Goal: Task Accomplishment & Management: Use online tool/utility

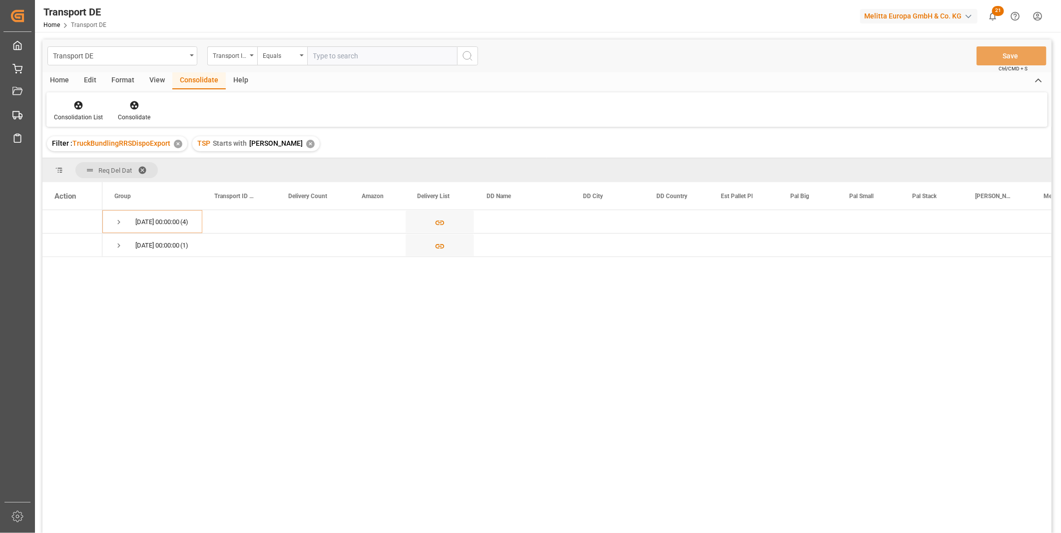
click at [306, 141] on div "✕" at bounding box center [310, 144] width 8 height 8
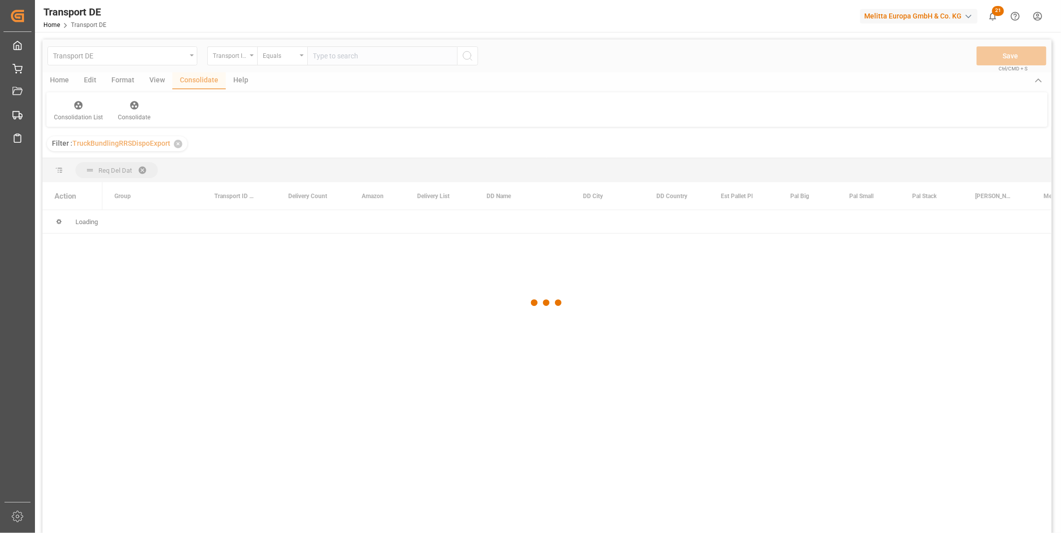
click at [246, 60] on div at bounding box center [546, 302] width 1009 height 527
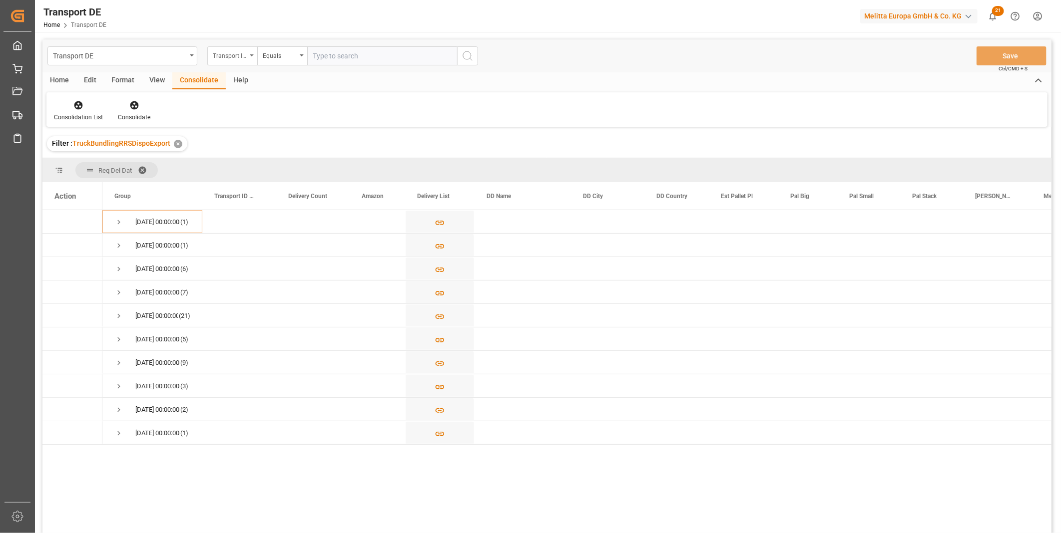
click at [240, 56] on div "Transport ID Logward" at bounding box center [230, 54] width 34 height 11
type input "Route"
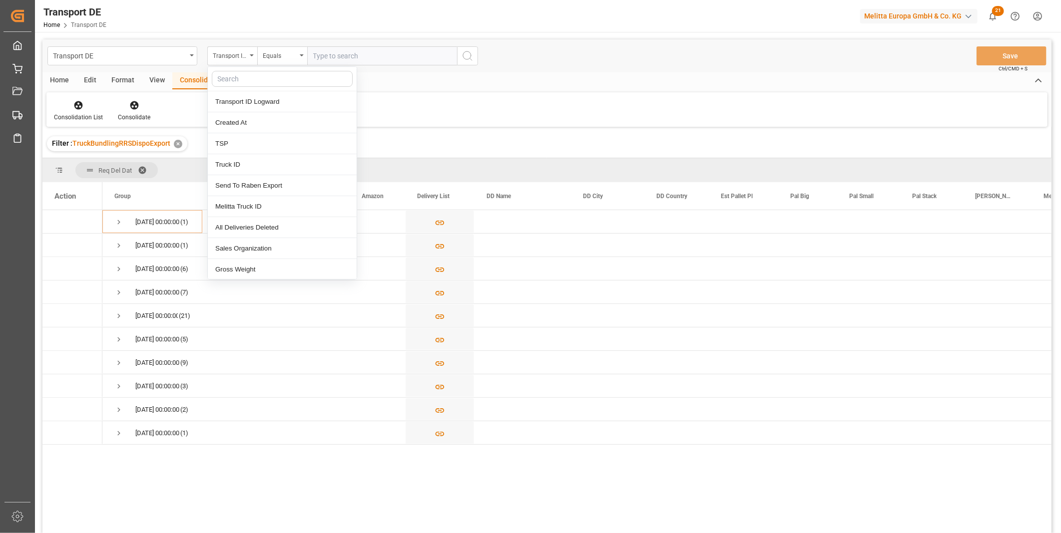
click at [262, 69] on div at bounding box center [282, 79] width 149 height 24
click at [254, 77] on input "text" at bounding box center [282, 79] width 141 height 16
type input "Route"
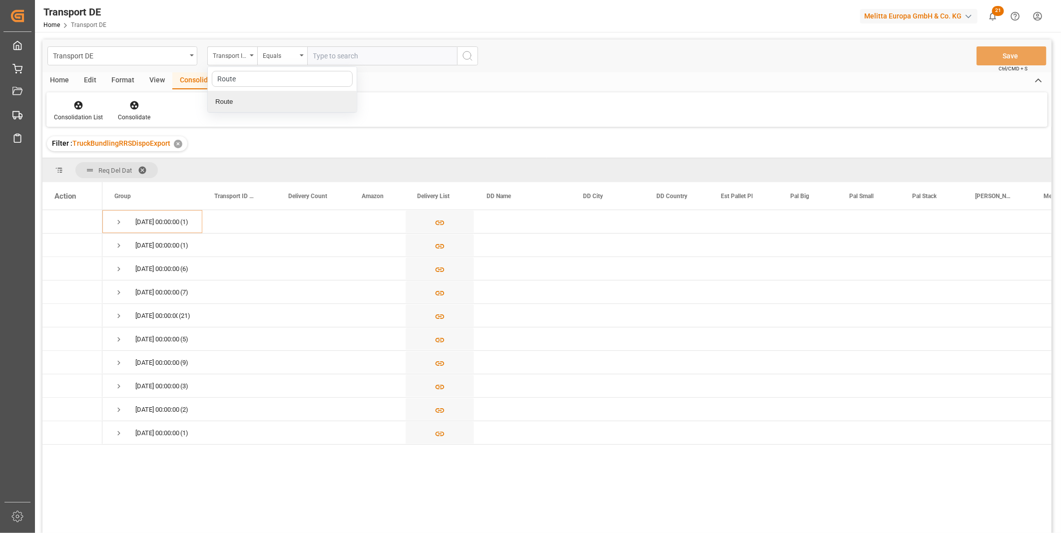
click at [232, 101] on div "Route" at bounding box center [282, 101] width 149 height 21
click at [272, 40] on div "Transport DE Route Equals Save Ctrl/CMD + S" at bounding box center [546, 55] width 1009 height 33
click at [276, 52] on div "Equals" at bounding box center [280, 54] width 34 height 11
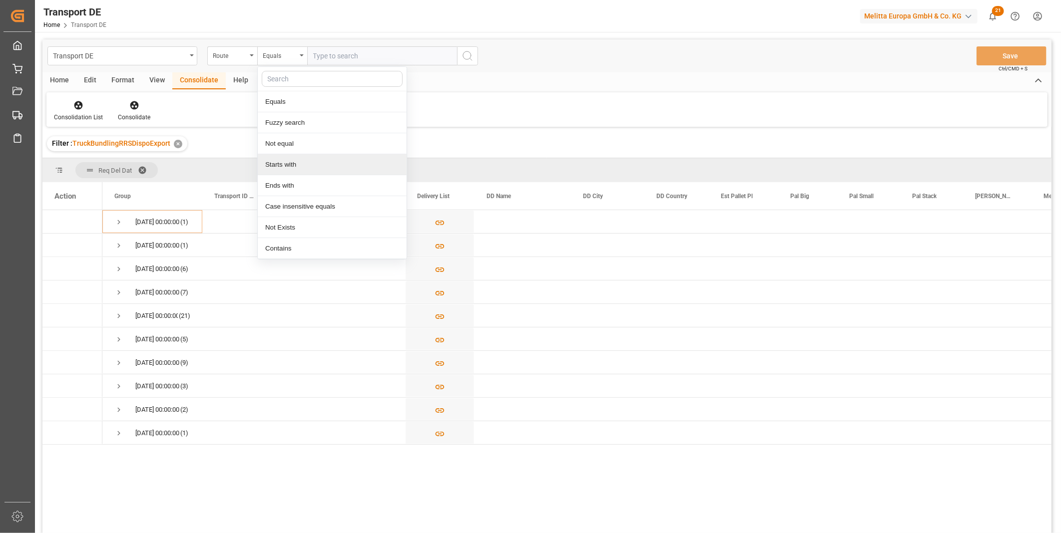
click at [296, 159] on div "Starts with" at bounding box center [332, 164] width 149 height 21
type input "FR"
click at [466, 52] on icon "search button" at bounding box center [468, 56] width 12 height 12
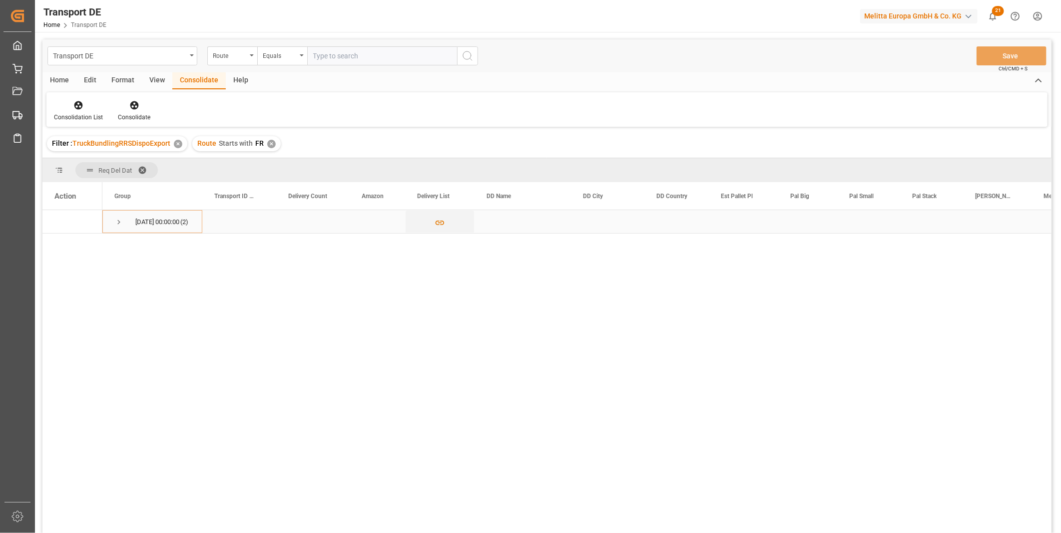
click at [112, 223] on div "09.10.2025 00:00:00 (2)" at bounding box center [152, 221] width 100 height 23
click at [122, 221] on span "Press SPACE to select this row." at bounding box center [118, 222] width 9 height 9
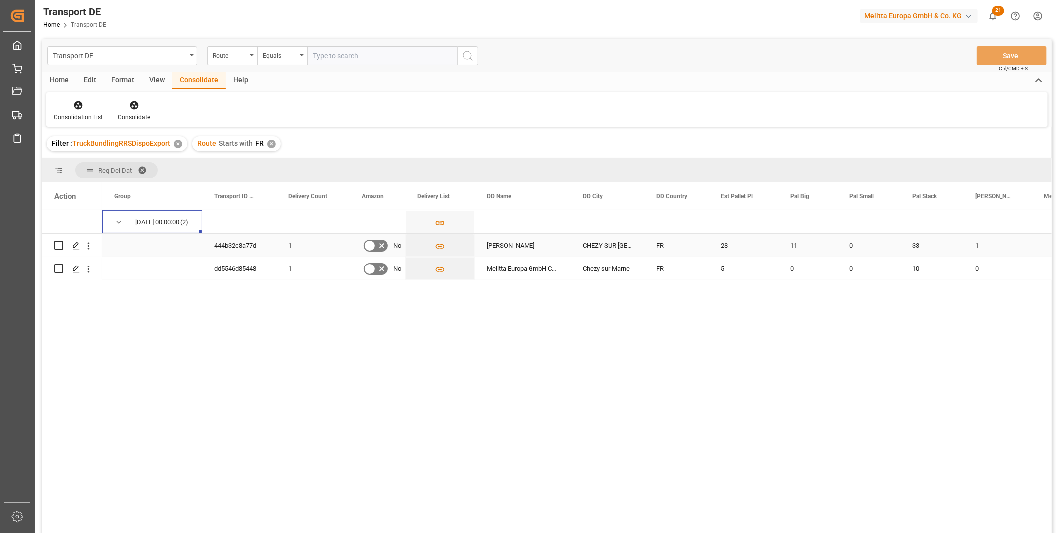
click at [61, 245] on input "Press Space to toggle row selection (unchecked)" at bounding box center [58, 245] width 9 height 9
checkbox input "true"
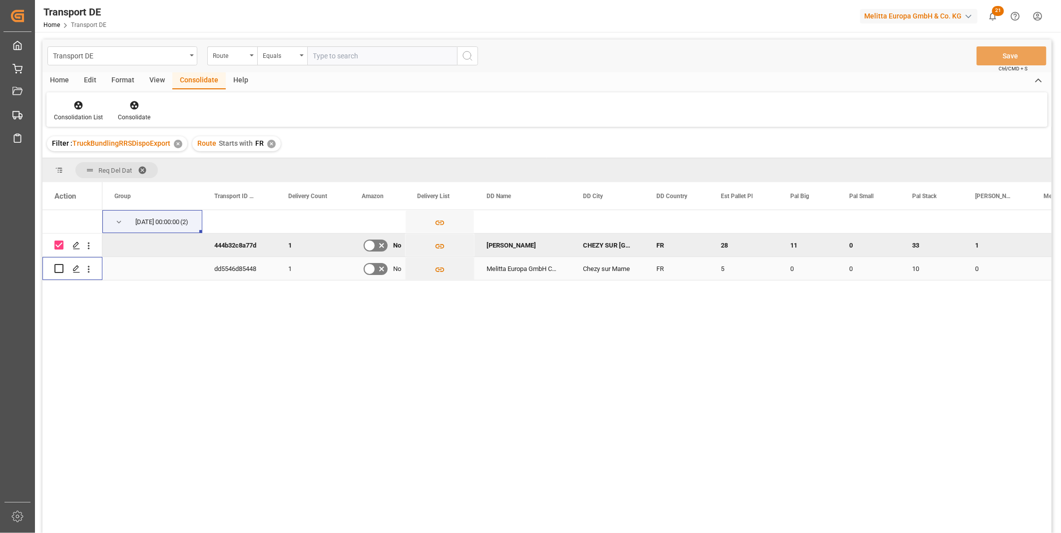
click at [60, 269] on input "Press Space to toggle row selection (unchecked)" at bounding box center [58, 268] width 9 height 9
checkbox input "true"
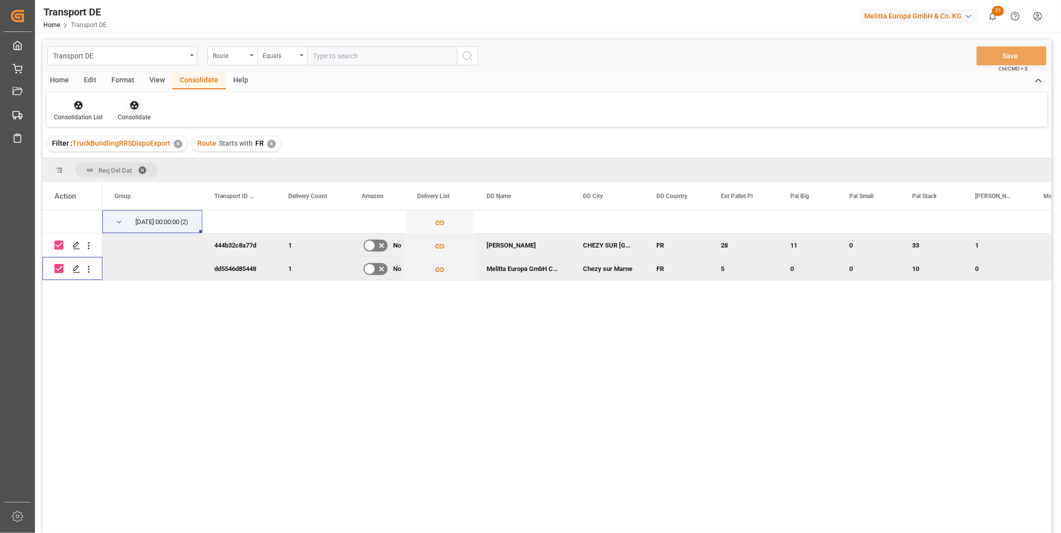
click at [134, 110] on icon at bounding box center [134, 105] width 10 height 10
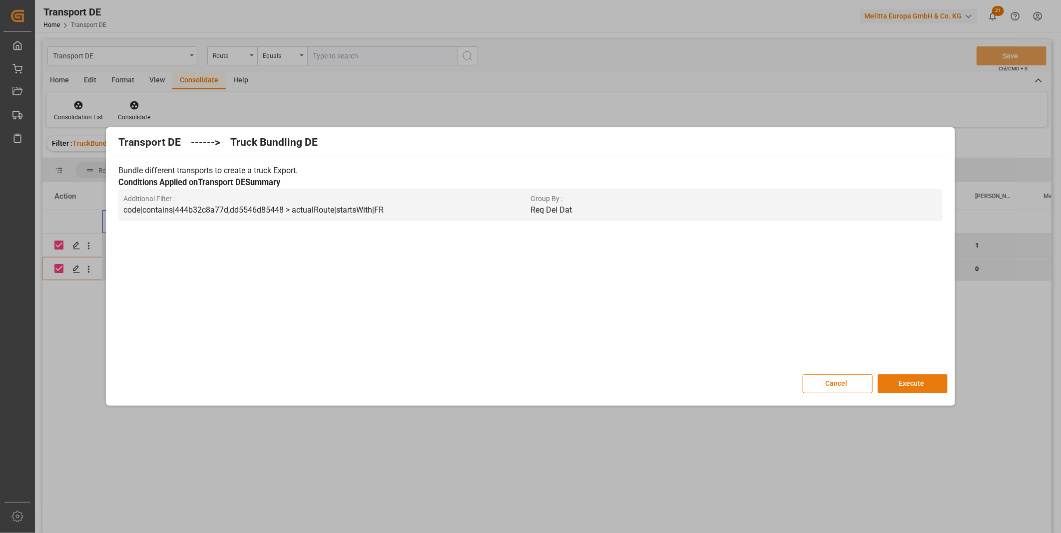
click at [908, 382] on button "Execute" at bounding box center [913, 384] width 70 height 19
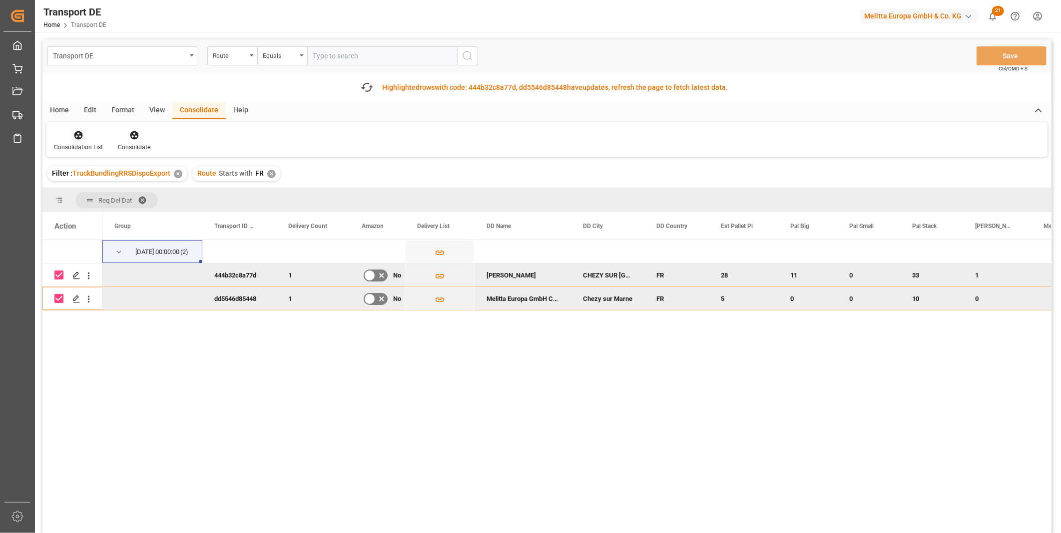
click at [88, 145] on div "Consolidation List" at bounding box center [78, 147] width 49 height 9
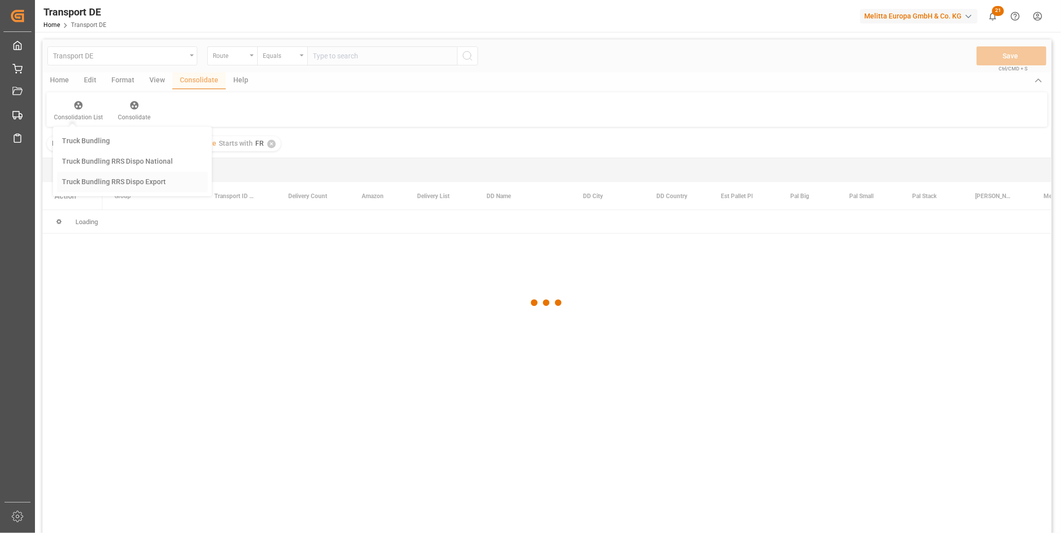
click at [122, 213] on div "Transport DE Route Equals Save Ctrl/CMD + S Home Edit Format View Consolidate H…" at bounding box center [546, 299] width 1009 height 520
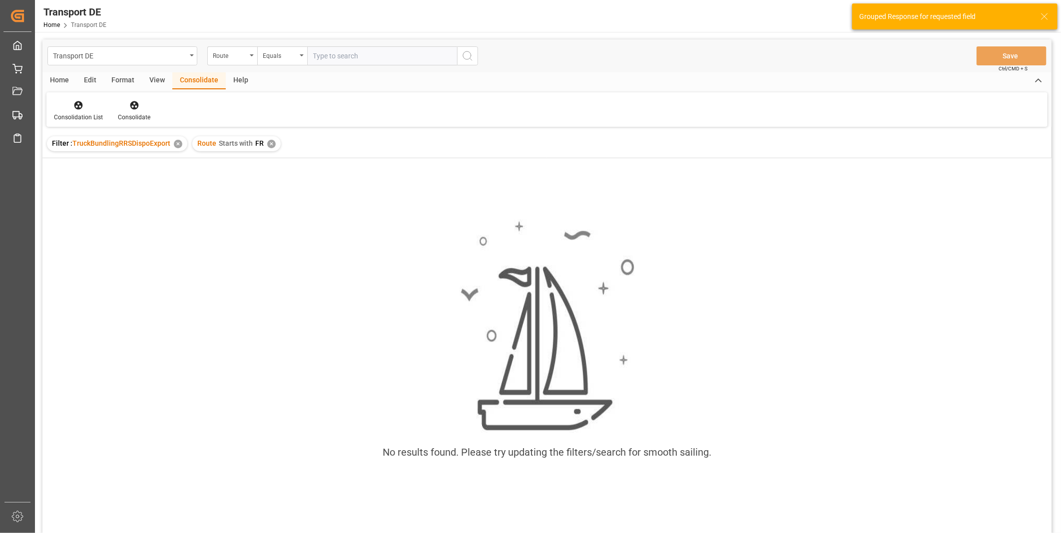
click at [271, 140] on div "✕" at bounding box center [271, 144] width 8 height 8
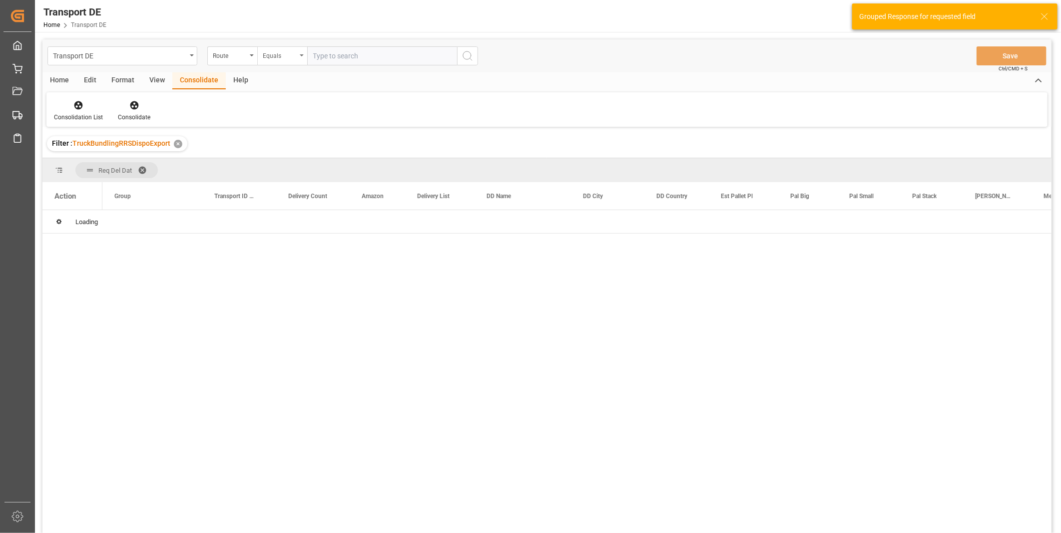
click at [301, 51] on div "Equals" at bounding box center [282, 55] width 50 height 19
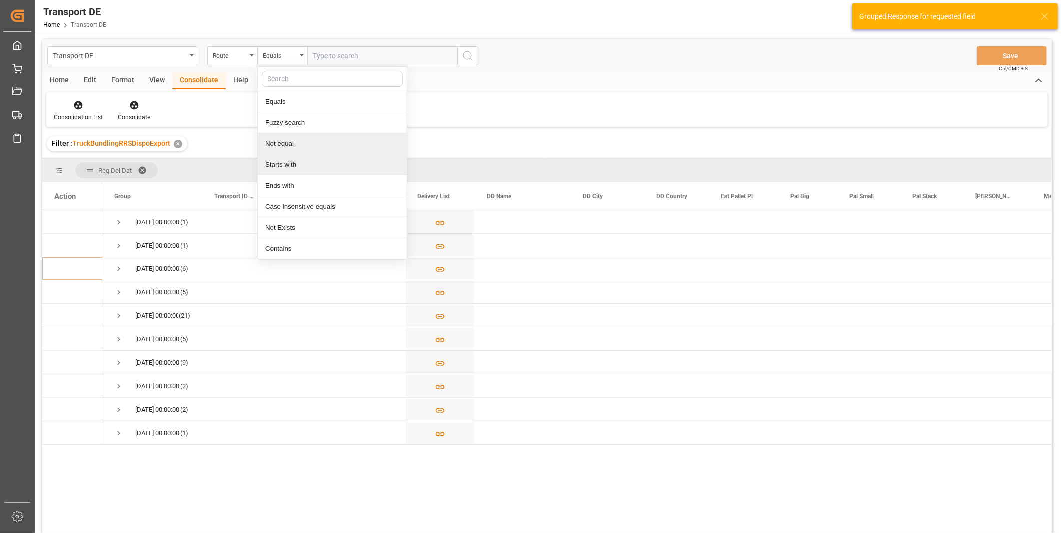
drag, startPoint x: 316, startPoint y: 145, endPoint x: 312, endPoint y: 157, distance: 12.3
click at [312, 157] on div "Equals Fuzzy search Not equal Starts with Ends with Case insensitive equals Not…" at bounding box center [332, 162] width 150 height 193
click at [311, 158] on div "Starts with" at bounding box center [332, 164] width 149 height 21
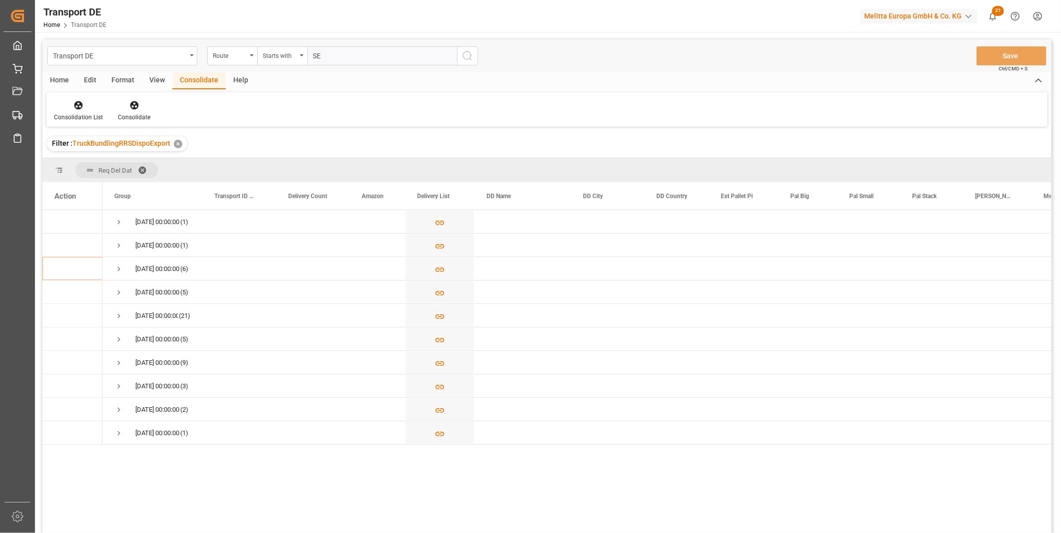
type input "SE"
click at [467, 57] on icon "search button" at bounding box center [468, 56] width 12 height 12
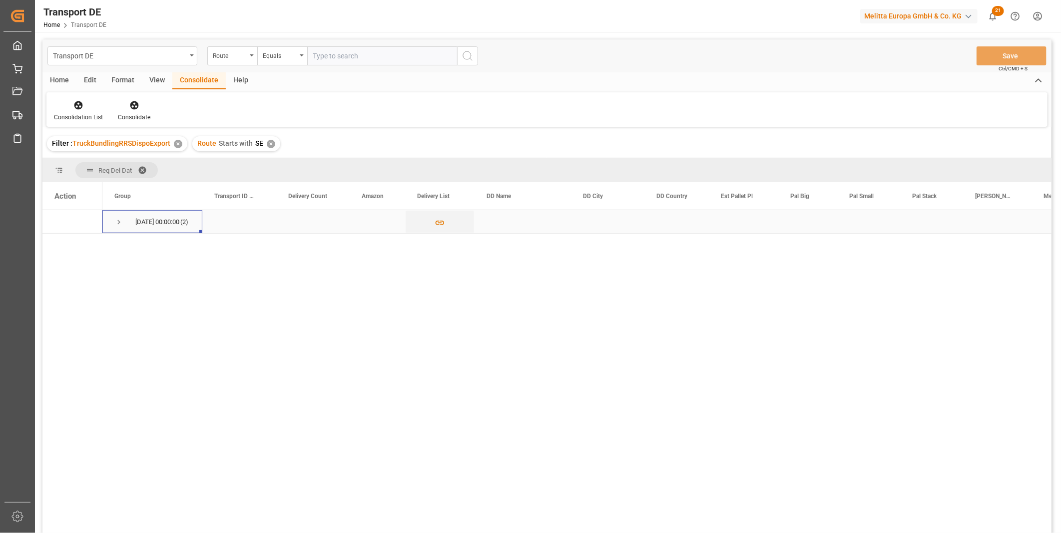
click at [121, 221] on span "Press SPACE to select this row." at bounding box center [118, 222] width 9 height 9
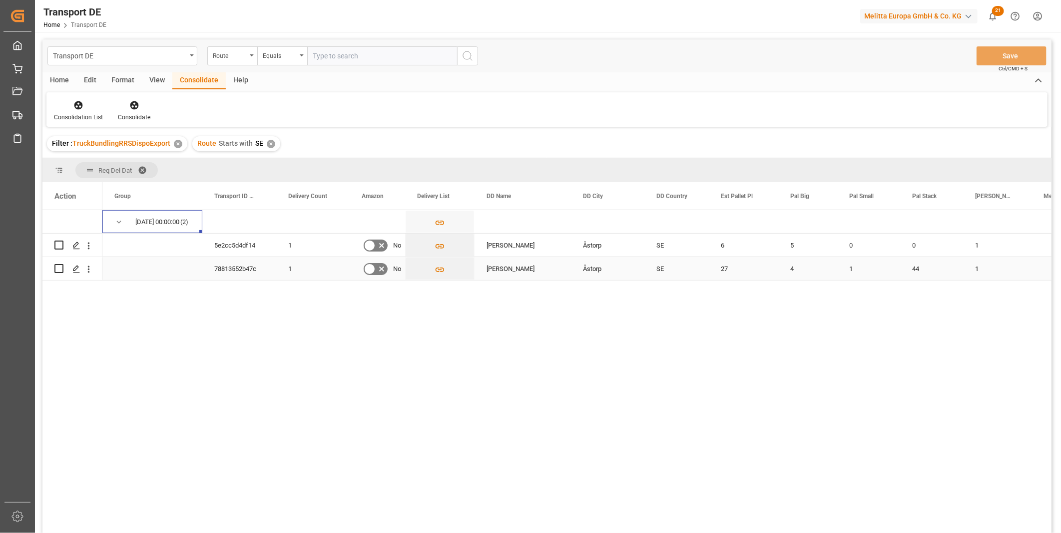
click at [56, 268] on input "Press Space to toggle row selection (unchecked)" at bounding box center [58, 268] width 9 height 9
checkbox input "true"
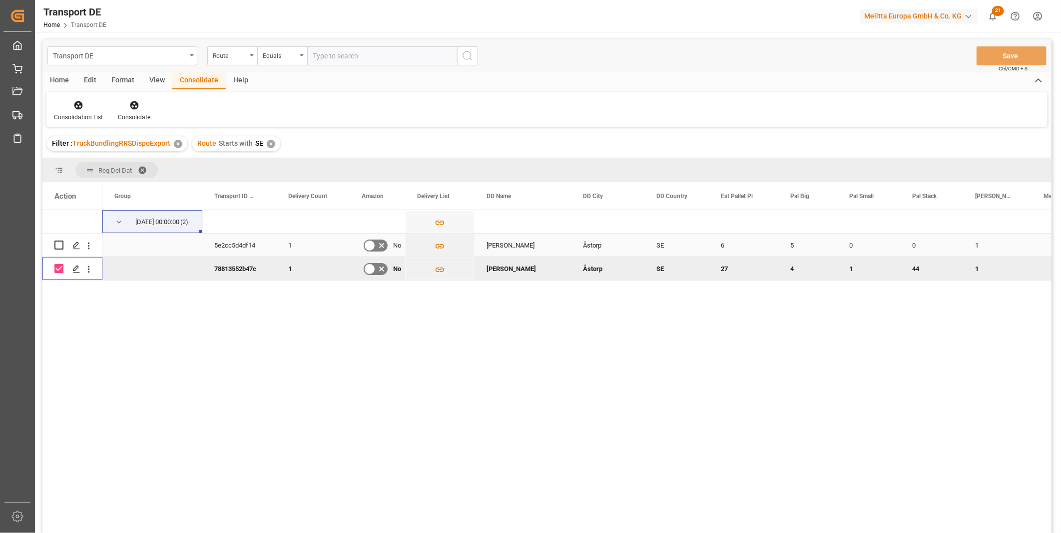
click at [59, 241] on input "Press Space to toggle row selection (unchecked)" at bounding box center [58, 245] width 9 height 9
checkbox input "true"
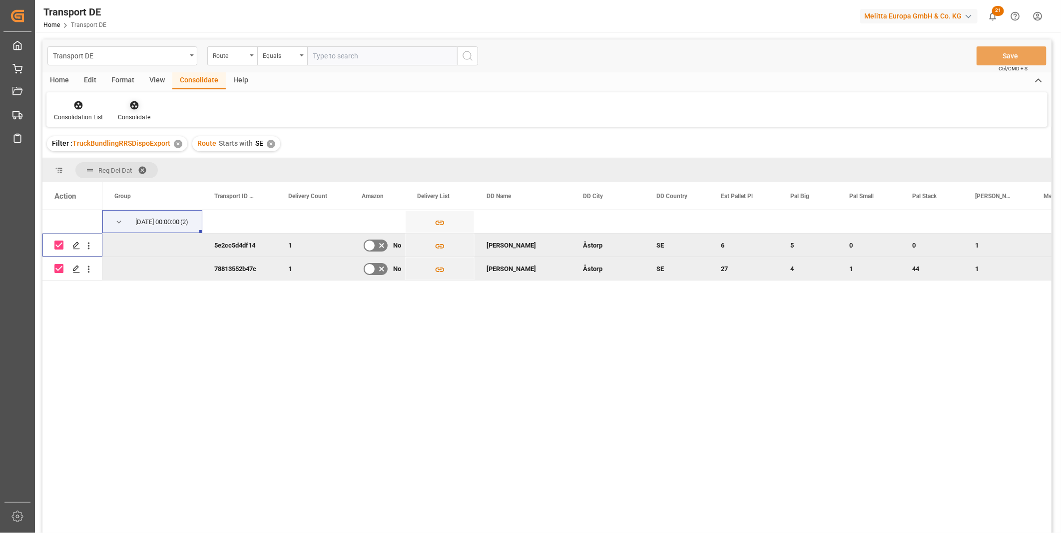
click at [138, 104] on div at bounding box center [134, 105] width 32 height 10
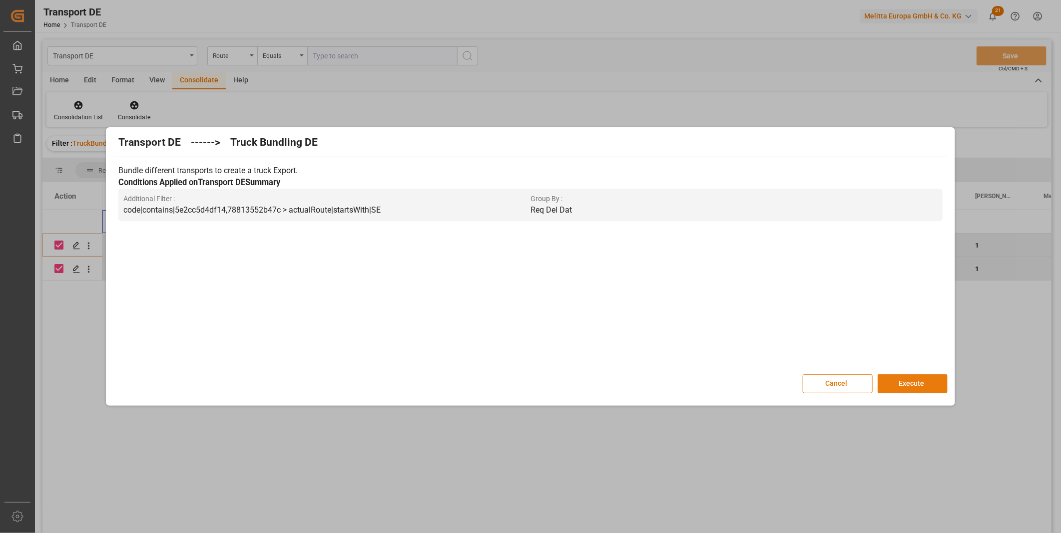
click at [919, 382] on button "Execute" at bounding box center [913, 384] width 70 height 19
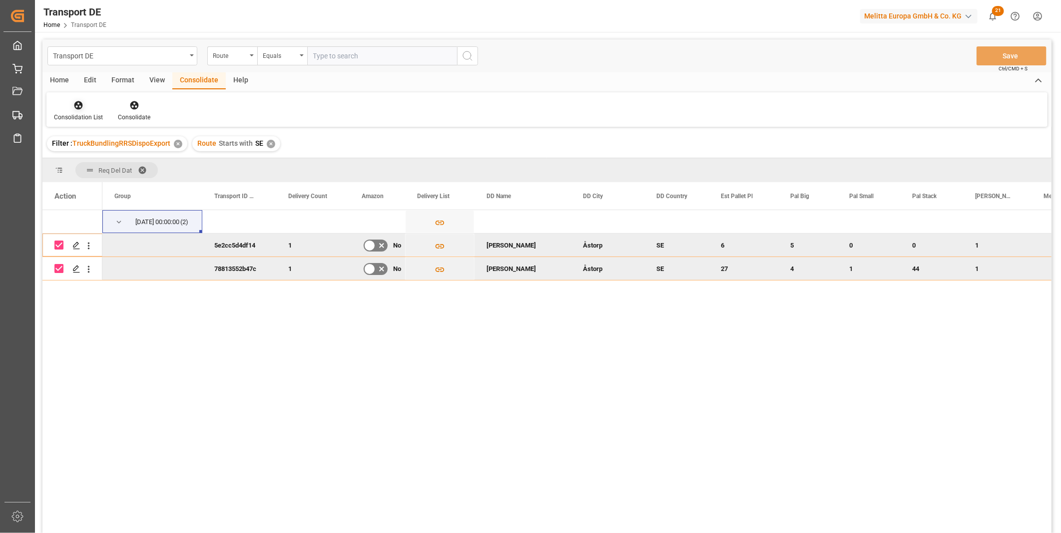
click at [91, 111] on div "Consolidation List" at bounding box center [78, 111] width 64 height 22
click at [145, 181] on div "Transport DE Route Equals Save Ctrl/CMD + S Home Edit Format View Consolidate H…" at bounding box center [546, 299] width 1009 height 520
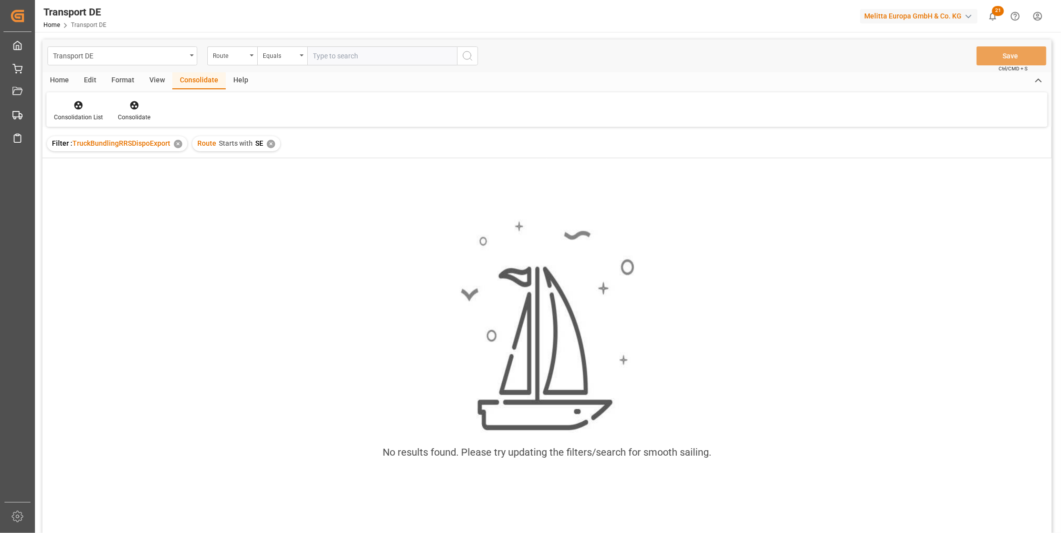
click at [267, 145] on div "✕" at bounding box center [271, 144] width 8 height 8
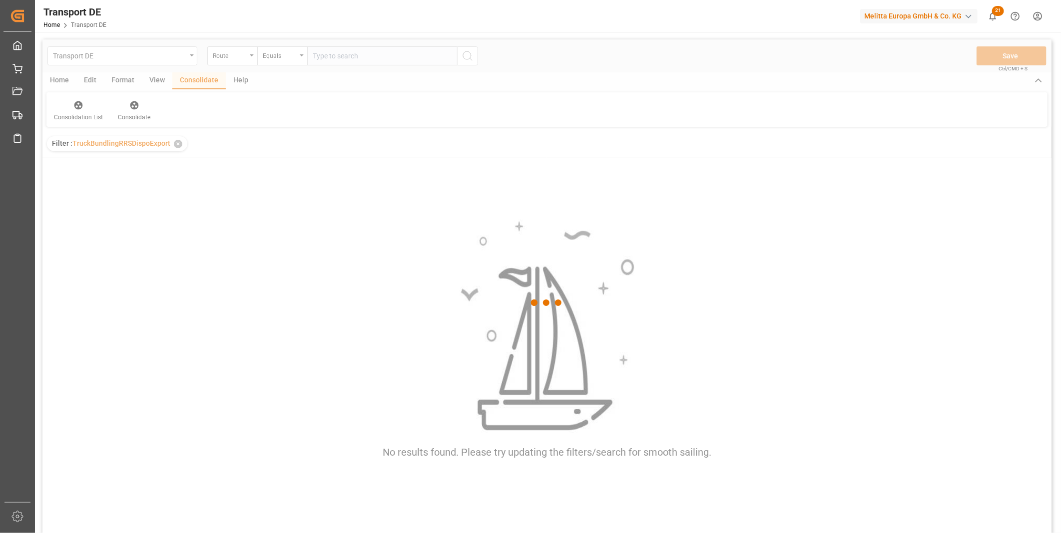
click at [282, 57] on div at bounding box center [546, 302] width 1009 height 527
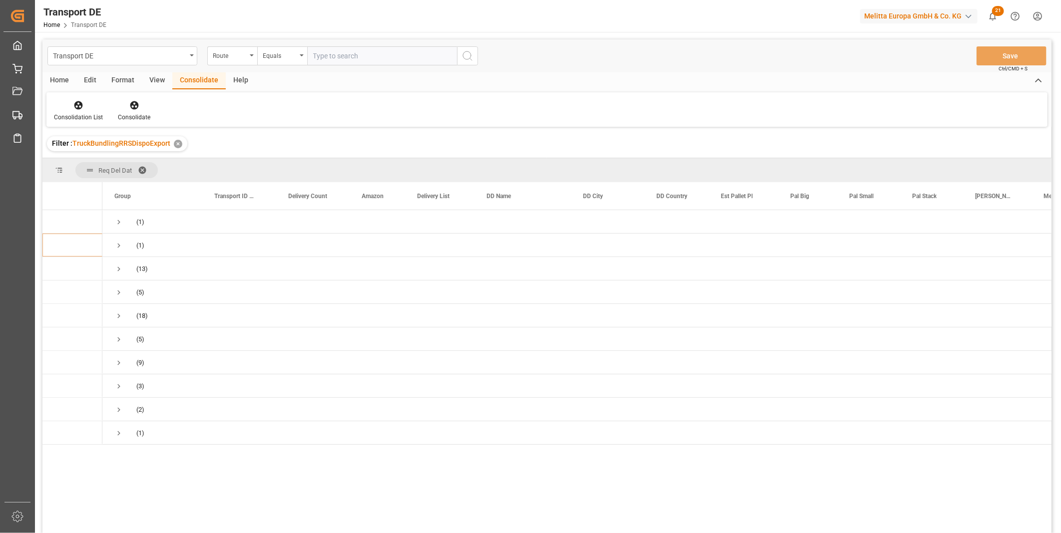
click at [282, 57] on div "Equals" at bounding box center [280, 54] width 34 height 11
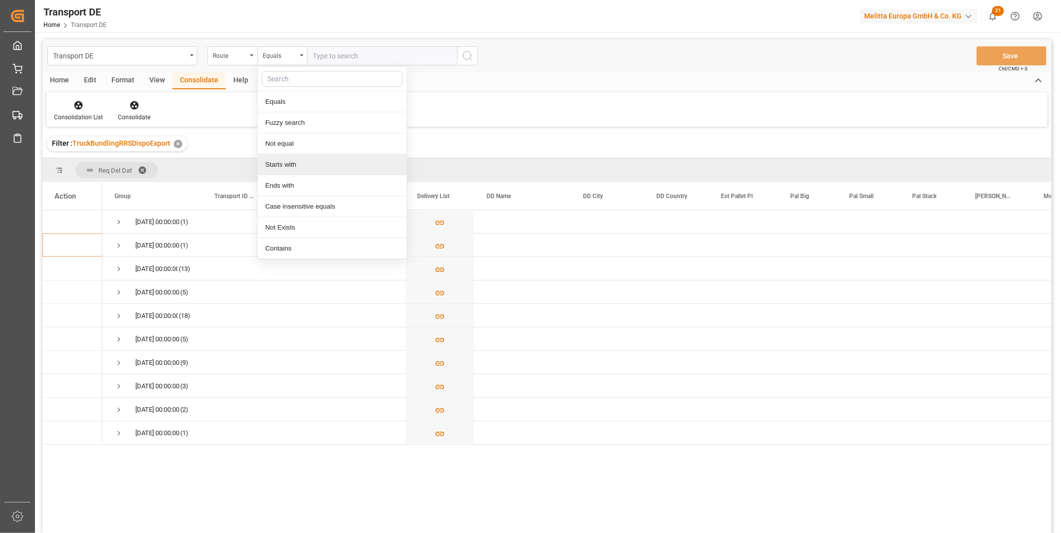
click at [283, 169] on div "Starts with" at bounding box center [332, 164] width 149 height 21
type input "LT"
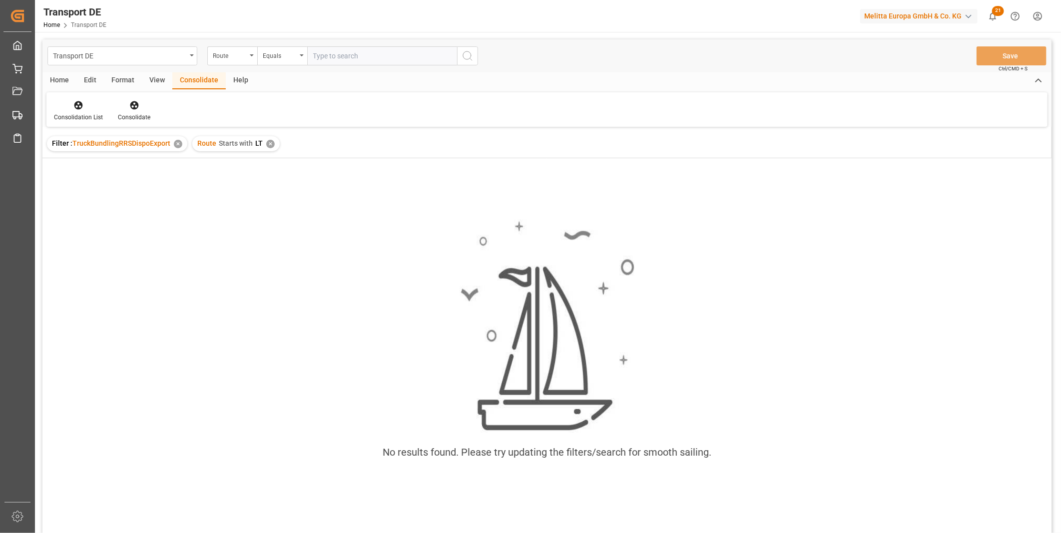
click at [266, 143] on div "✕" at bounding box center [270, 144] width 8 height 8
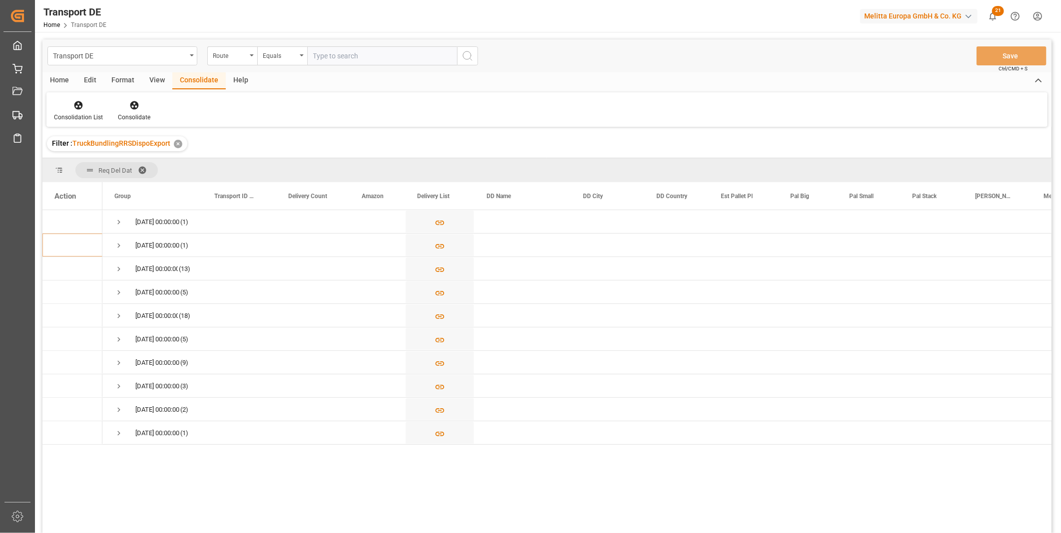
click at [346, 59] on input "text" at bounding box center [382, 55] width 150 height 19
click at [291, 47] on div "Equals" at bounding box center [282, 55] width 50 height 19
click at [308, 165] on div "Starts with" at bounding box center [332, 164] width 149 height 21
type input "LE"
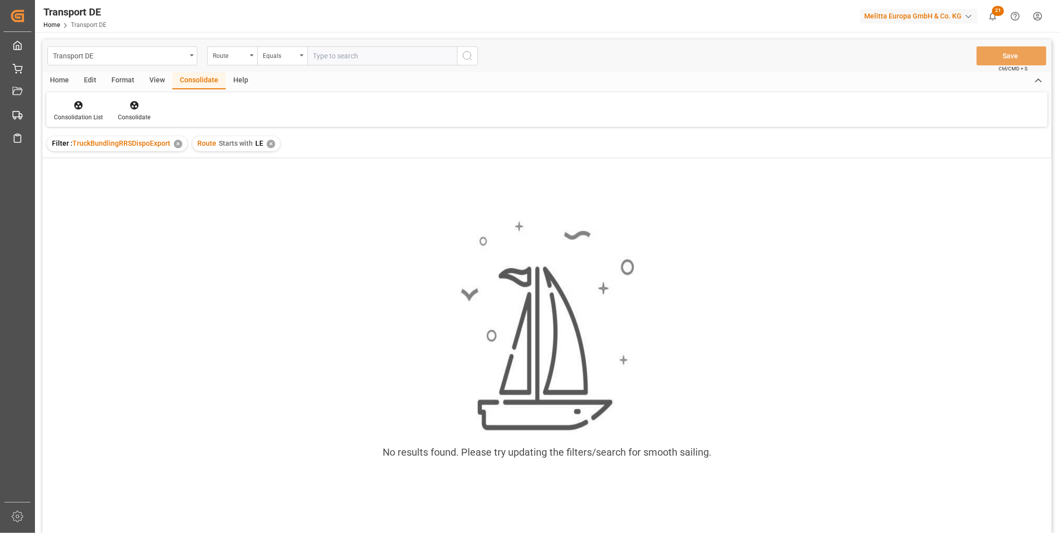
click at [272, 145] on div "Route Starts with LE ✕" at bounding box center [236, 143] width 88 height 15
click at [271, 145] on div "✕" at bounding box center [271, 144] width 8 height 8
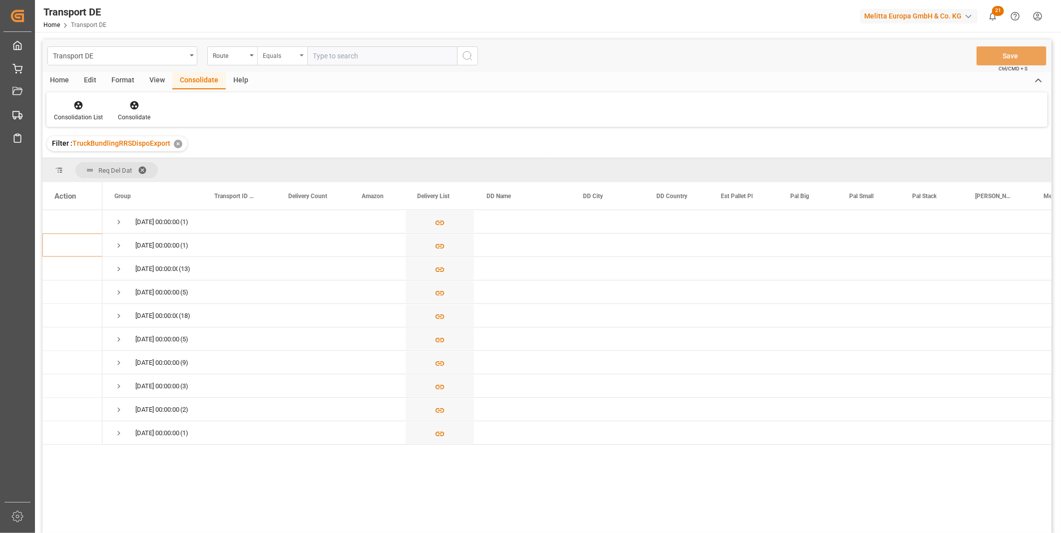
click at [269, 60] on div "Equals" at bounding box center [282, 55] width 50 height 19
click at [301, 170] on div "Starts with" at bounding box center [332, 164] width 149 height 21
type input "LV"
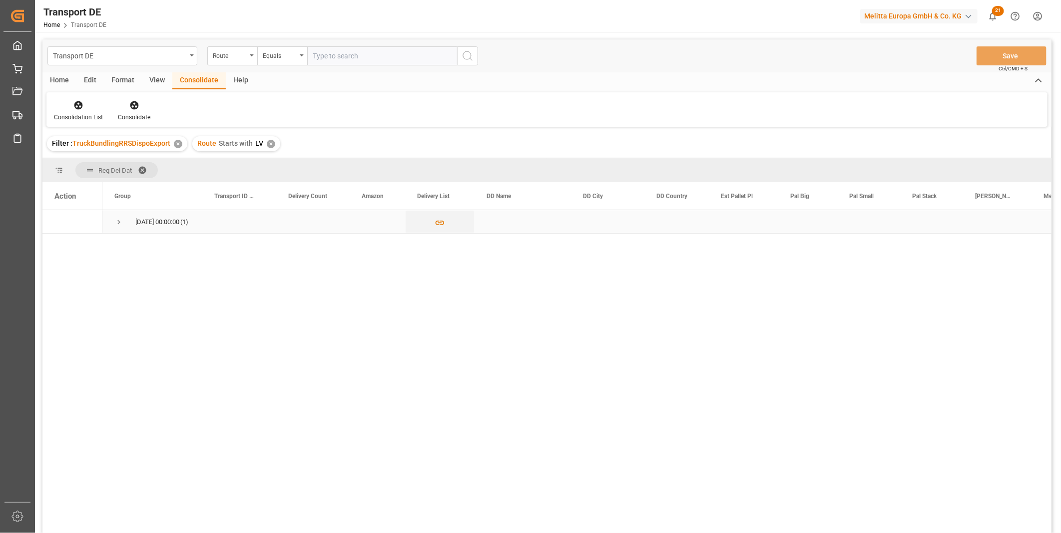
click at [116, 222] on span "Press SPACE to select this row." at bounding box center [118, 222] width 9 height 9
click at [61, 244] on input "Press Space to toggle row selection (unchecked)" at bounding box center [58, 245] width 9 height 9
checkbox input "true"
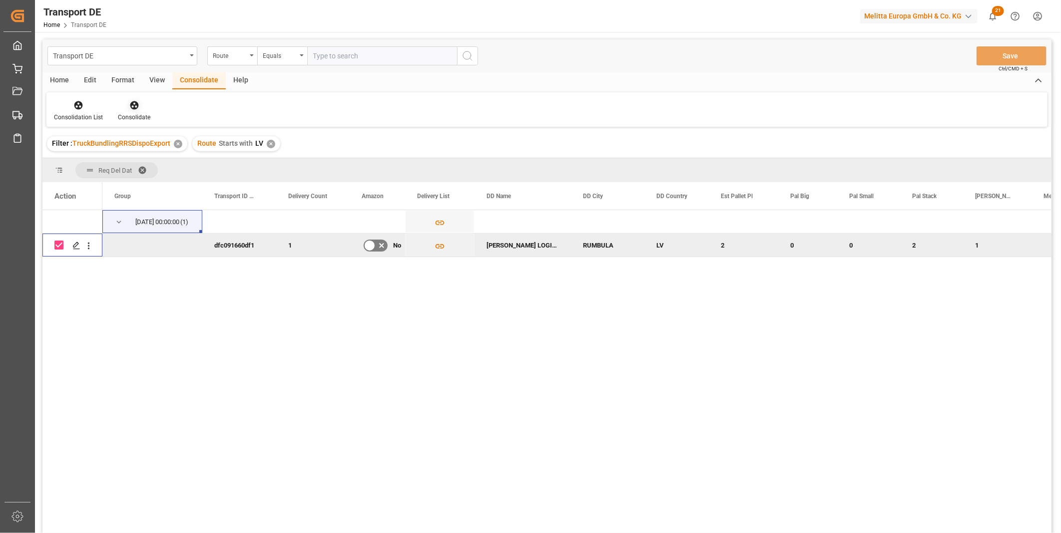
click at [141, 106] on div at bounding box center [134, 105] width 32 height 10
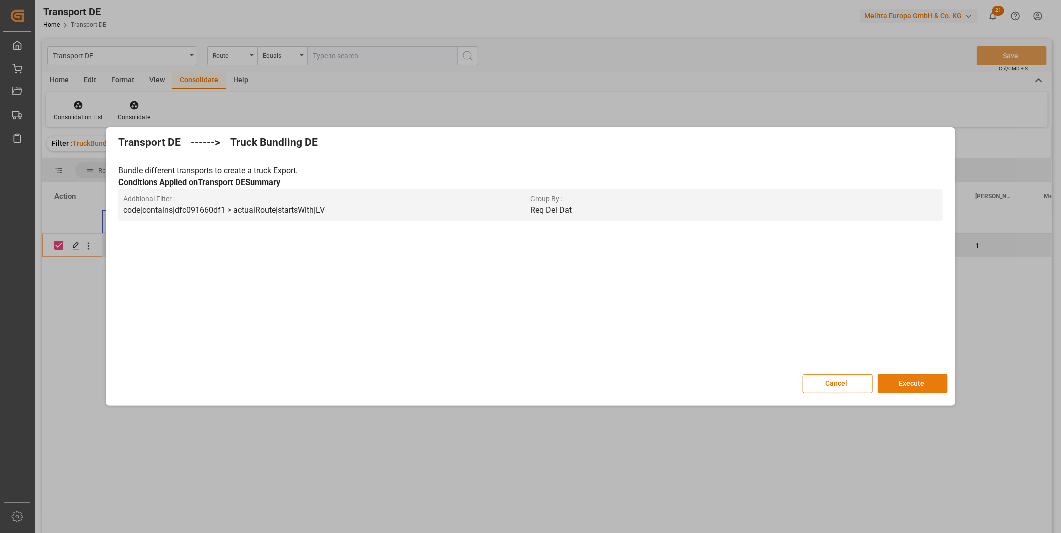
click at [914, 376] on button "Execute" at bounding box center [913, 384] width 70 height 19
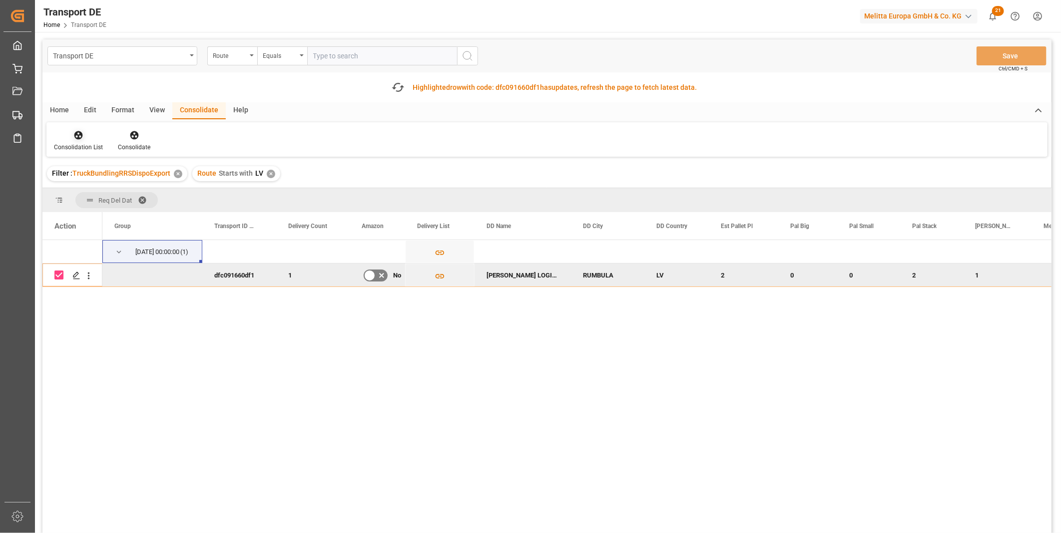
click at [91, 136] on div at bounding box center [78, 135] width 49 height 10
click at [134, 221] on div "Transport DE Route Equals Save Ctrl/CMD + S Fetch latest updates Highlighted ro…" at bounding box center [546, 314] width 1009 height 550
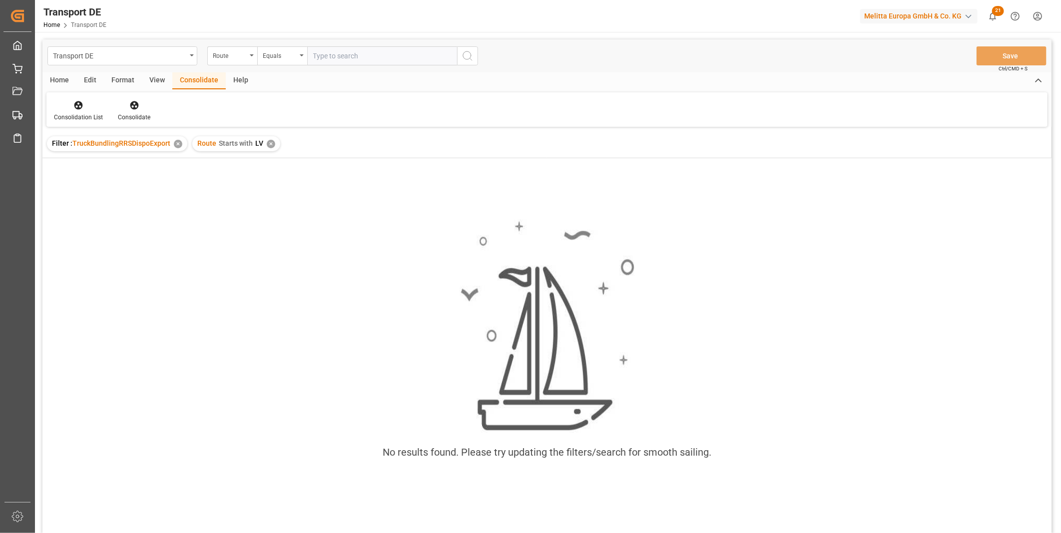
click at [268, 146] on div "✕" at bounding box center [271, 144] width 8 height 8
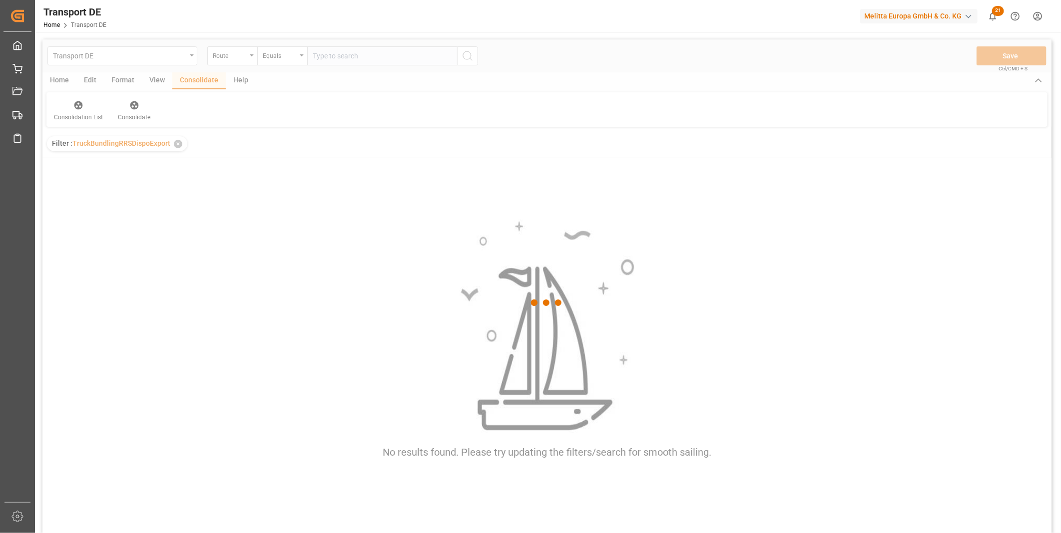
click at [278, 65] on div "Transport DE Route Equals Save Ctrl/CMD + S" at bounding box center [546, 55] width 1009 height 33
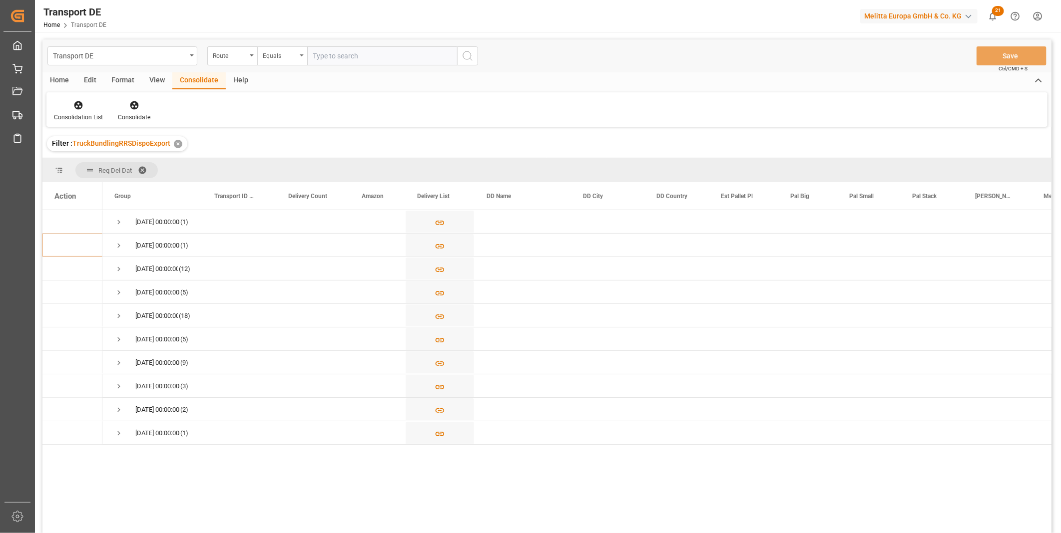
click at [278, 62] on div "Equals" at bounding box center [282, 55] width 50 height 19
click at [280, 158] on div "Starts with" at bounding box center [332, 164] width 149 height 21
type input "GR"
click at [483, 53] on div "Transport DE Route Starts with GR Save Ctrl/CMD + S" at bounding box center [546, 55] width 1009 height 33
click at [467, 55] on icon "search button" at bounding box center [468, 56] width 12 height 12
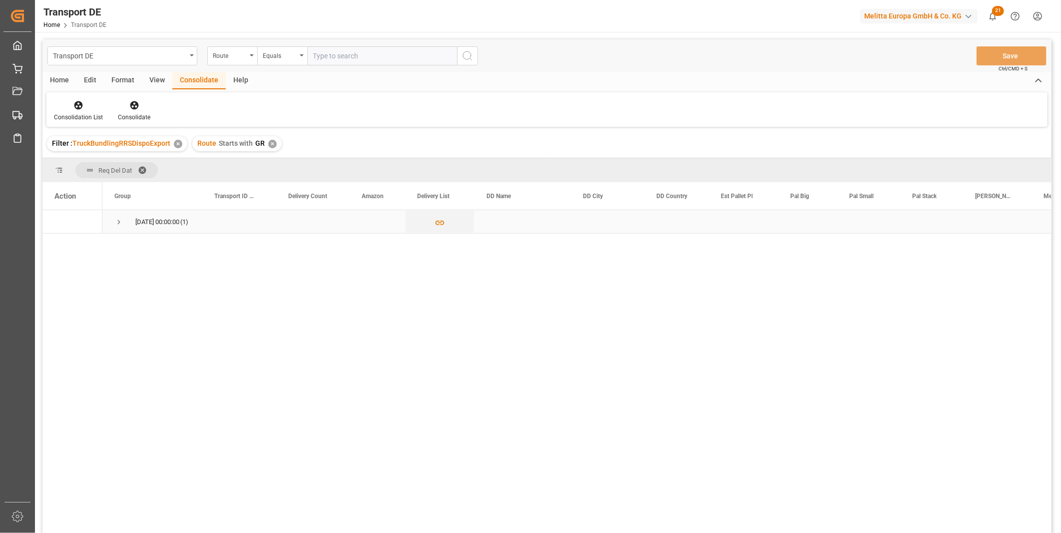
click at [118, 221] on span "Press SPACE to select this row." at bounding box center [118, 222] width 9 height 9
click at [56, 245] on input "Press Space to toggle row selection (unchecked)" at bounding box center [58, 245] width 9 height 9
checkbox input "true"
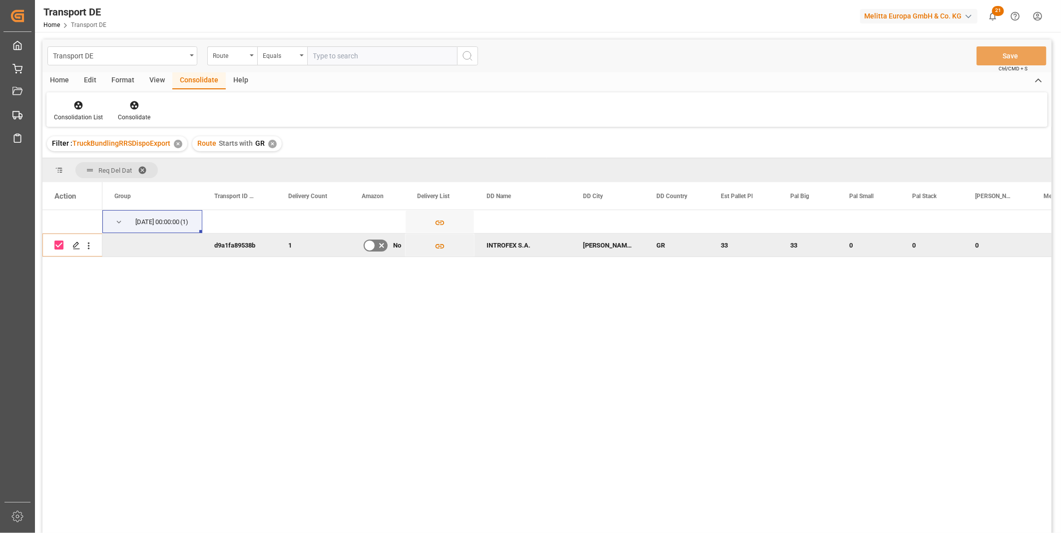
click at [131, 95] on div "Consolidation List Consolidate" at bounding box center [546, 109] width 1001 height 34
click at [133, 103] on icon at bounding box center [134, 105] width 10 height 10
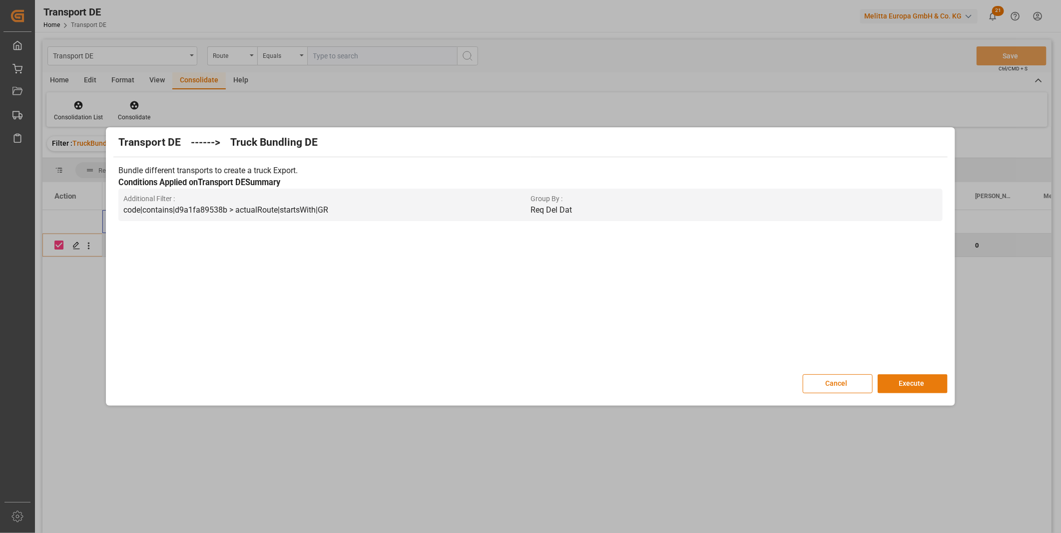
click at [903, 383] on button "Execute" at bounding box center [913, 384] width 70 height 19
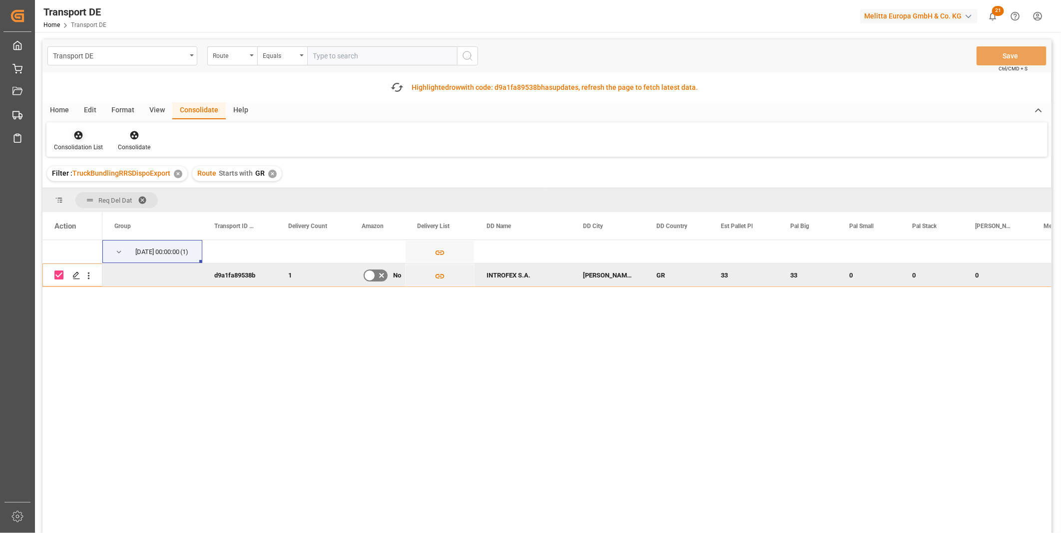
click at [62, 140] on div at bounding box center [78, 135] width 49 height 10
click at [127, 213] on div "Truck Bundling RRS Dispo Export" at bounding box center [114, 212] width 104 height 10
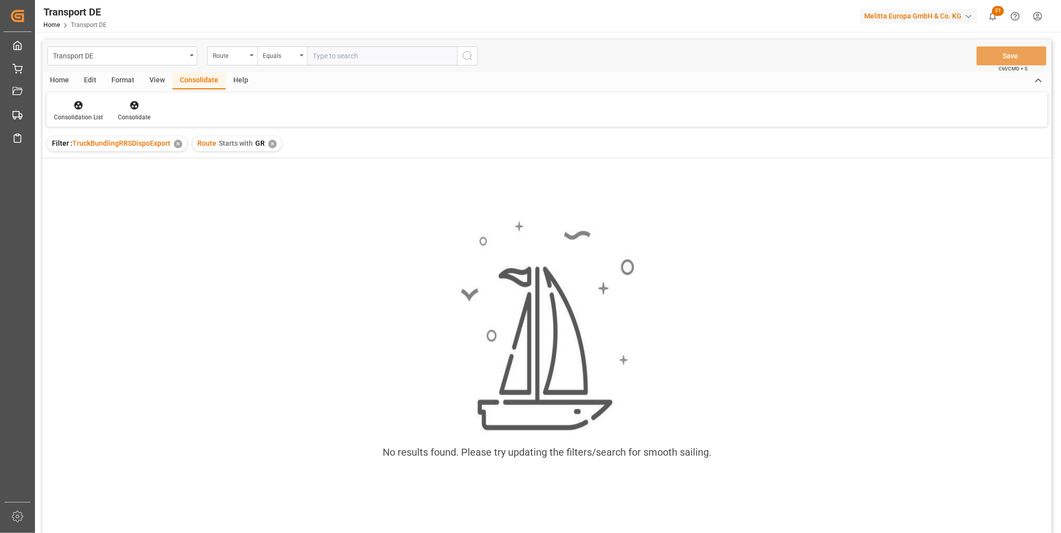
click at [270, 140] on div "✕" at bounding box center [272, 144] width 8 height 8
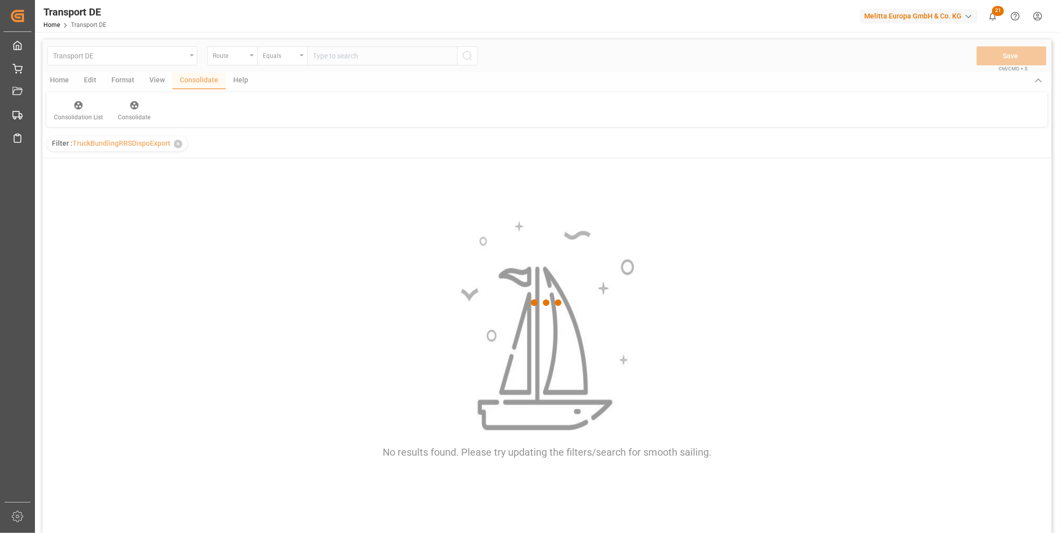
click at [250, 58] on div at bounding box center [546, 302] width 1009 height 527
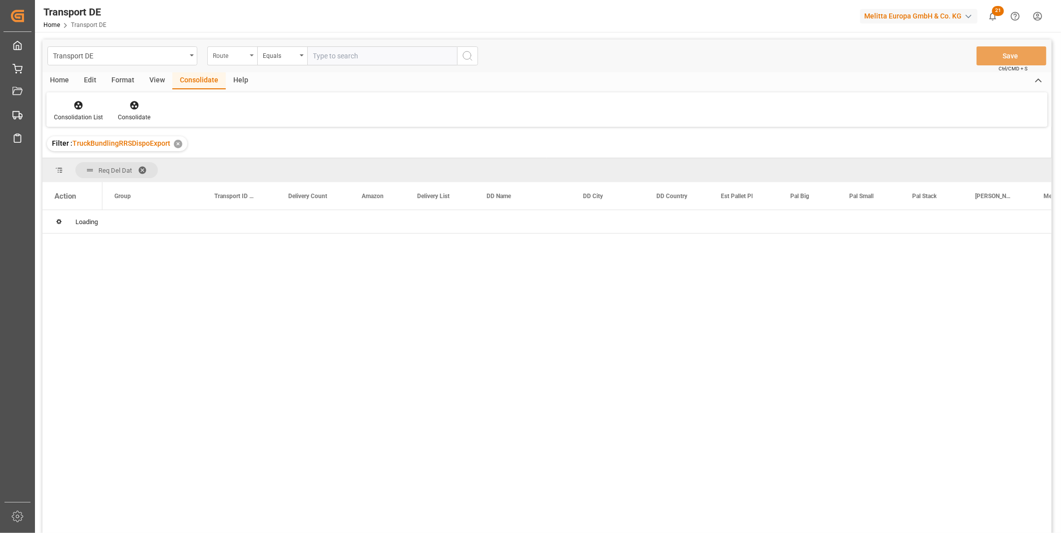
click at [242, 57] on div "Route" at bounding box center [230, 54] width 34 height 11
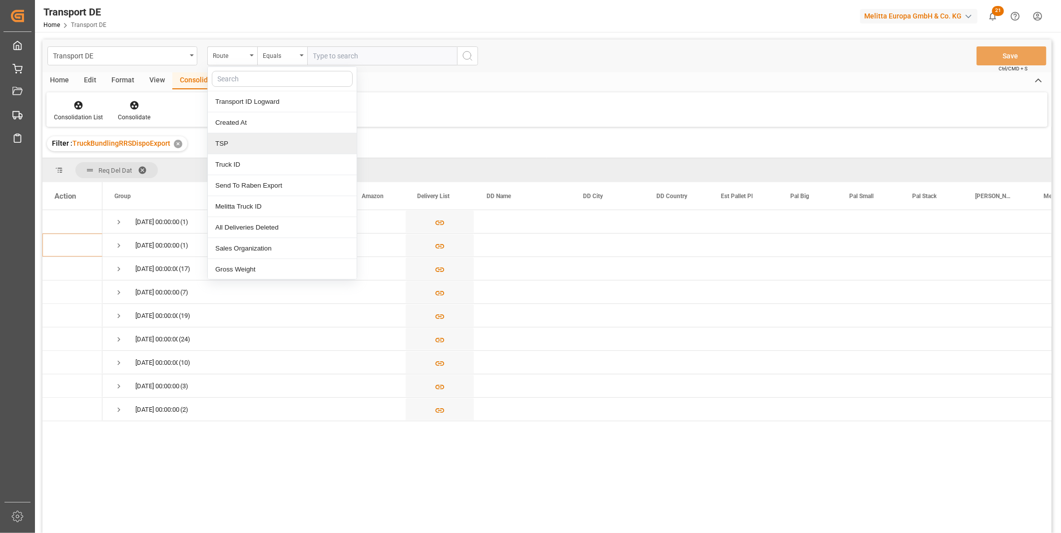
click at [258, 153] on div "TSP" at bounding box center [282, 143] width 149 height 21
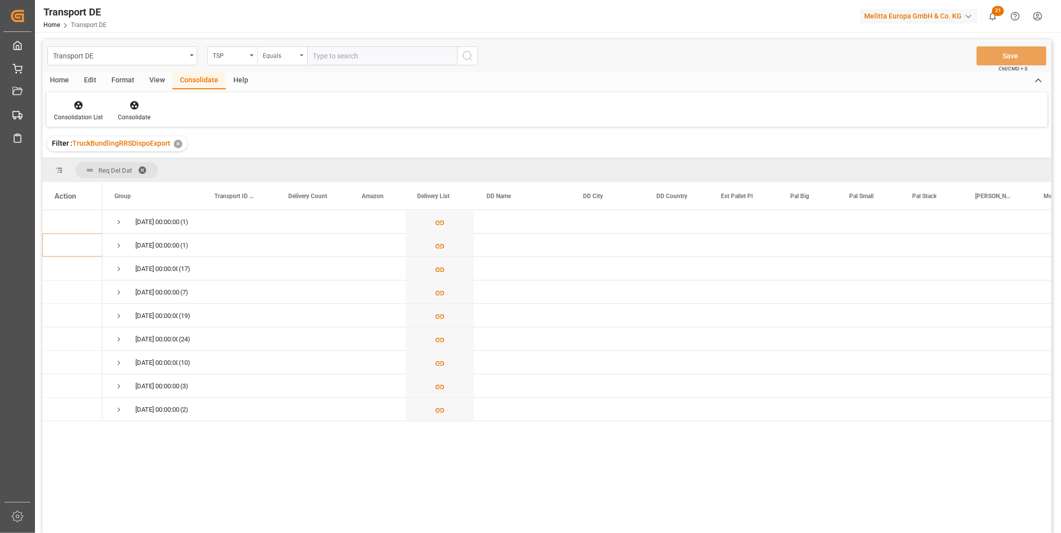
click at [277, 61] on div "Equals" at bounding box center [282, 55] width 50 height 19
click at [305, 161] on div "Starts with" at bounding box center [332, 164] width 149 height 21
type input "Van R"
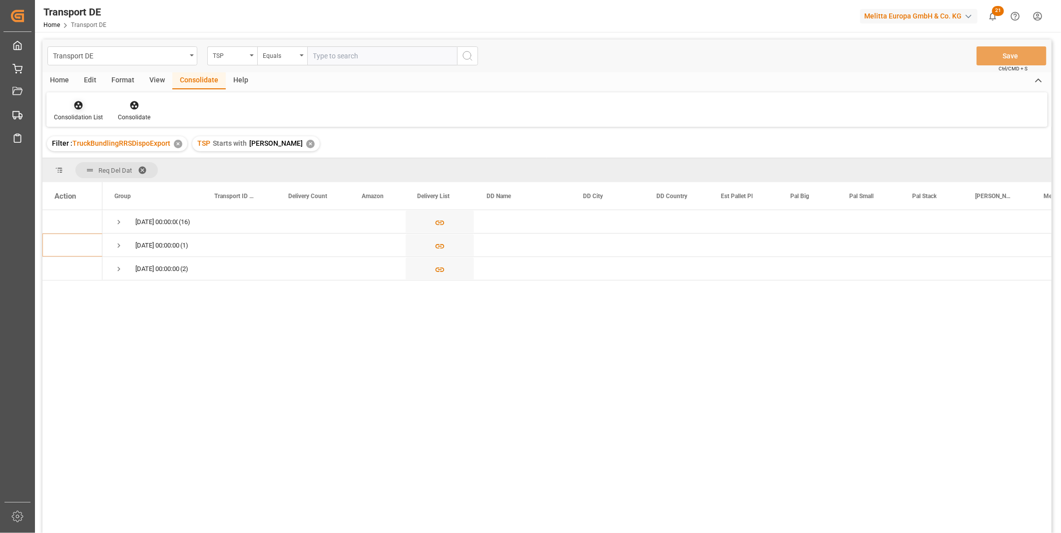
click at [76, 110] on div "Consolidation List" at bounding box center [78, 111] width 64 height 22
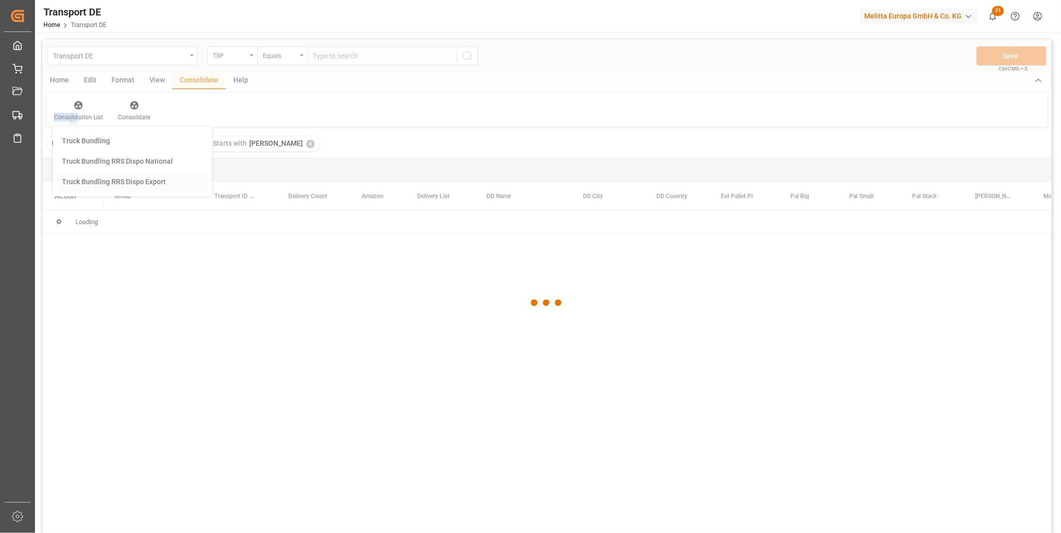
click at [158, 177] on div "Transport DE TSP Equals Save Ctrl/CMD + S Home Edit Format View Consolidate Hel…" at bounding box center [546, 299] width 1009 height 520
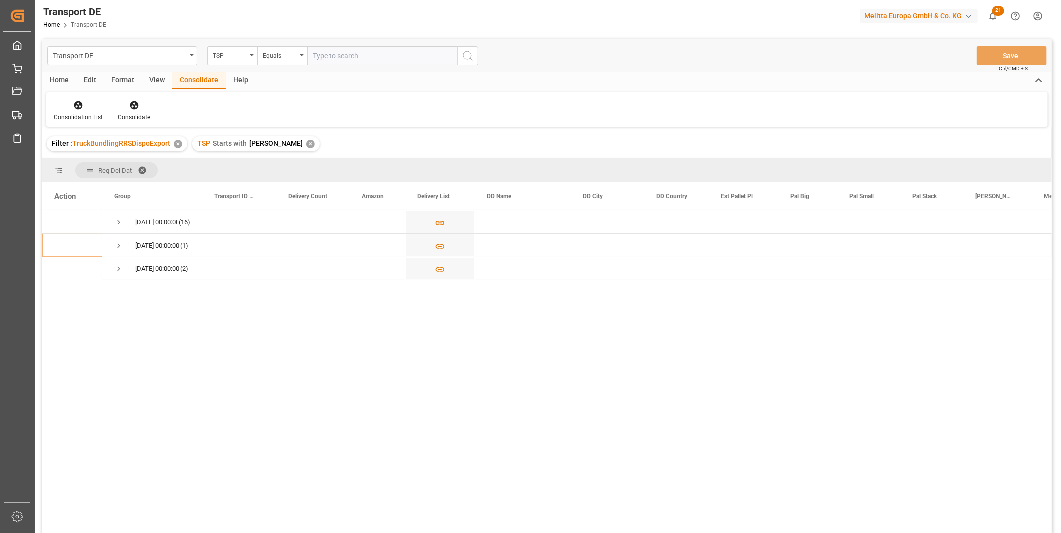
click at [85, 92] on div "Consolidation List Consolidate" at bounding box center [546, 109] width 1001 height 34
click at [80, 98] on div "Consolidation List Consolidate" at bounding box center [546, 109] width 1001 height 34
click at [81, 113] on div "Consolidation List" at bounding box center [78, 117] width 49 height 9
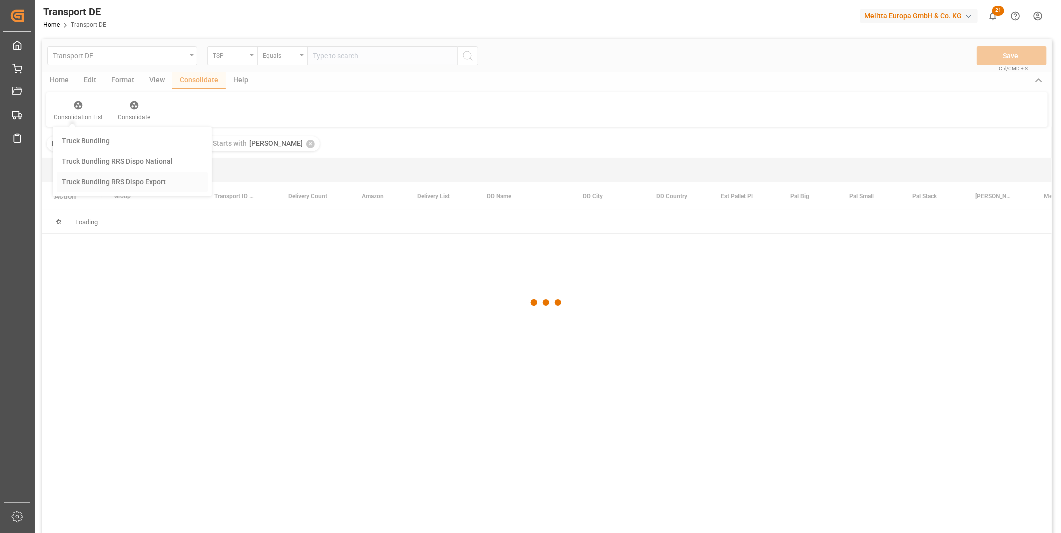
click at [103, 186] on div "Transport DE TSP Equals Save Ctrl/CMD + S Home Edit Format View Consolidate Hel…" at bounding box center [546, 299] width 1009 height 520
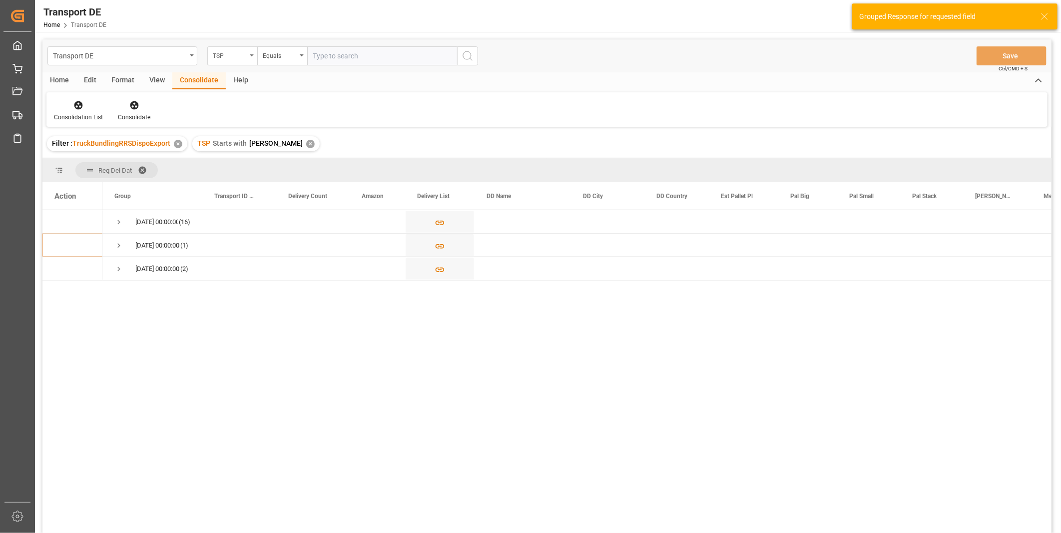
click at [243, 57] on div "TSP" at bounding box center [230, 54] width 34 height 11
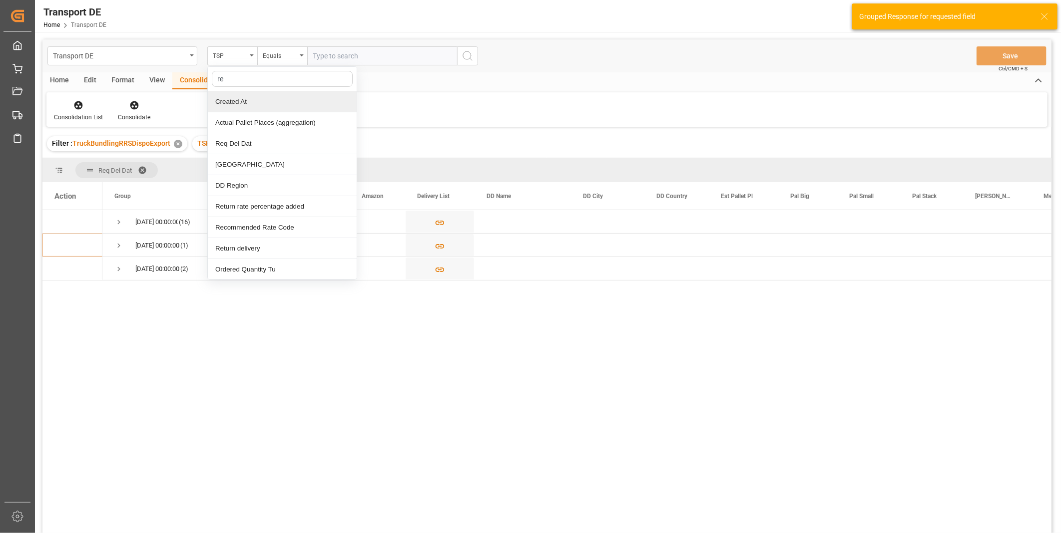
type input "req"
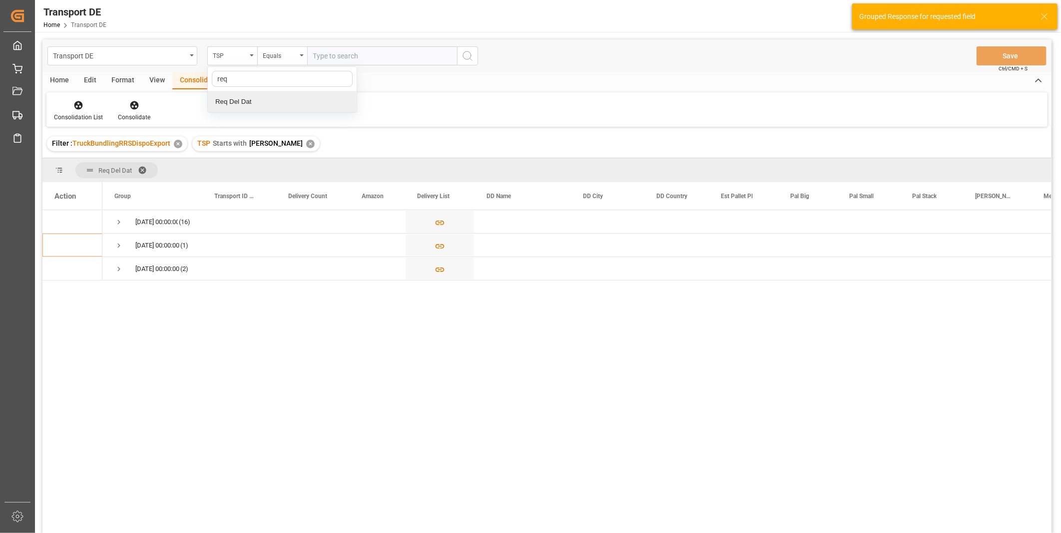
click at [247, 101] on div "Req Del Dat" at bounding box center [282, 101] width 149 height 21
click at [331, 54] on input "text" at bounding box center [382, 55] width 150 height 19
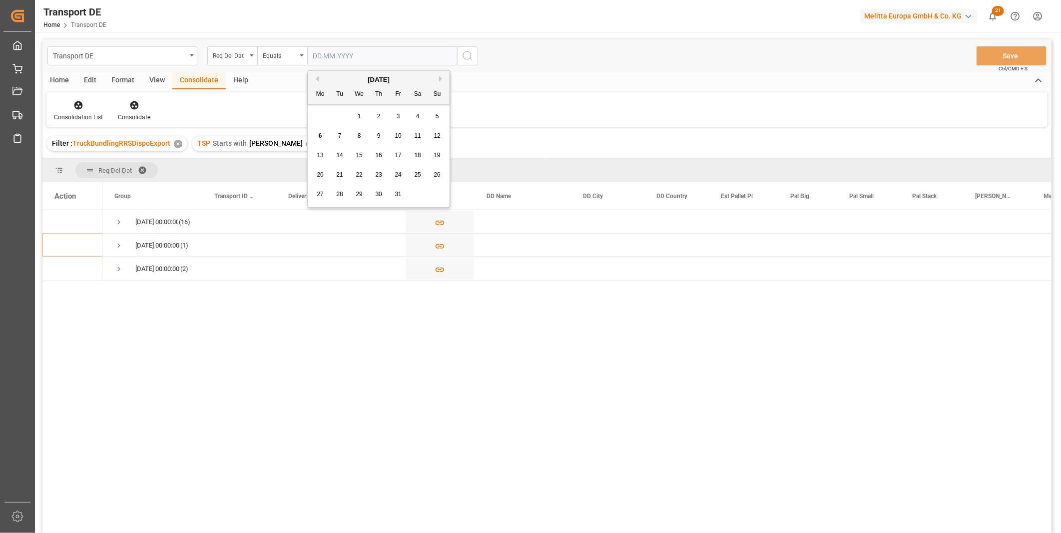
click at [359, 136] on span "8" at bounding box center [359, 135] width 3 height 7
type input "08.10.2025"
drag, startPoint x: 478, startPoint y: 67, endPoint x: 470, endPoint y: 57, distance: 12.5
click at [476, 66] on div "Transport DE Req Del Dat Equals 08.10.2025 Save Ctrl/CMD + S" at bounding box center [546, 55] width 1009 height 33
click at [470, 57] on icon "search button" at bounding box center [468, 56] width 12 height 12
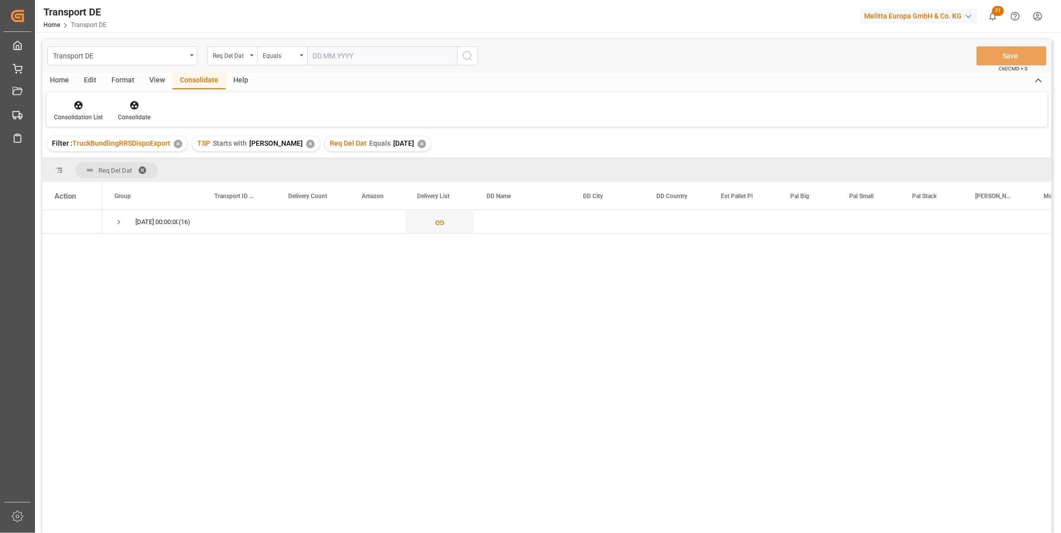
click at [66, 78] on div "Home" at bounding box center [59, 80] width 34 height 17
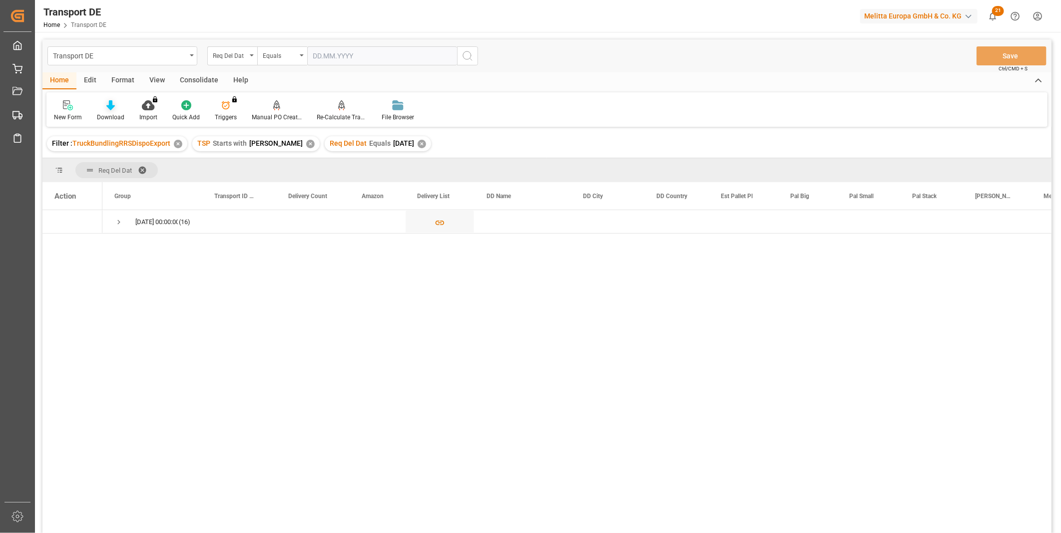
click at [110, 105] on icon at bounding box center [110, 105] width 8 height 10
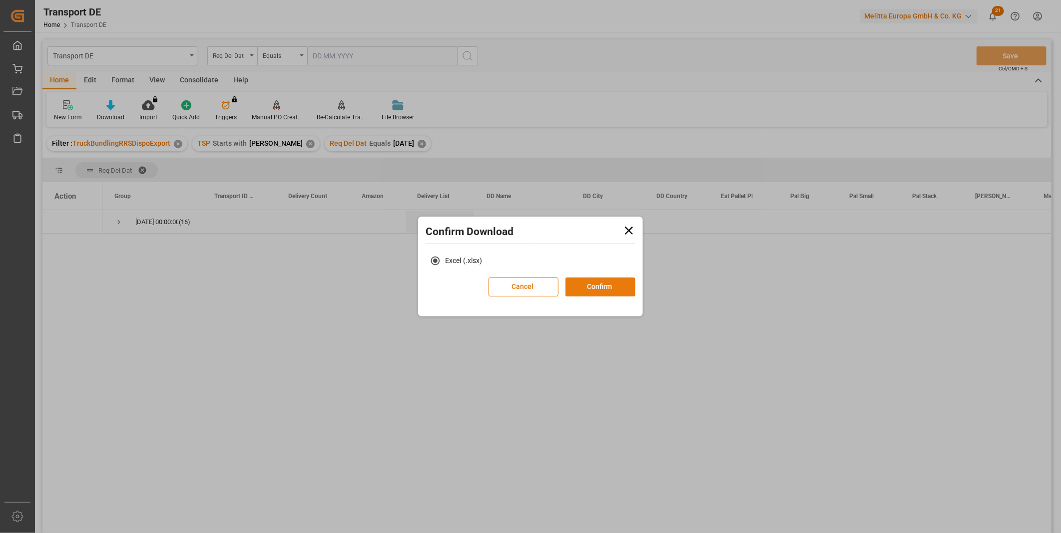
click at [595, 293] on button "Confirm" at bounding box center [600, 287] width 70 height 19
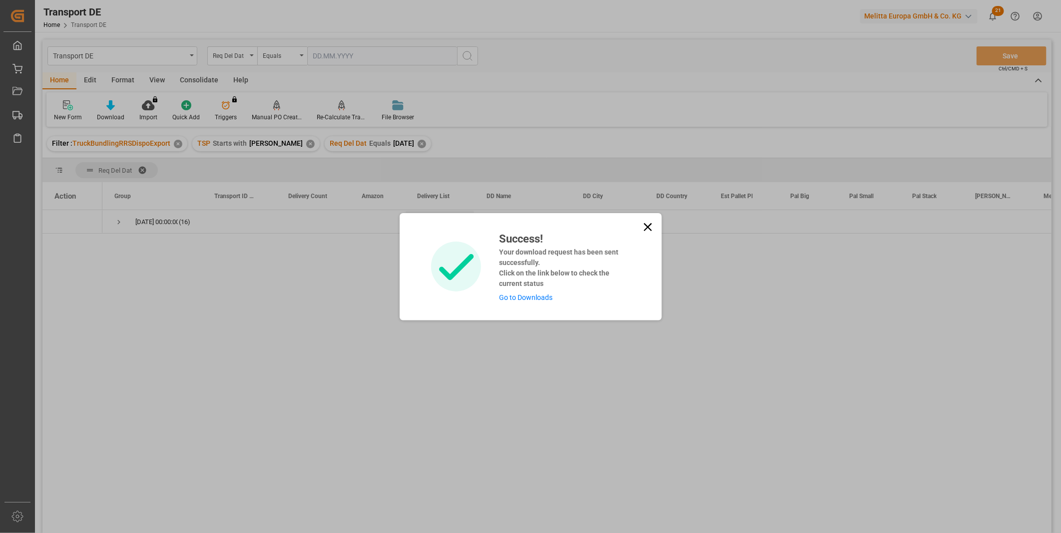
click at [649, 227] on icon at bounding box center [648, 227] width 14 height 14
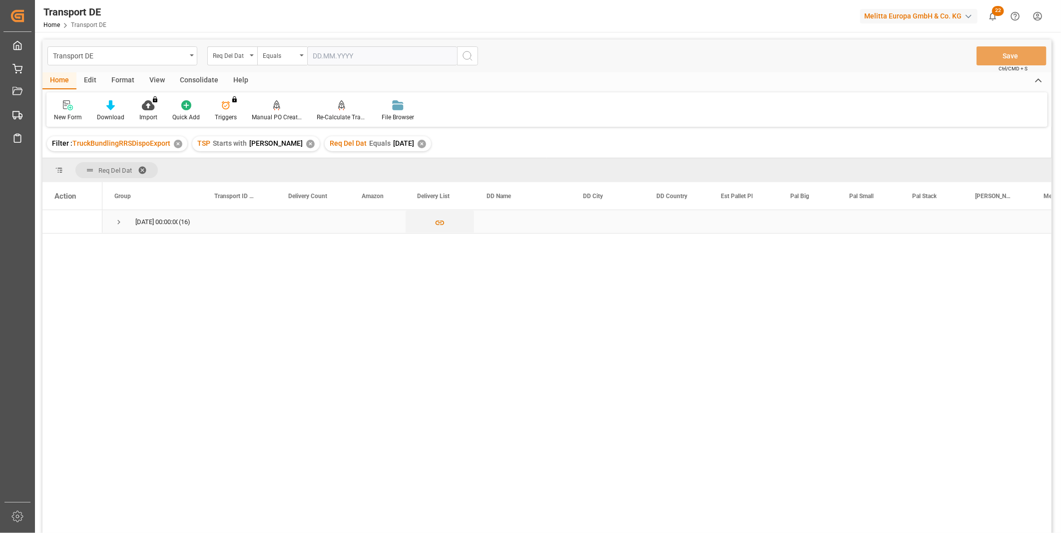
click at [117, 215] on span "Press SPACE to select this row." at bounding box center [118, 222] width 9 height 23
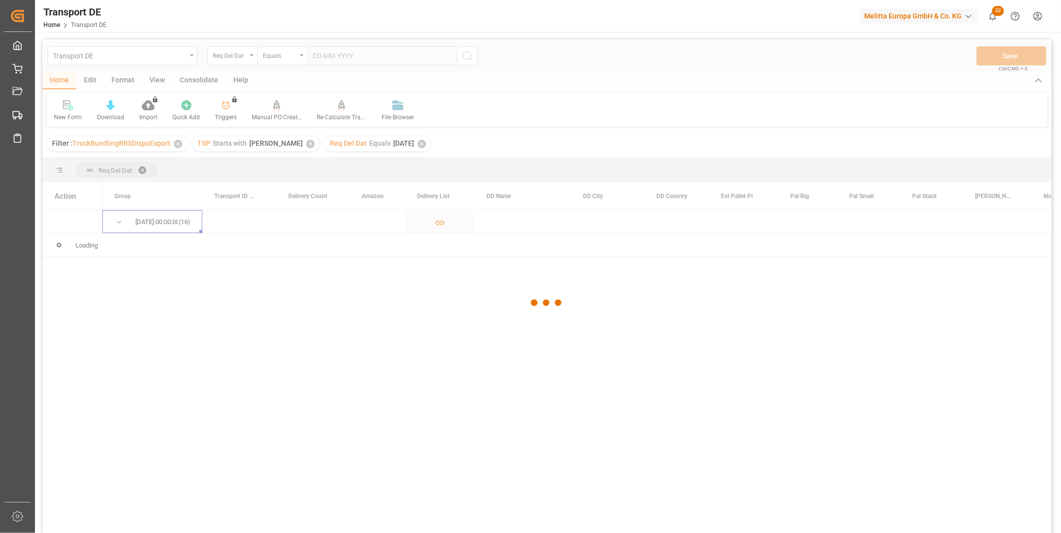
click at [195, 87] on div at bounding box center [546, 302] width 1009 height 527
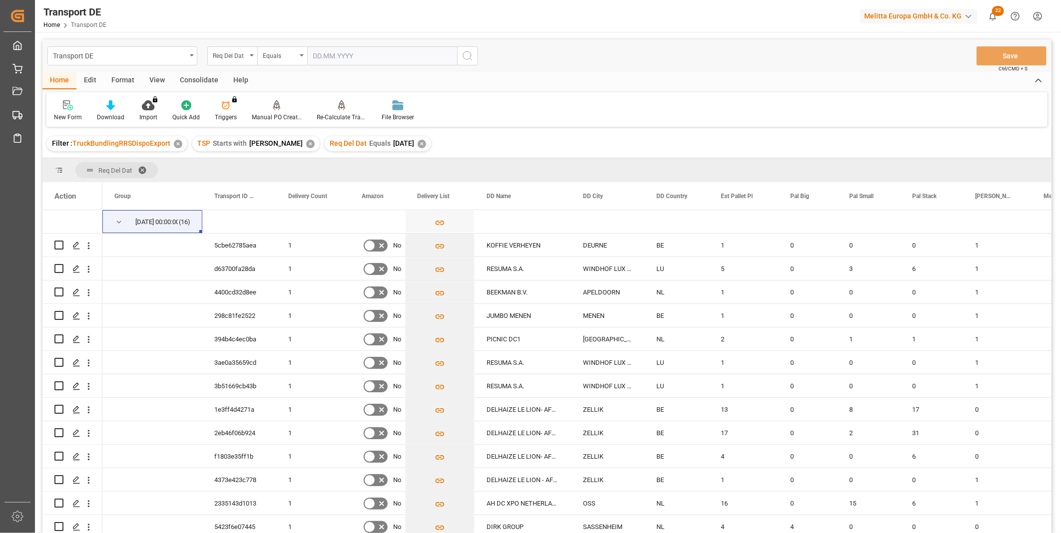
click at [195, 83] on div "Consolidate" at bounding box center [198, 80] width 53 height 17
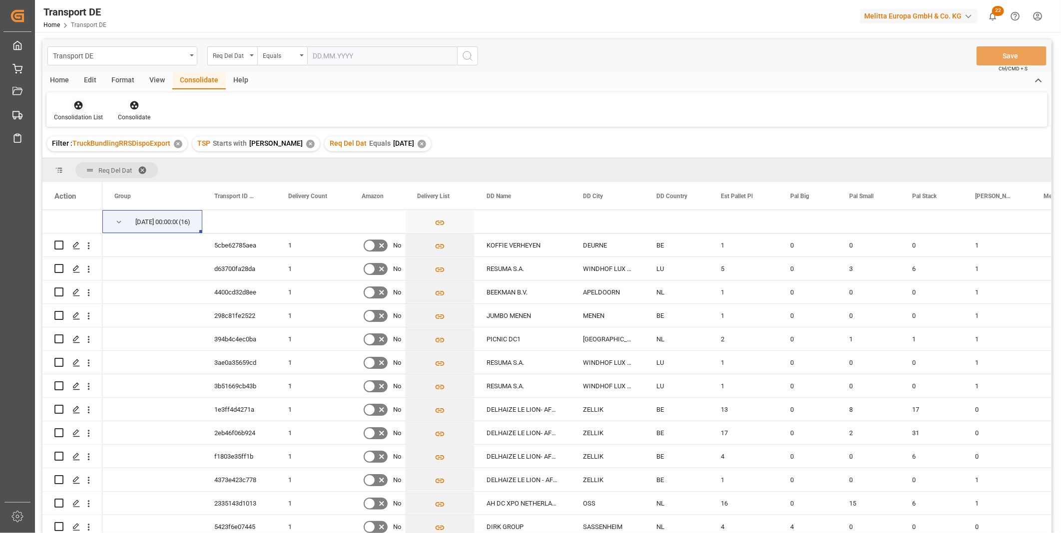
click at [90, 109] on div at bounding box center [78, 105] width 49 height 10
click at [147, 182] on div "Truck Bundling RRS Dispo Export" at bounding box center [114, 182] width 104 height 10
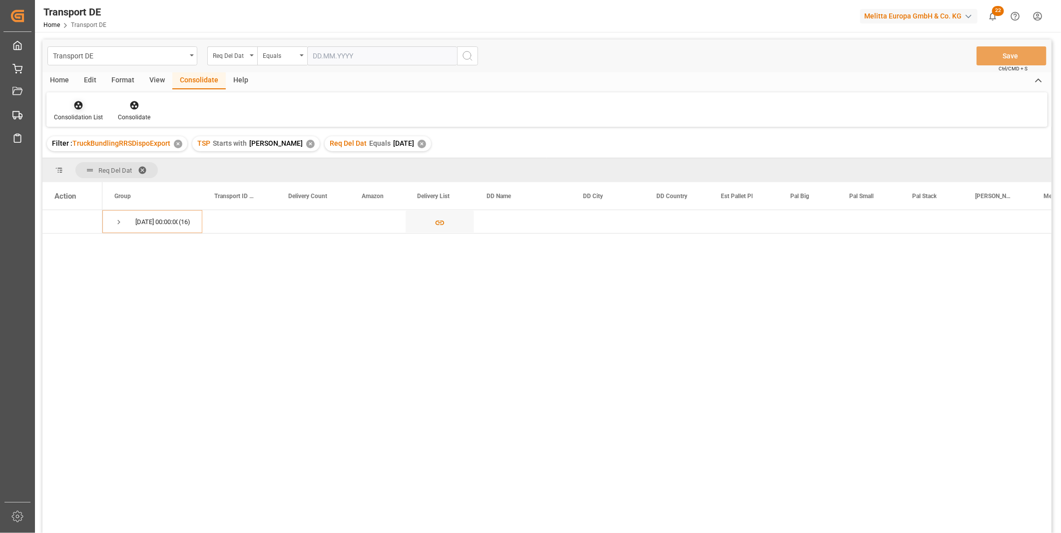
click at [83, 111] on div "Consolidation List" at bounding box center [78, 111] width 64 height 22
click at [120, 181] on div "Truck Bundling RRS Dispo Export" at bounding box center [114, 182] width 104 height 10
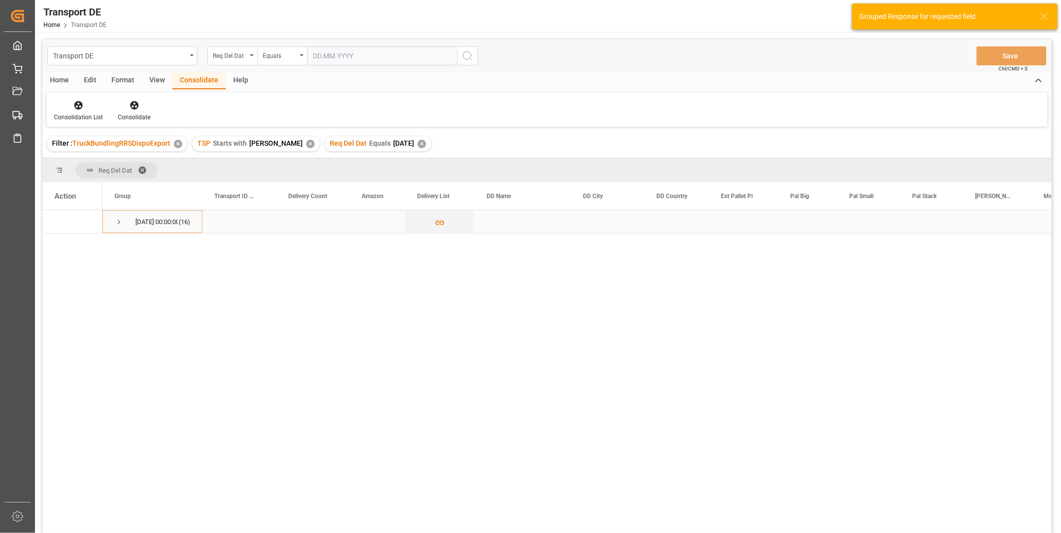
click at [122, 217] on span "Press SPACE to select this row." at bounding box center [118, 222] width 9 height 23
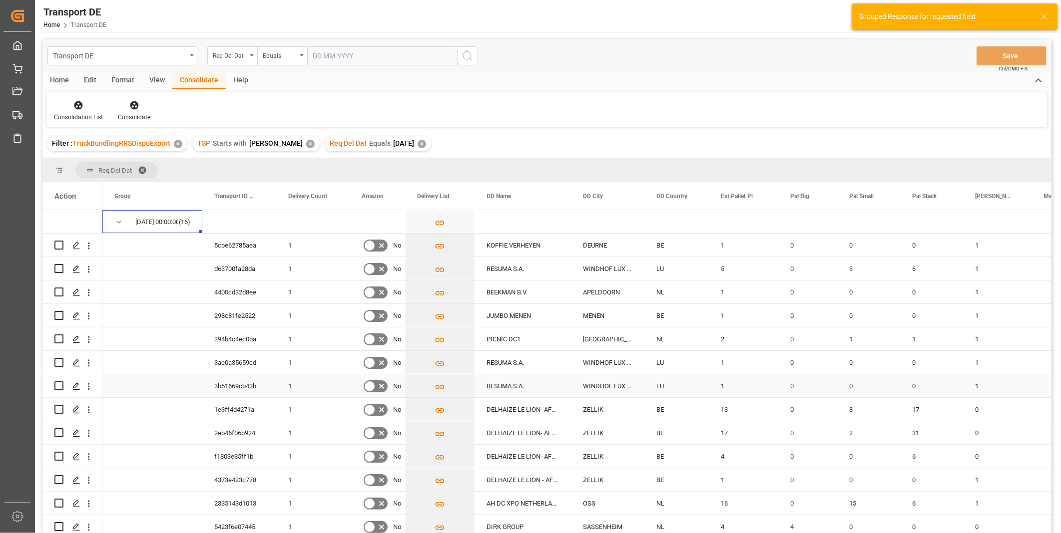
scroll to position [75, 0]
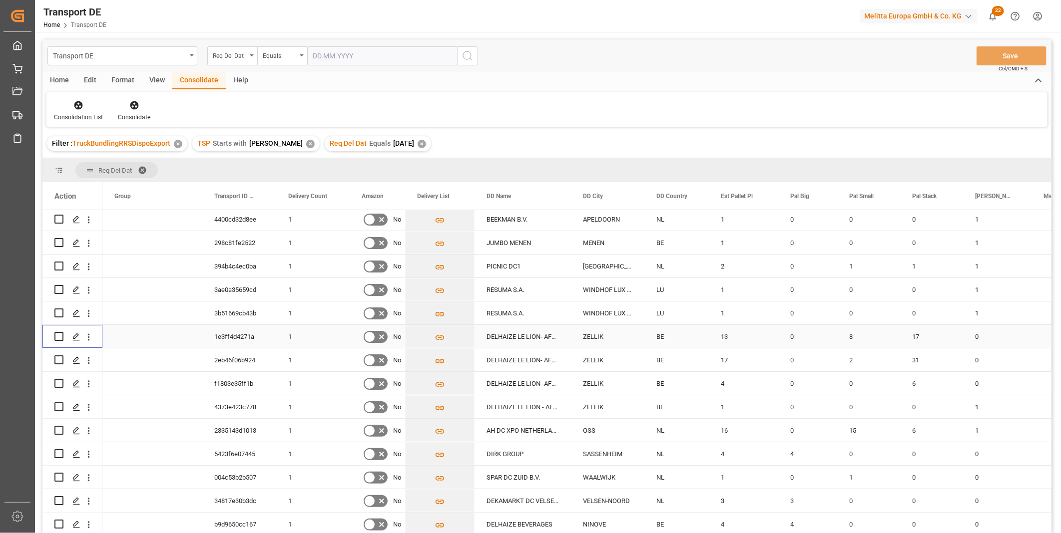
click at [58, 338] on input "Press Space to toggle row selection (unchecked)" at bounding box center [58, 336] width 9 height 9
checkbox input "true"
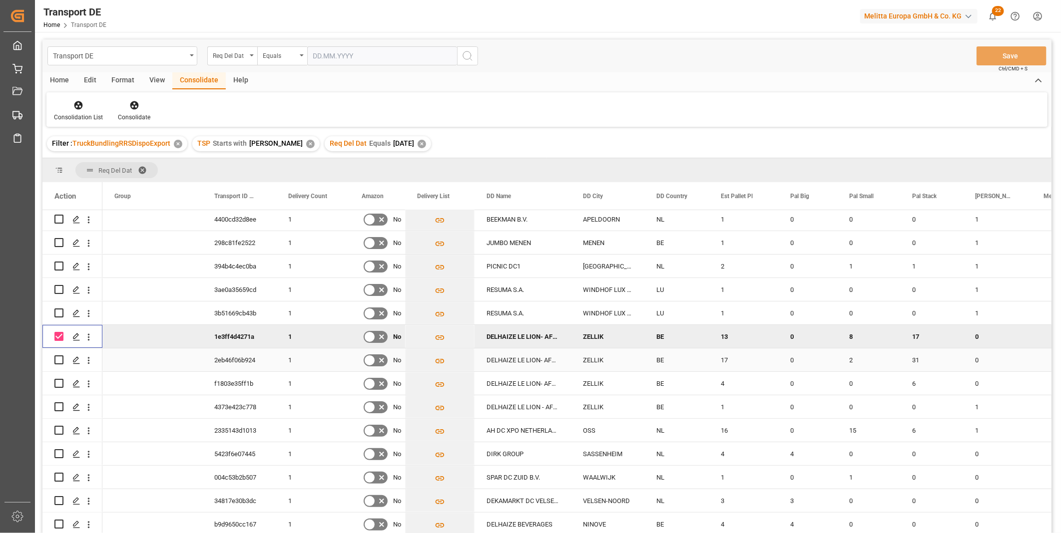
click at [58, 356] on input "Press Space to toggle row selection (unchecked)" at bounding box center [58, 360] width 9 height 9
checkbox input "true"
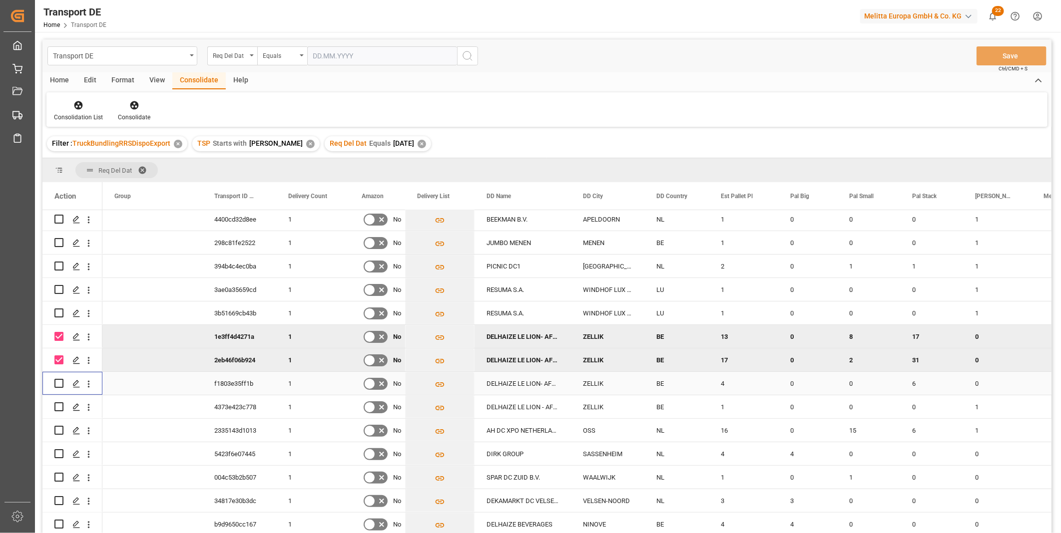
click at [63, 382] on div "Press SPACE to select this row." at bounding box center [72, 384] width 36 height 22
click at [56, 373] on div "Press SPACE to select this row." at bounding box center [58, 383] width 9 height 23
click at [59, 380] on input "Press Space to toggle row selection (unchecked)" at bounding box center [58, 383] width 9 height 9
checkbox input "true"
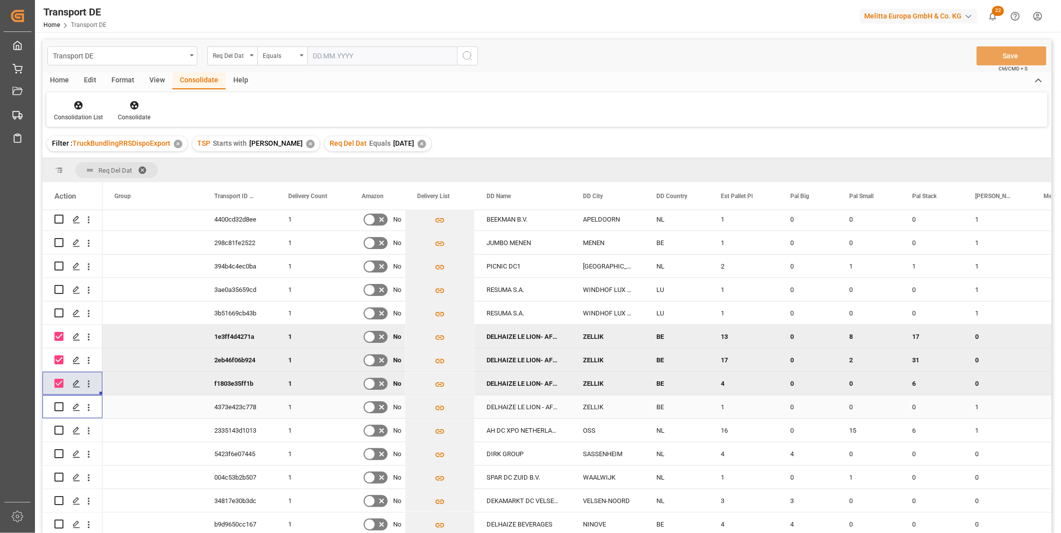
click at [58, 404] on input "Press Space to toggle row selection (unchecked)" at bounding box center [58, 407] width 9 height 9
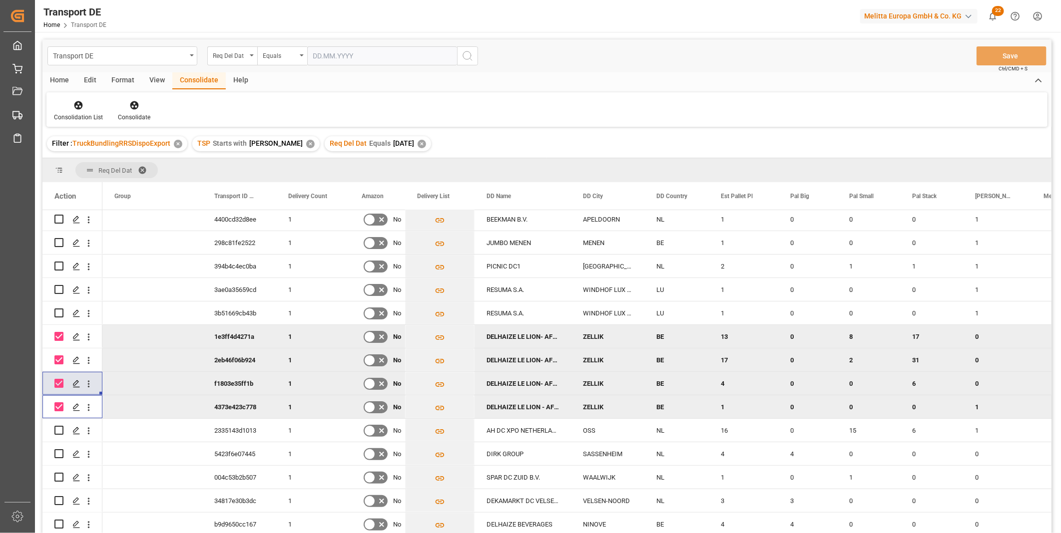
scroll to position [147, 0]
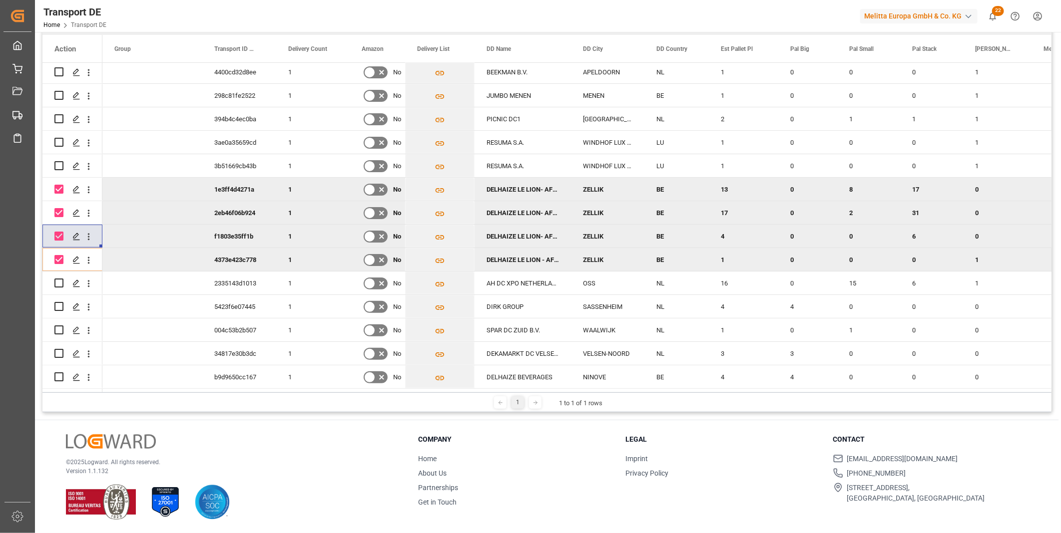
drag, startPoint x: 718, startPoint y: 392, endPoint x: 803, endPoint y: 396, distance: 84.5
click at [803, 396] on div "1 1 to 1 of 1 rows" at bounding box center [546, 403] width 1009 height 20
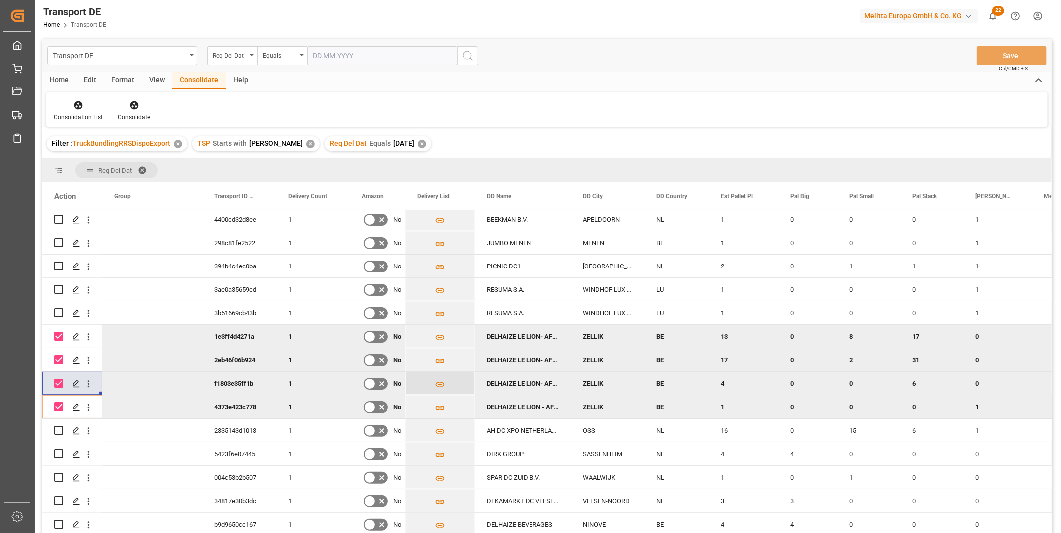
scroll to position [111, 0]
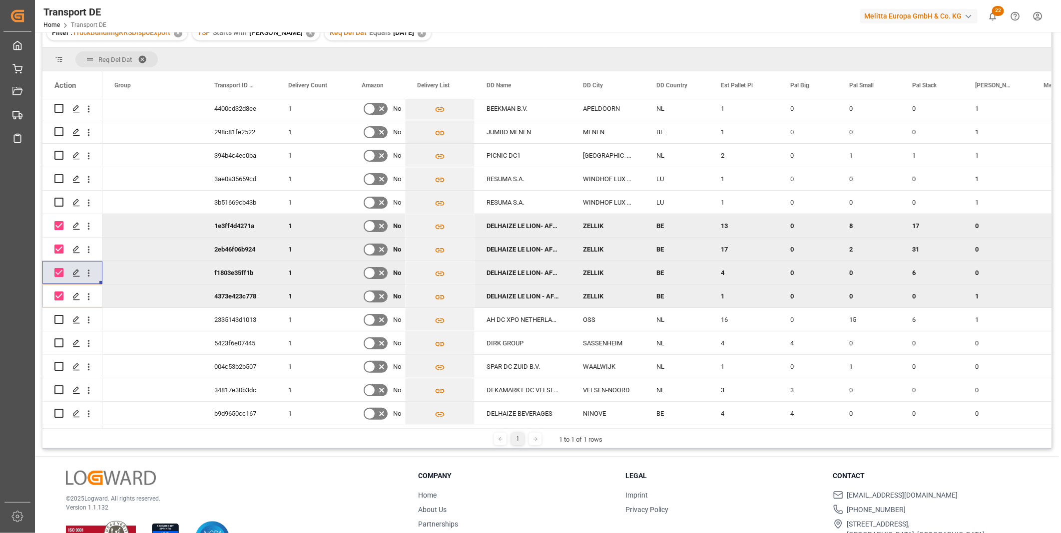
click at [58, 295] on input "Press Space to toggle row selection (checked)" at bounding box center [58, 296] width 9 height 9
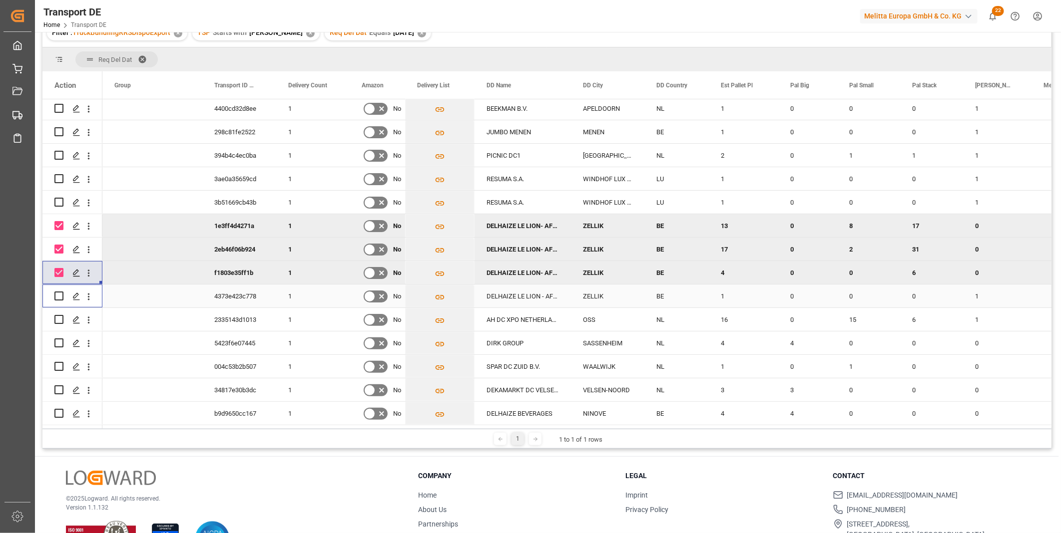
click at [58, 293] on input "Press Space to toggle row selection (unchecked)" at bounding box center [58, 296] width 9 height 9
checkbox input "true"
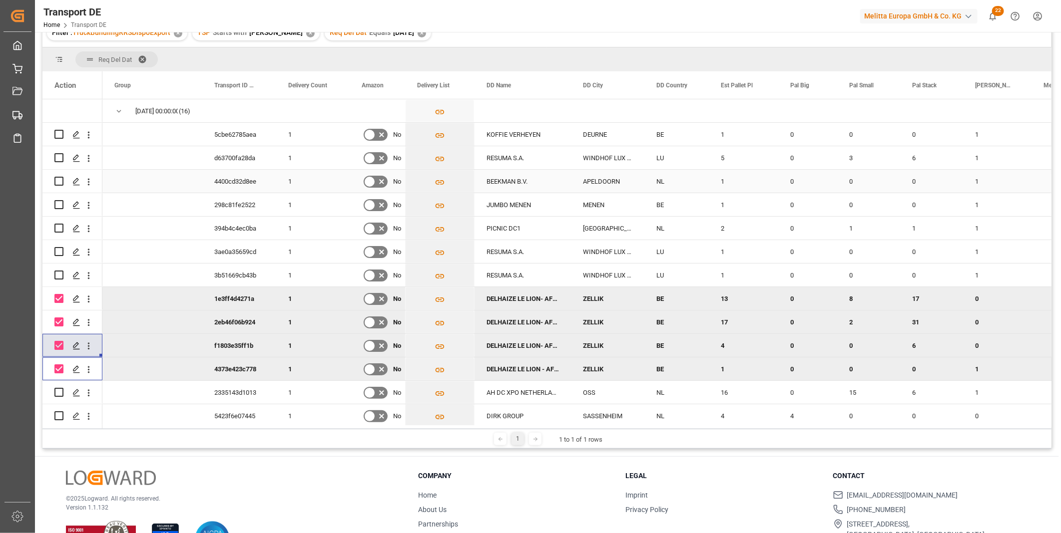
scroll to position [0, 0]
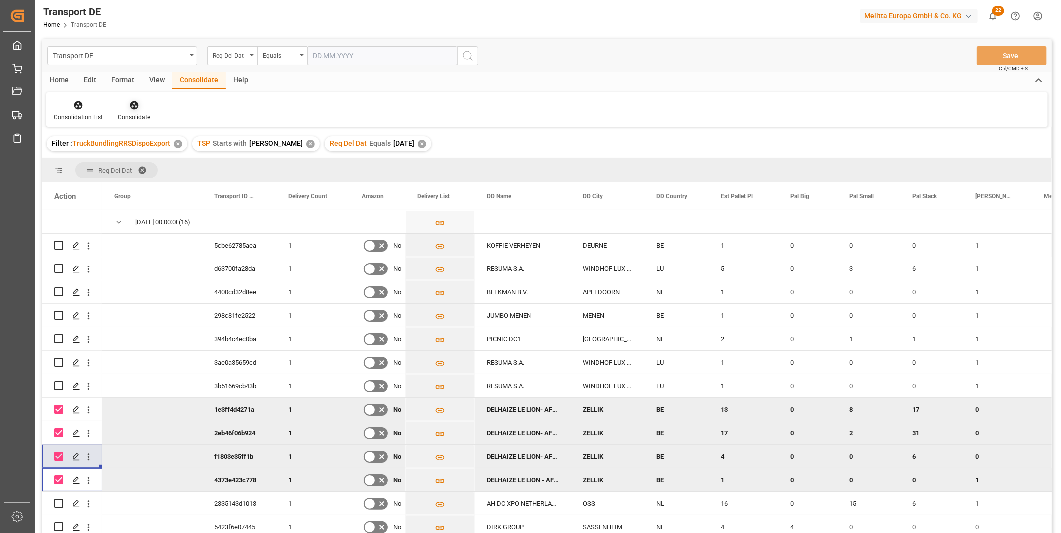
click at [139, 114] on div "Consolidate" at bounding box center [134, 117] width 32 height 9
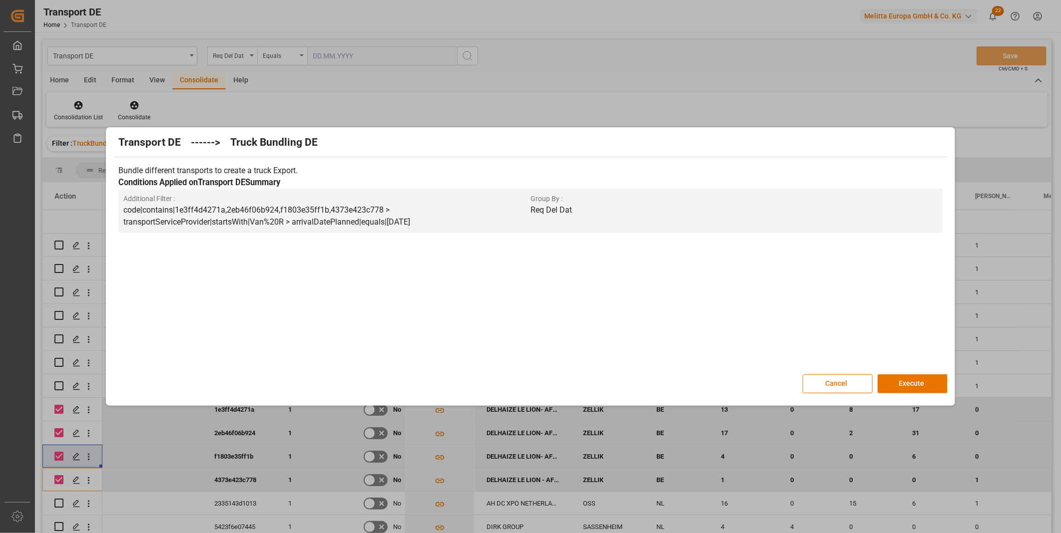
click at [908, 372] on div "Transport DE ------> Truck Bundling DE Bundle different transports to create a …" at bounding box center [530, 267] width 844 height 274
click at [913, 379] on button "Execute" at bounding box center [913, 384] width 70 height 19
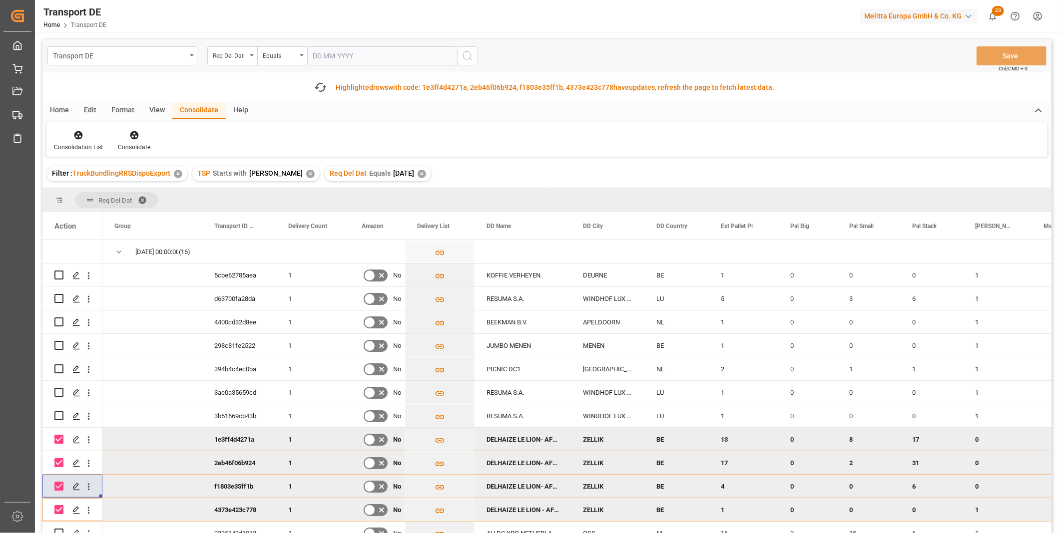
click at [76, 127] on div "Consolidation List Consolidate" at bounding box center [546, 139] width 1001 height 34
click at [74, 138] on icon at bounding box center [78, 135] width 10 height 10
click at [112, 206] on div "Transport DE Req Del Dat Equals Save Ctrl/CMD + S Fetch latest updates Highligh…" at bounding box center [546, 314] width 1009 height 550
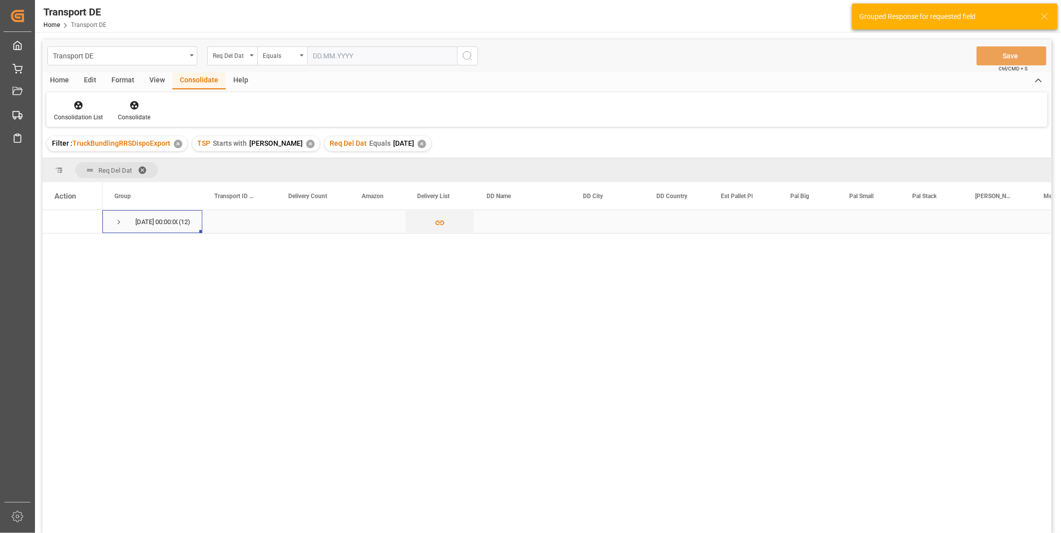
click at [113, 226] on div "08.10.2025 00:00:00 (12)" at bounding box center [152, 221] width 100 height 23
click at [116, 224] on span "Press SPACE to select this row." at bounding box center [118, 222] width 9 height 9
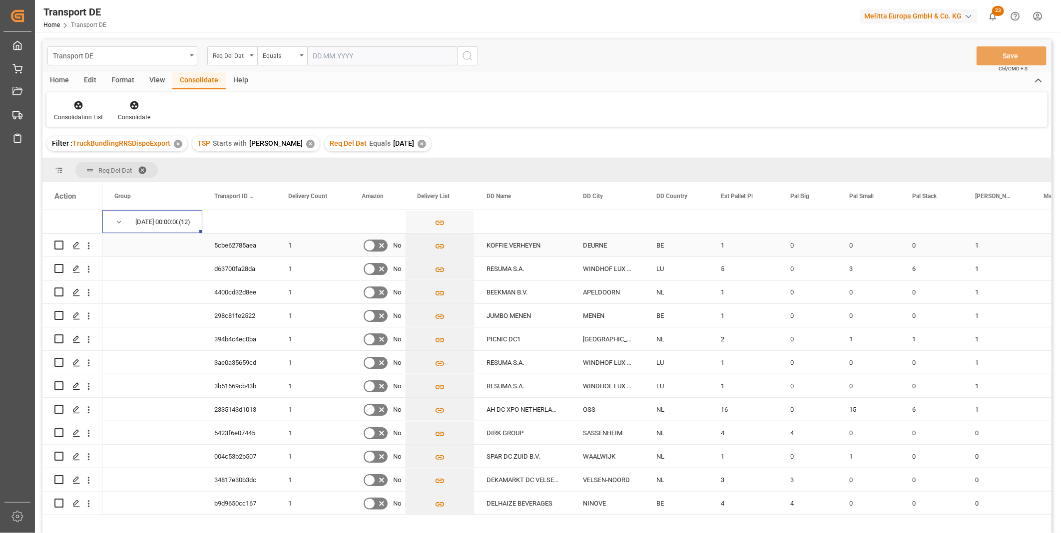
click at [57, 245] on input "Press Space to toggle row selection (unchecked)" at bounding box center [58, 245] width 9 height 9
checkbox input "true"
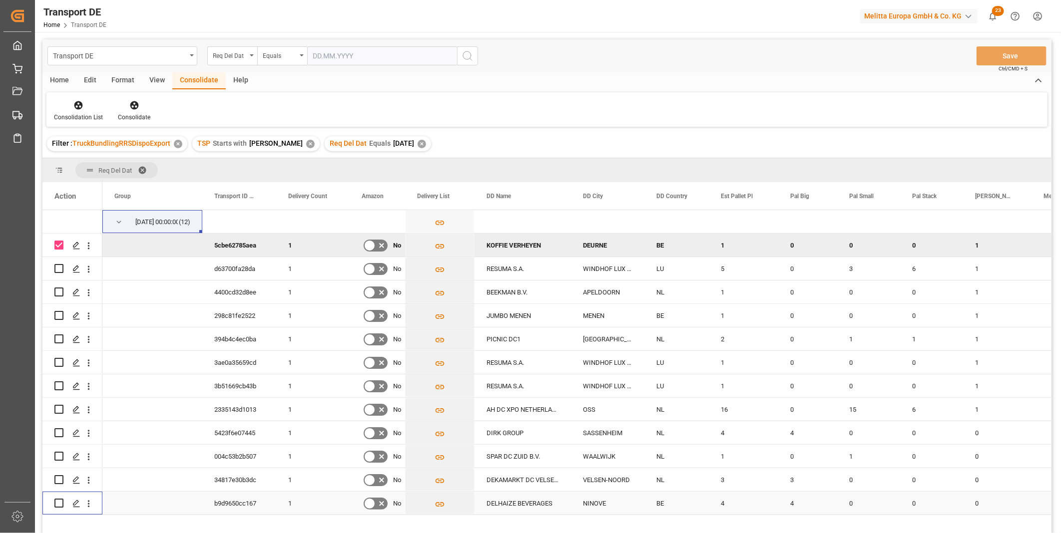
click at [61, 501] on input "Press Space to toggle row selection (unchecked)" at bounding box center [58, 503] width 9 height 9
checkbox input "true"
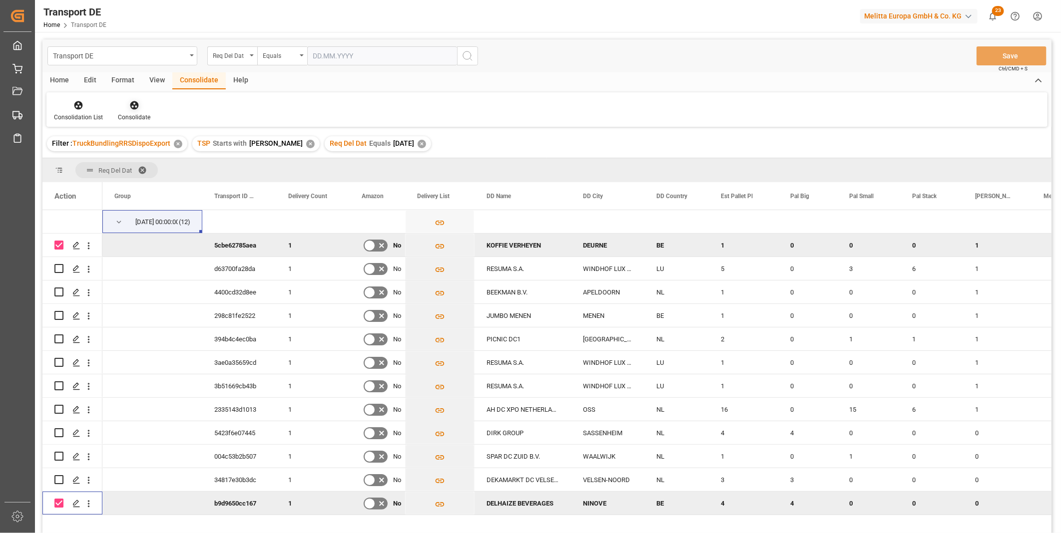
click at [143, 107] on div at bounding box center [134, 105] width 32 height 10
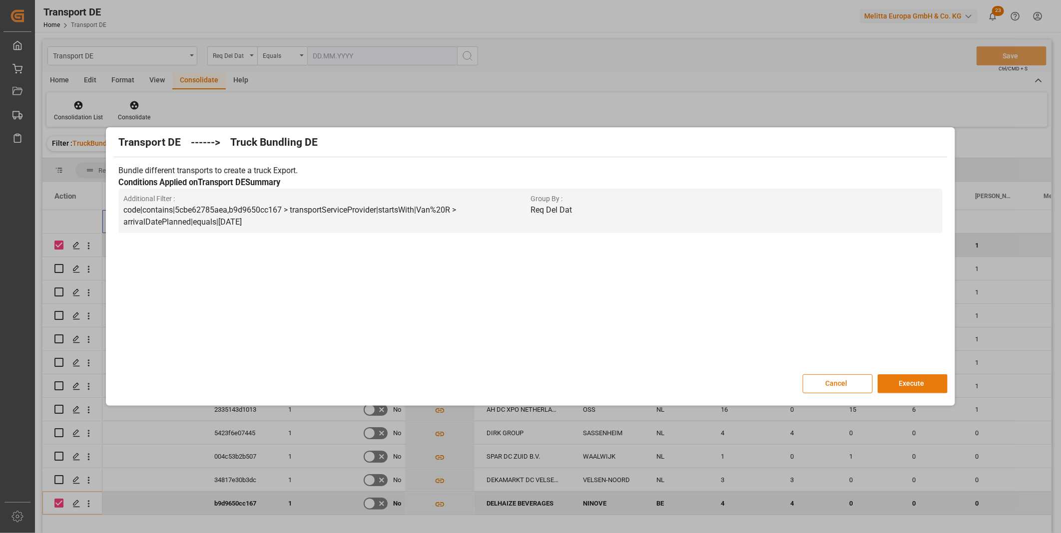
click at [906, 384] on button "Execute" at bounding box center [913, 384] width 70 height 19
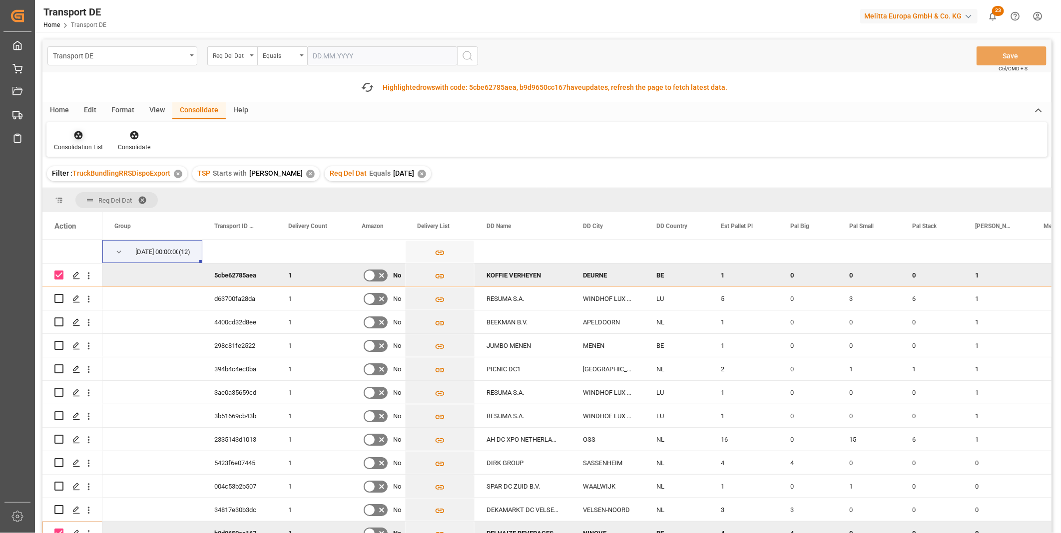
click at [83, 146] on div "Consolidation List" at bounding box center [78, 147] width 49 height 9
click at [128, 210] on div "Truck Bundling RRS Dispo Export" at bounding box center [114, 212] width 104 height 10
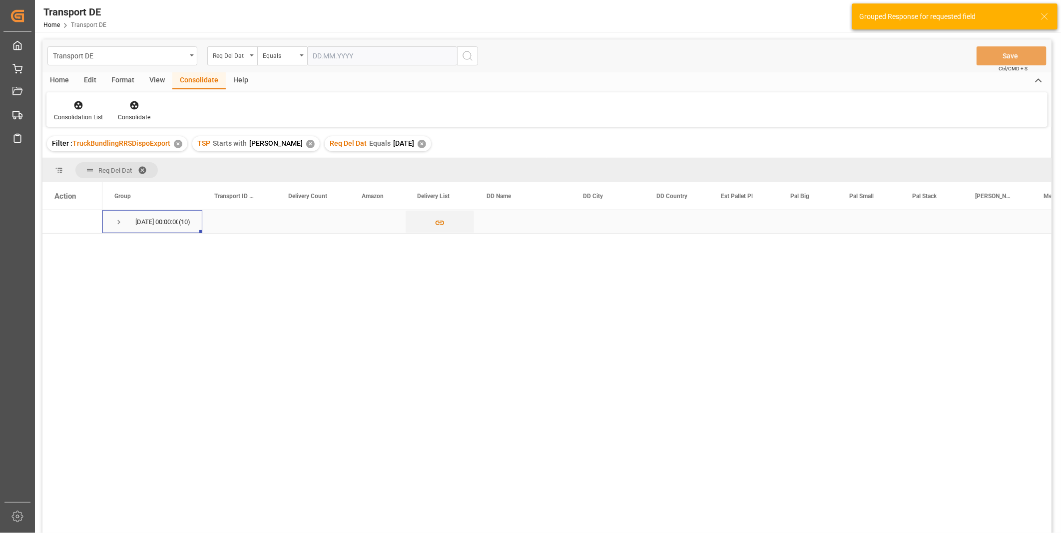
click at [121, 223] on span "Press SPACE to select this row." at bounding box center [118, 222] width 9 height 9
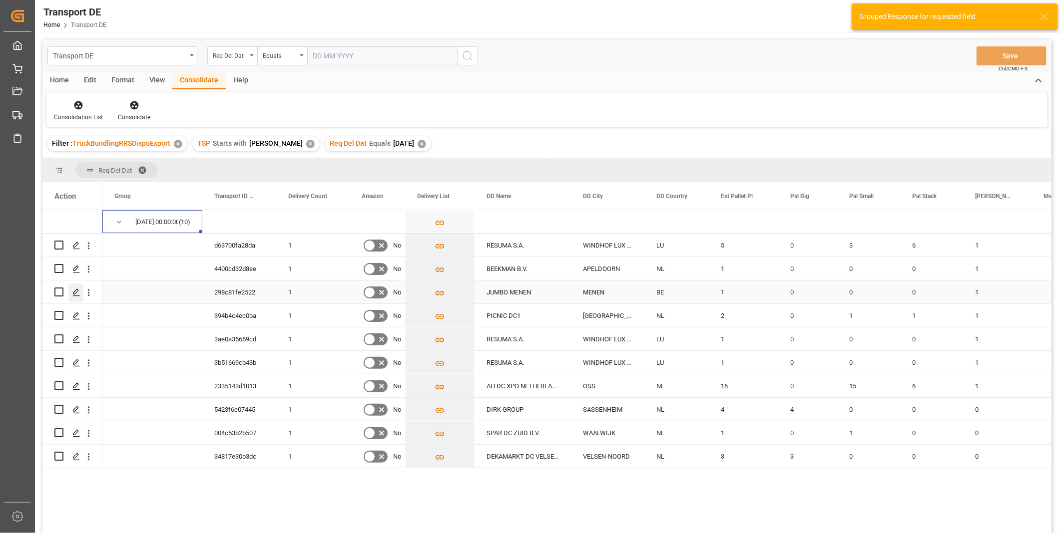
click at [60, 293] on input "Press Space to toggle row selection (unchecked)" at bounding box center [58, 292] width 9 height 9
checkbox input "true"
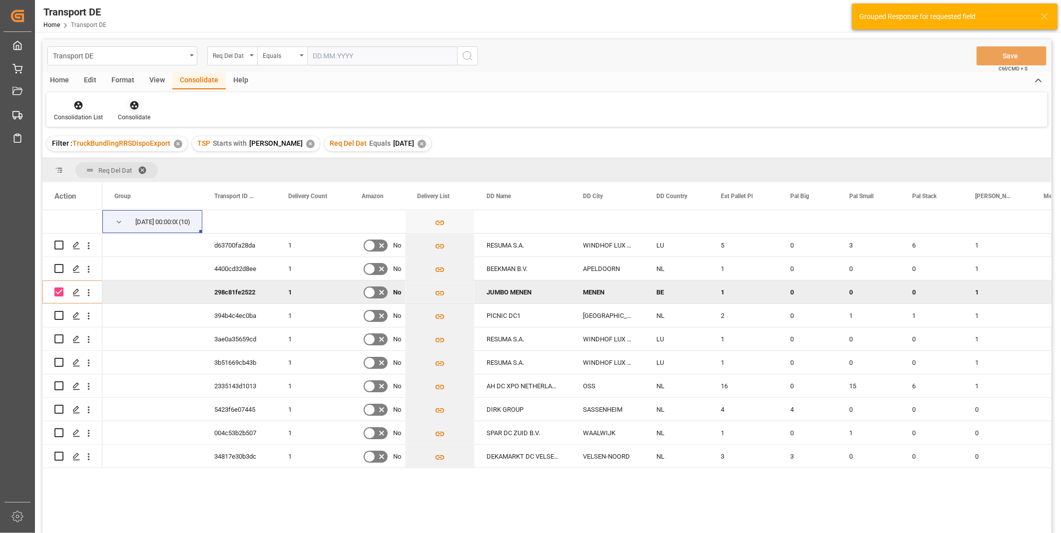
click at [129, 102] on icon at bounding box center [134, 105] width 10 height 10
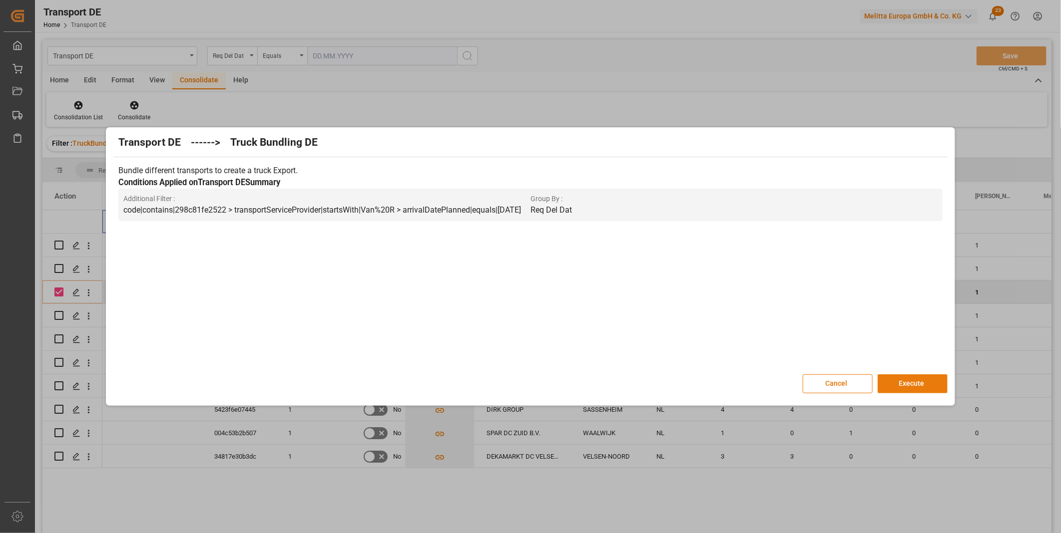
click at [914, 386] on button "Execute" at bounding box center [913, 384] width 70 height 19
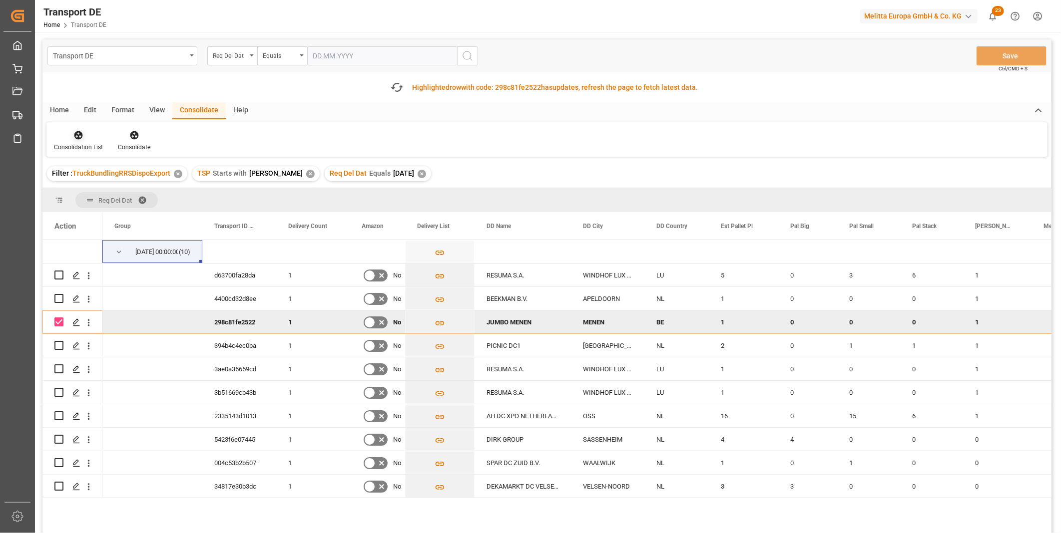
click at [75, 145] on div "Consolidation List" at bounding box center [78, 147] width 49 height 9
click at [113, 216] on div "Truck Bundling RRS Dispo Export" at bounding box center [114, 212] width 104 height 10
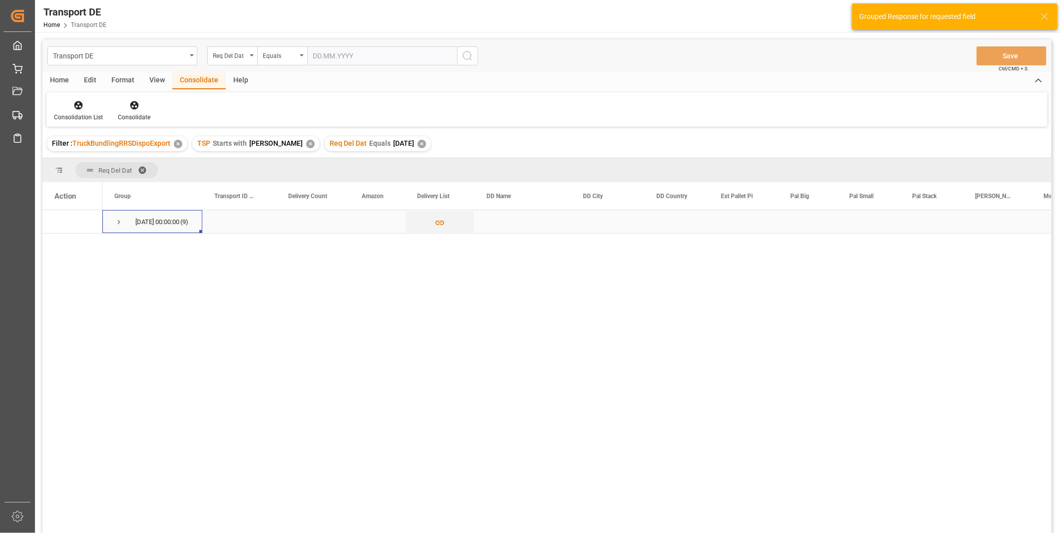
click at [112, 221] on div "08.10.2025 00:00:00 (9)" at bounding box center [152, 221] width 100 height 23
click at [121, 223] on span "Press SPACE to select this row." at bounding box center [118, 222] width 9 height 9
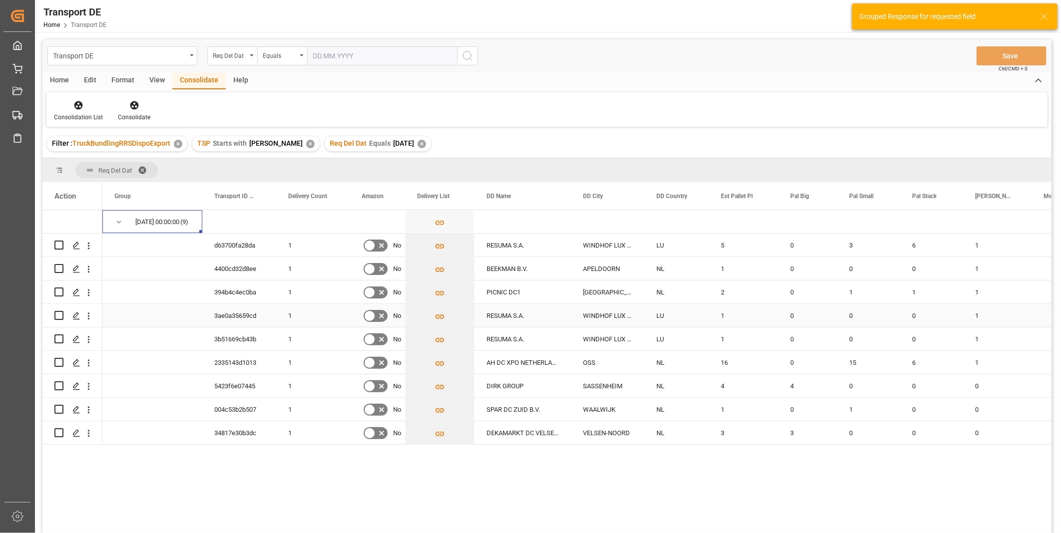
click at [58, 310] on div "Press SPACE to select this row." at bounding box center [58, 315] width 9 height 23
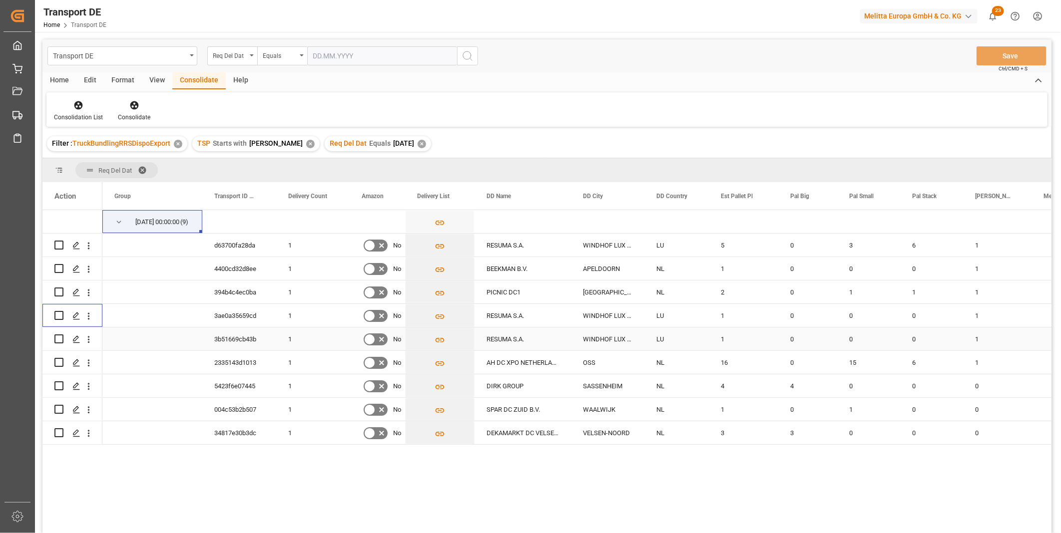
click at [65, 339] on div "Press SPACE to select this row." at bounding box center [72, 339] width 36 height 22
click at [60, 340] on input "Press Space to toggle row selection (unchecked)" at bounding box center [58, 339] width 9 height 9
checkbox input "true"
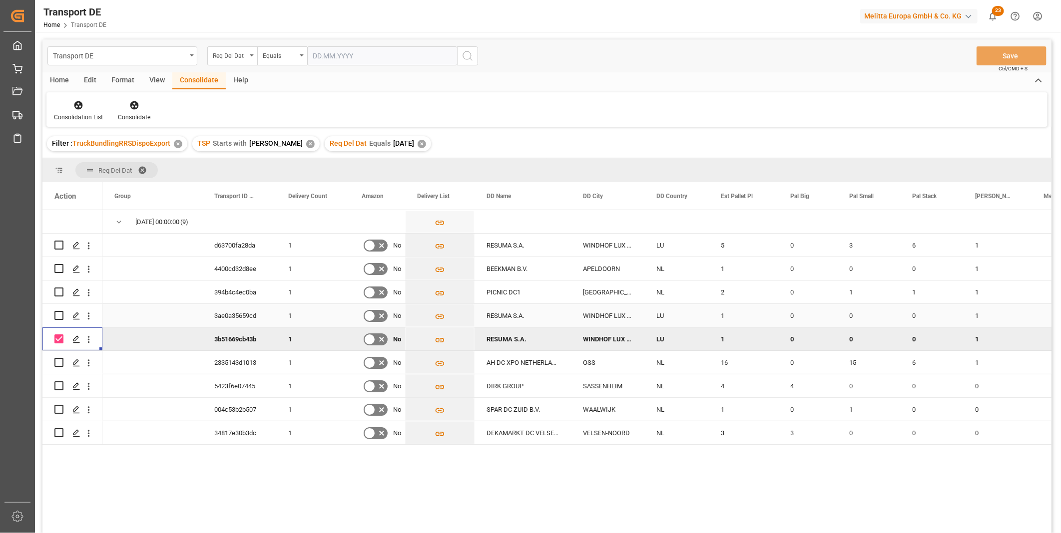
click at [57, 314] on input "Press Space to toggle row selection (unchecked)" at bounding box center [58, 315] width 9 height 9
checkbox input "true"
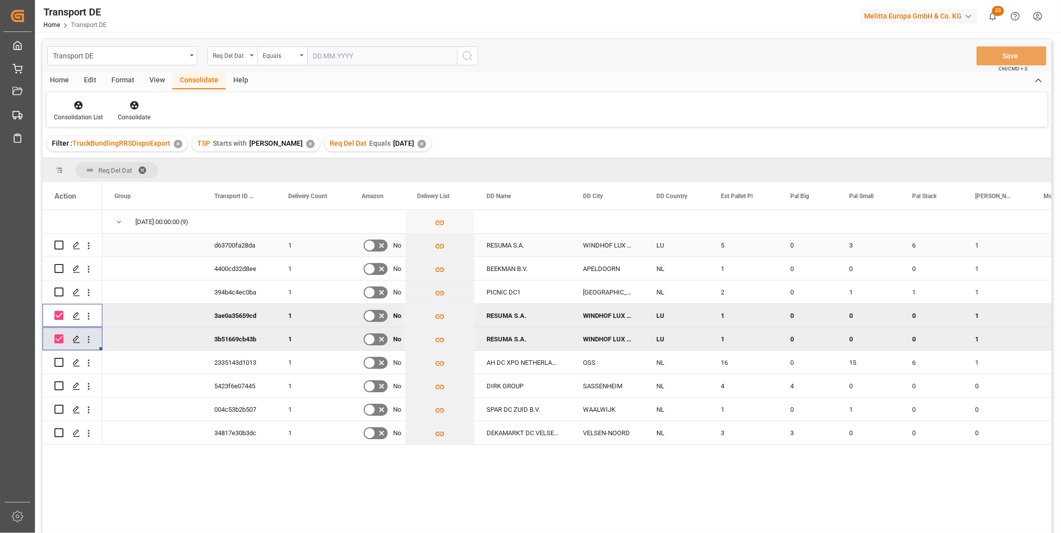
click at [60, 247] on input "Press Space to toggle row selection (unchecked)" at bounding box center [58, 245] width 9 height 9
checkbox input "true"
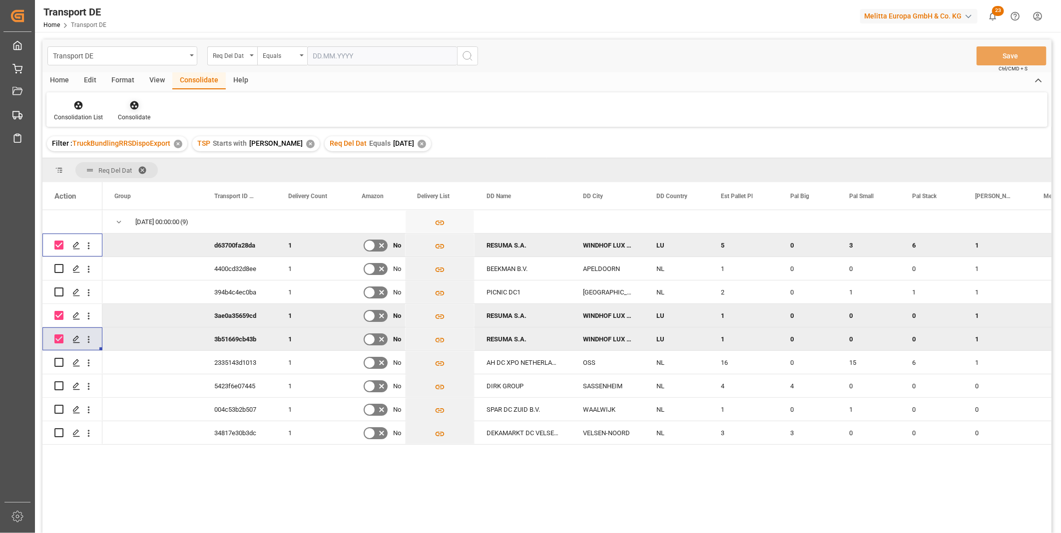
click at [138, 106] on div at bounding box center [134, 105] width 32 height 10
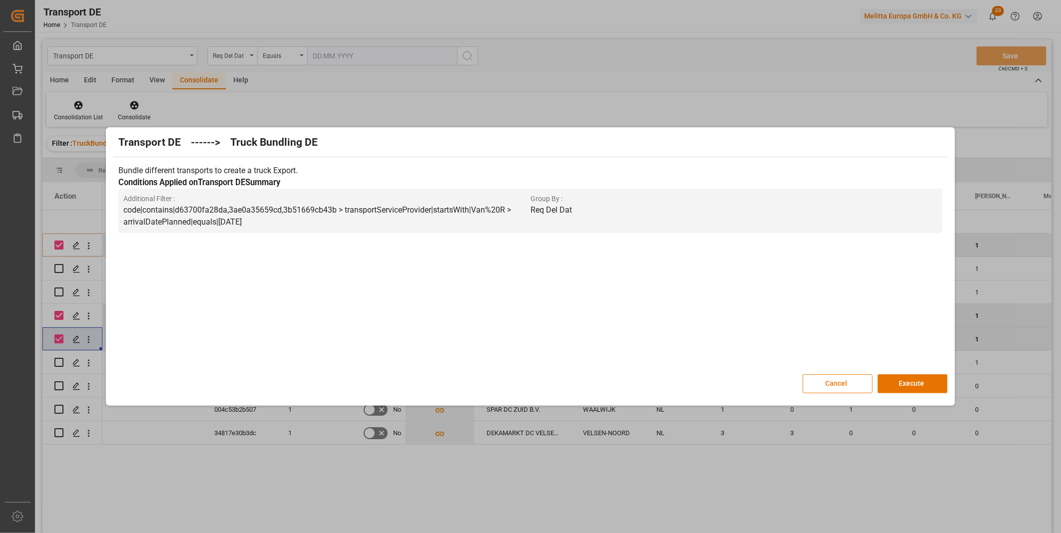
click at [835, 385] on button "Cancel" at bounding box center [838, 384] width 70 height 19
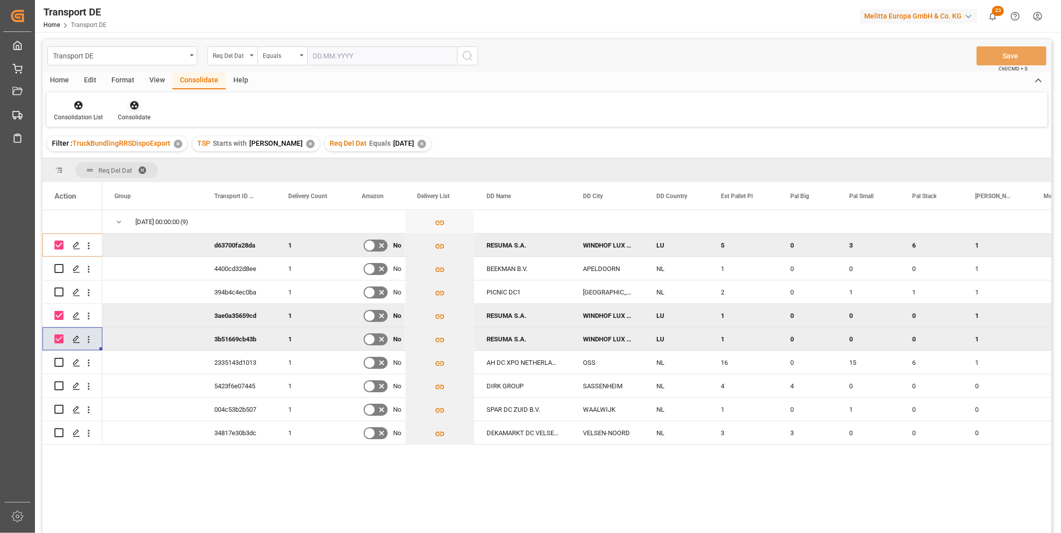
click at [140, 111] on div "Consolidate" at bounding box center [133, 111] width 47 height 22
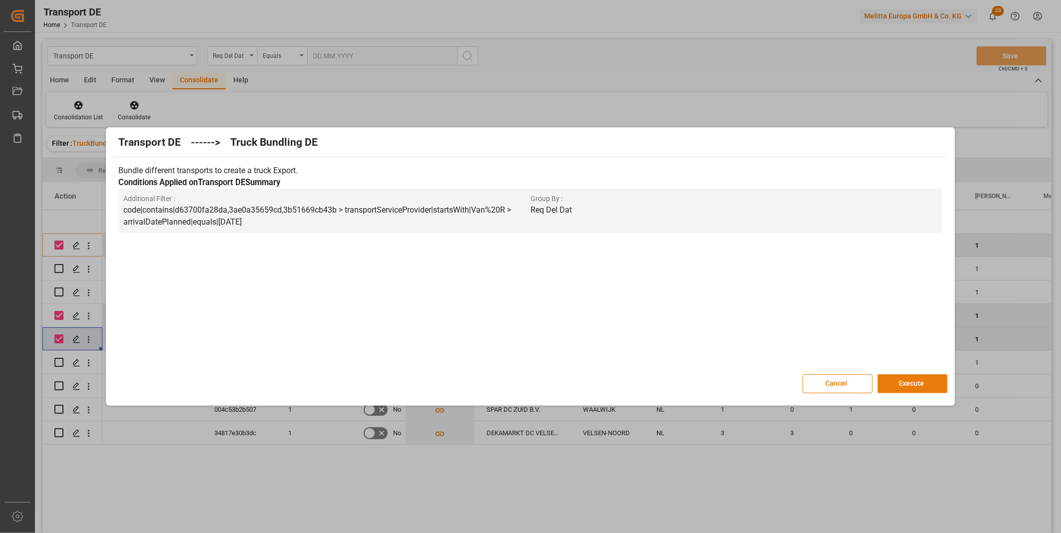
click at [909, 376] on button "Execute" at bounding box center [913, 384] width 70 height 19
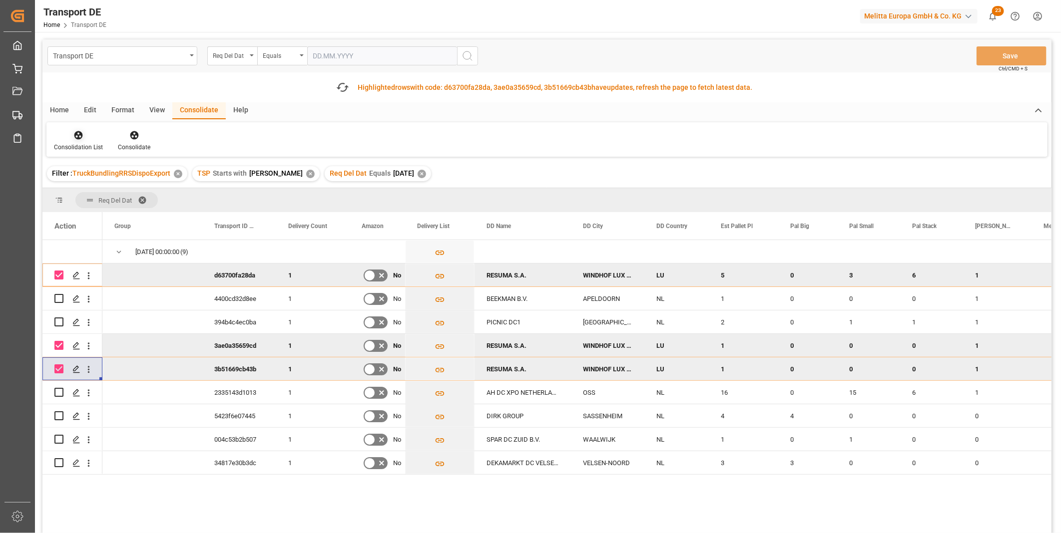
click at [97, 139] on div at bounding box center [78, 135] width 49 height 10
click at [116, 210] on div "Transport DE Req Del Dat Equals Save Ctrl/CMD + S Fetch latest updates Highligh…" at bounding box center [546, 314] width 1009 height 550
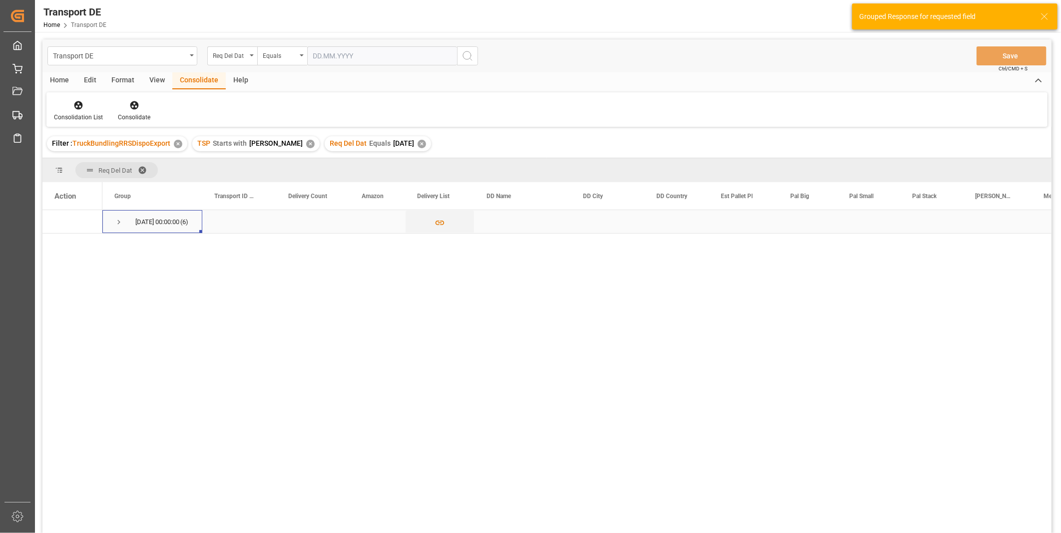
click at [126, 220] on span "08.10.2025 00:00:00 (6)" at bounding box center [152, 222] width 76 height 22
click at [121, 219] on span "Press SPACE to select this row." at bounding box center [118, 222] width 9 height 9
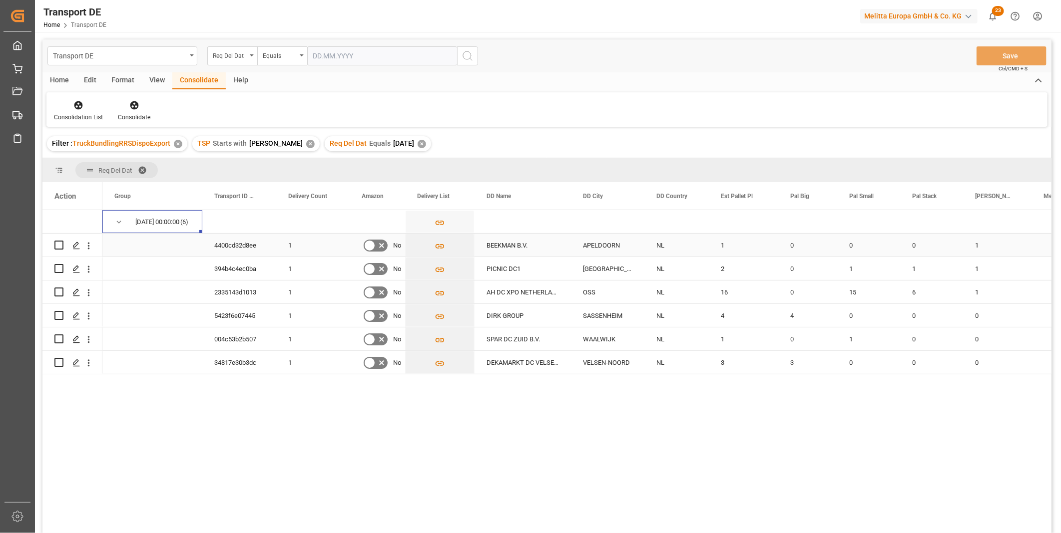
click at [60, 246] on input "Press Space to toggle row selection (unchecked)" at bounding box center [58, 245] width 9 height 9
checkbox input "true"
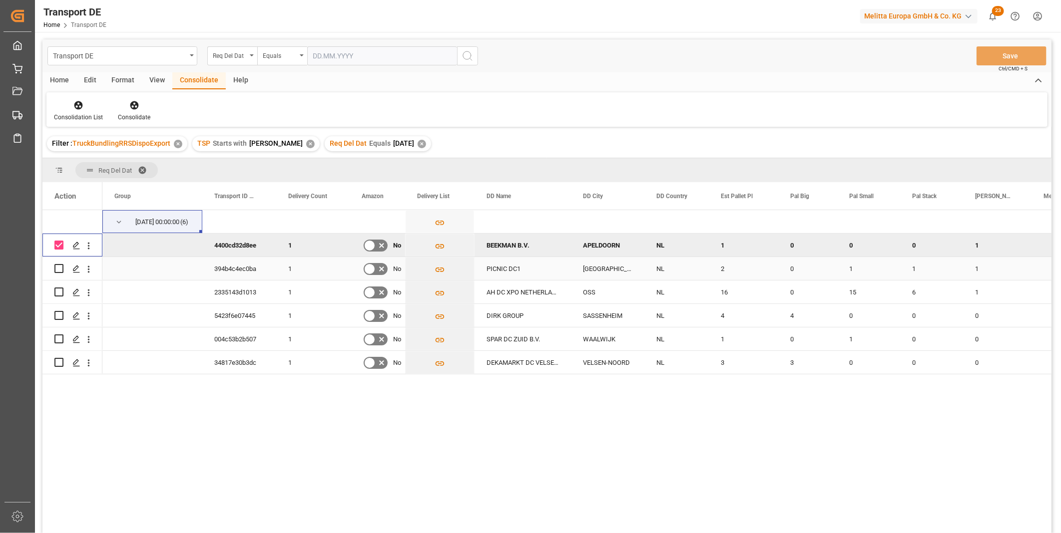
click at [58, 266] on input "Press Space to toggle row selection (unchecked)" at bounding box center [58, 268] width 9 height 9
checkbox input "true"
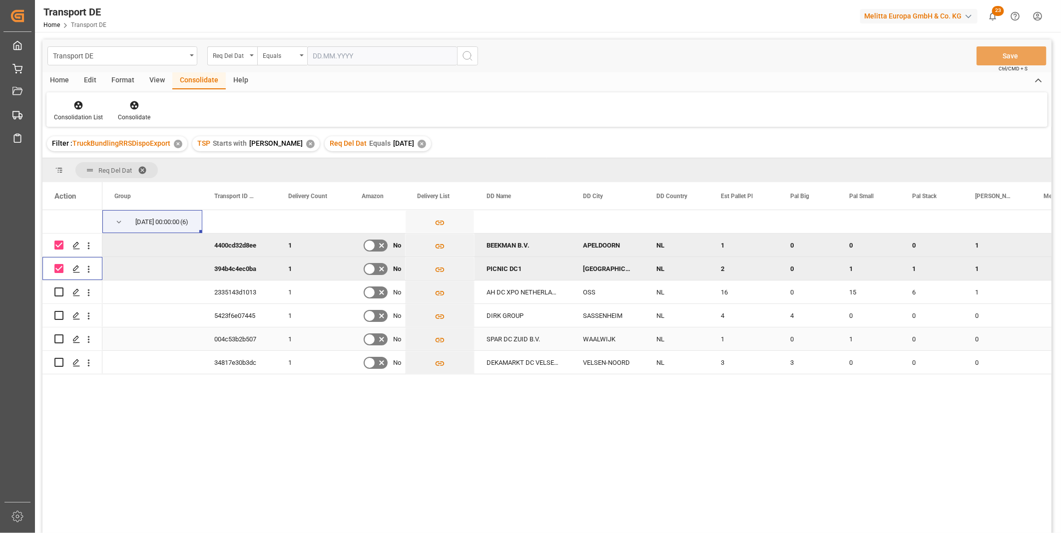
click at [55, 338] on input "Press Space to toggle row selection (unchecked)" at bounding box center [58, 339] width 9 height 9
checkbox input "true"
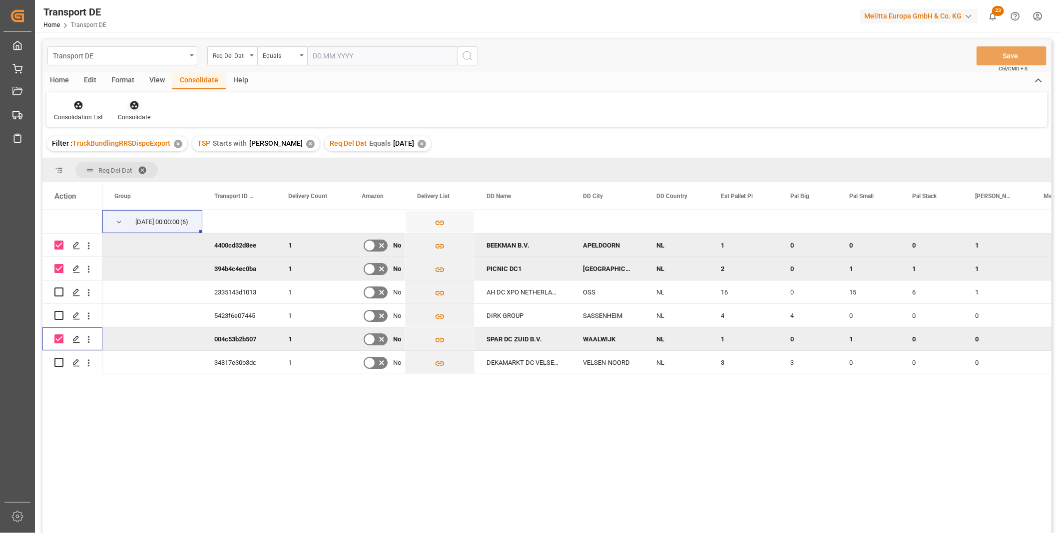
click at [144, 110] on div "Consolidate" at bounding box center [133, 111] width 47 height 22
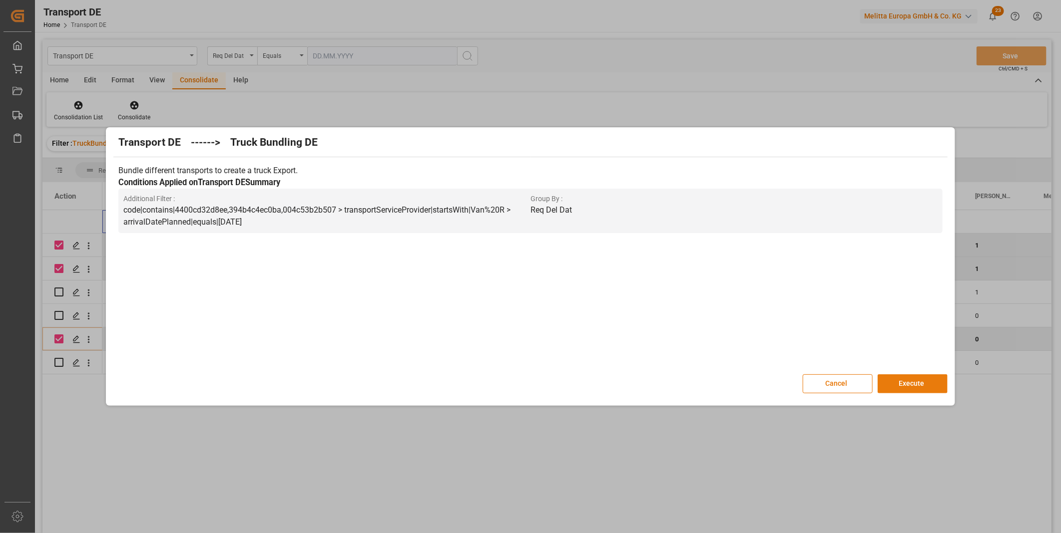
drag, startPoint x: 903, startPoint y: 373, endPoint x: 910, endPoint y: 378, distance: 8.2
click at [904, 373] on div "Transport DE ------> Truck Bundling DE Bundle different transports to create a …" at bounding box center [530, 267] width 844 height 274
click at [913, 382] on button "Execute" at bounding box center [913, 384] width 70 height 19
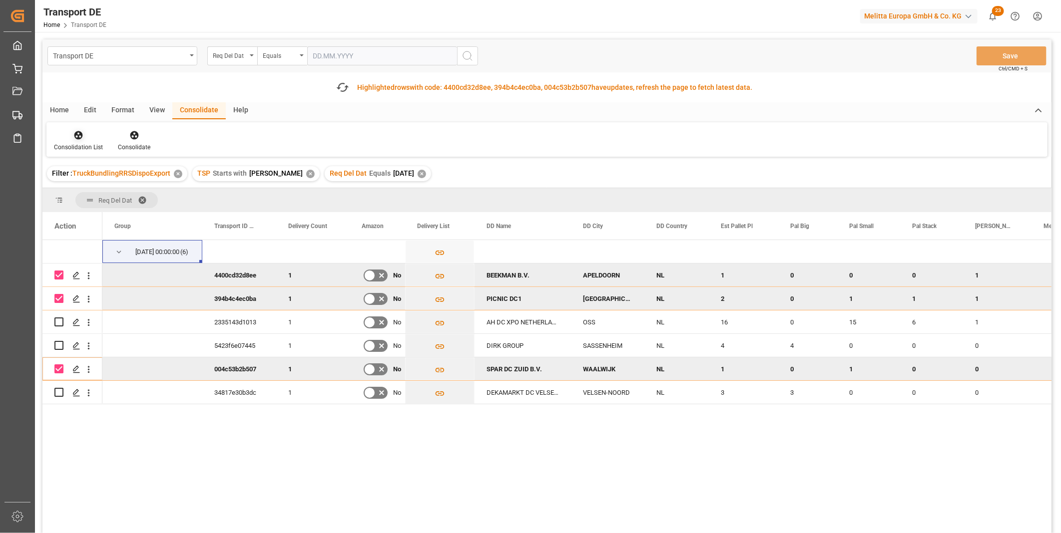
click at [80, 136] on icon at bounding box center [78, 135] width 10 height 10
click at [120, 205] on div "Transport DE Req Del Dat Equals Save Ctrl/CMD + S Fetch latest updates Highligh…" at bounding box center [546, 314] width 1009 height 550
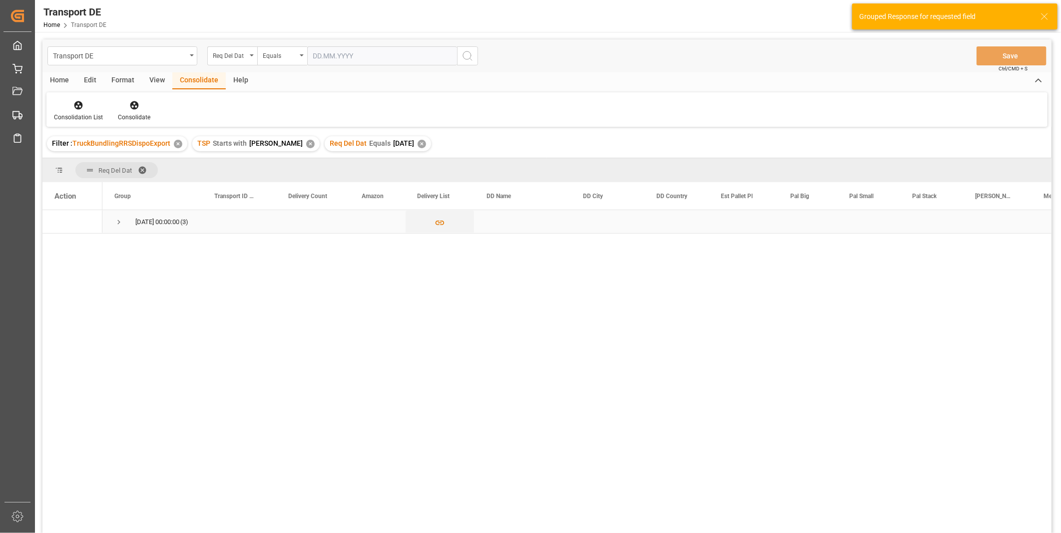
click at [113, 220] on div "08.10.2025 00:00:00 (3)" at bounding box center [152, 221] width 100 height 23
click at [124, 239] on div "08.10.2025 00:00:00 (3)" at bounding box center [576, 375] width 949 height 330
click at [118, 215] on span "Press SPACE to select this row." at bounding box center [118, 222] width 9 height 23
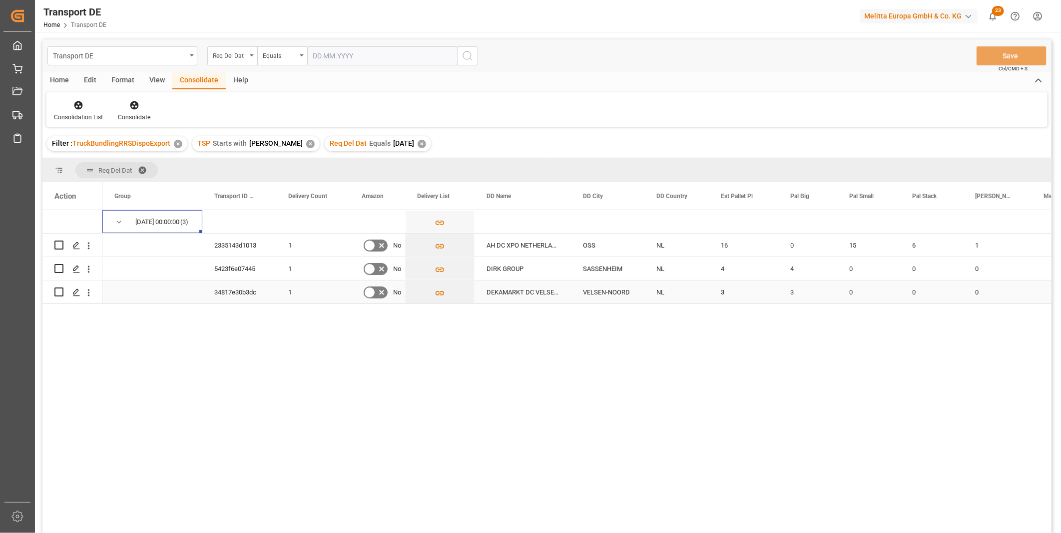
click at [62, 289] on input "Press Space to toggle row selection (unchecked)" at bounding box center [58, 292] width 9 height 9
checkbox input "true"
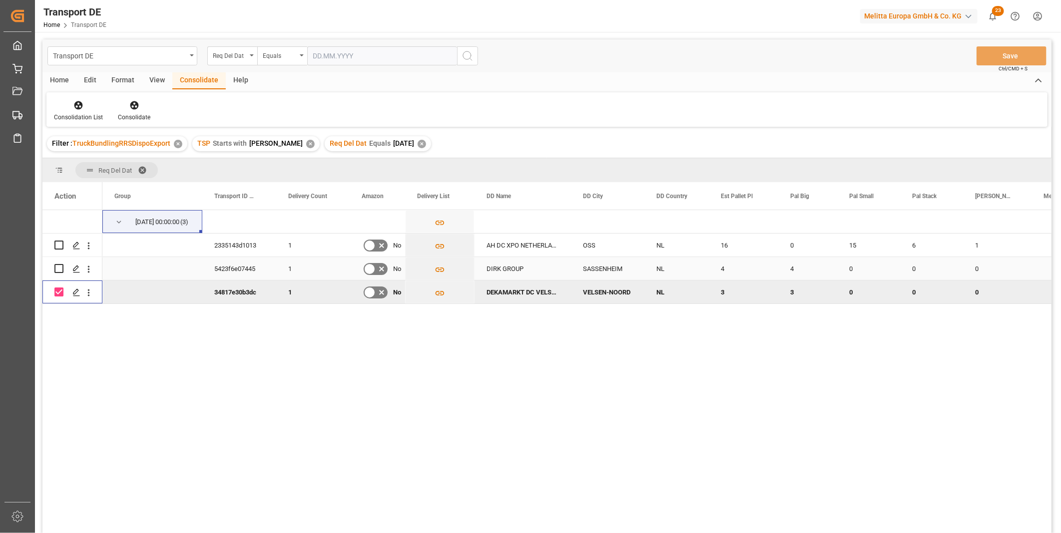
click at [58, 270] on input "Press Space to toggle row selection (unchecked)" at bounding box center [58, 268] width 9 height 9
checkbox input "true"
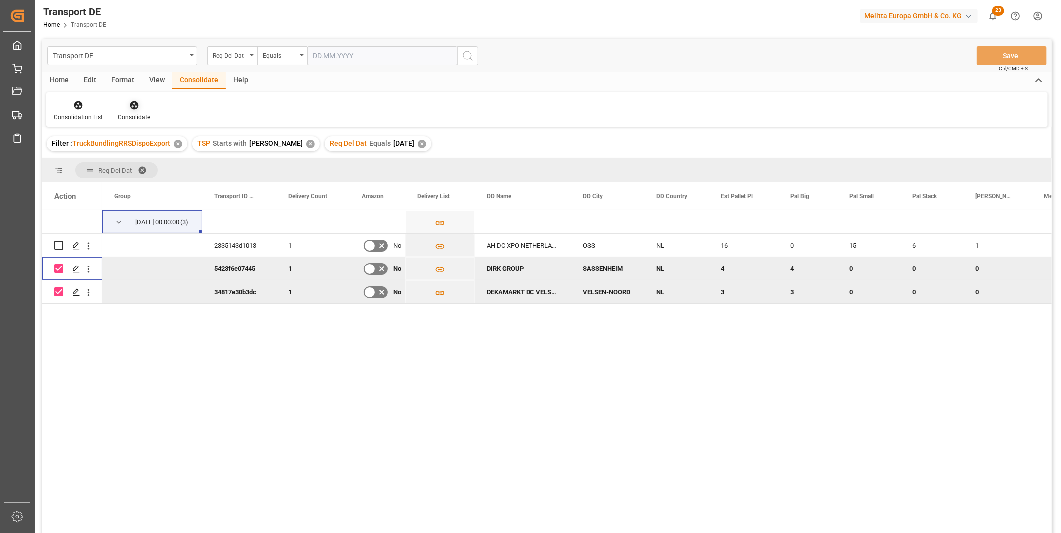
click at [136, 112] on div "Consolidate" at bounding box center [133, 111] width 47 height 22
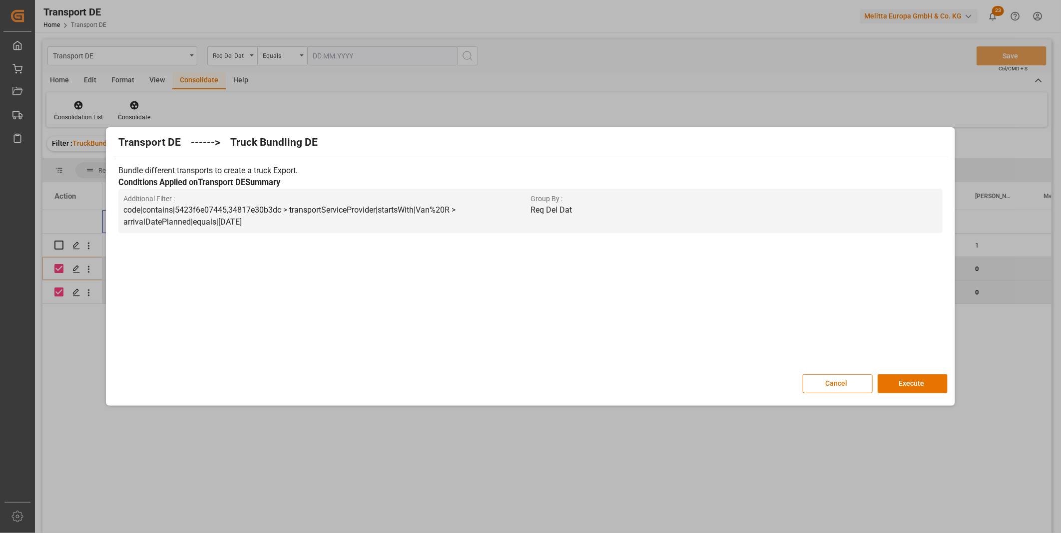
click at [813, 377] on button "Cancel" at bounding box center [838, 384] width 70 height 19
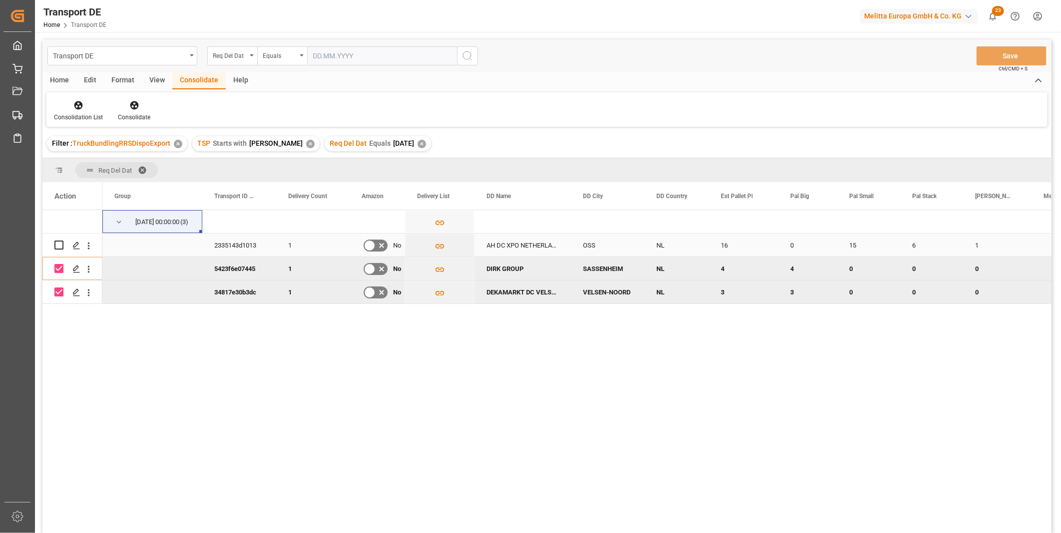
click at [58, 241] on input "Press Space to toggle row selection (unchecked)" at bounding box center [58, 245] width 9 height 9
checkbox input "true"
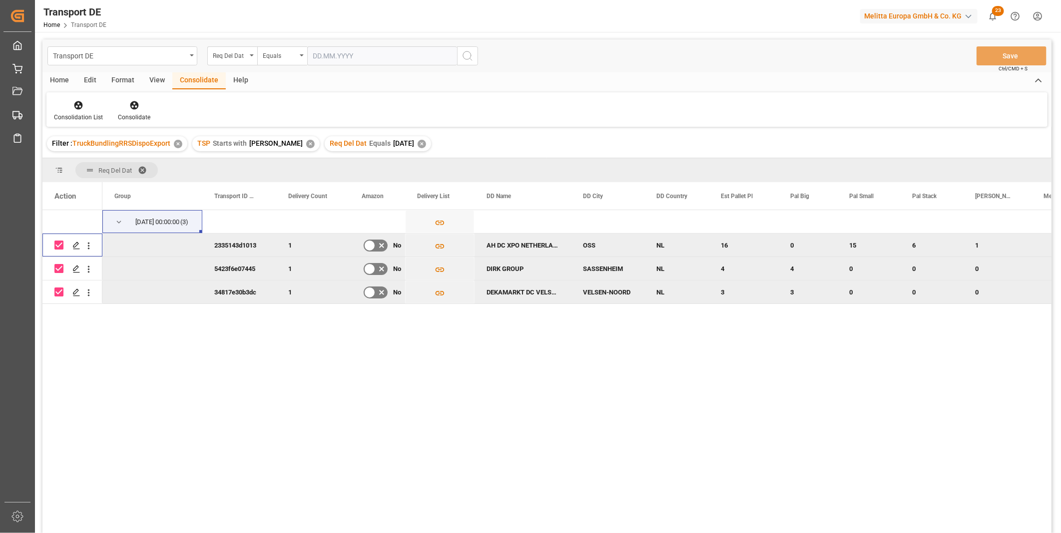
click at [59, 270] on input "Press Space to toggle row selection (checked)" at bounding box center [58, 268] width 9 height 9
checkbox input "false"
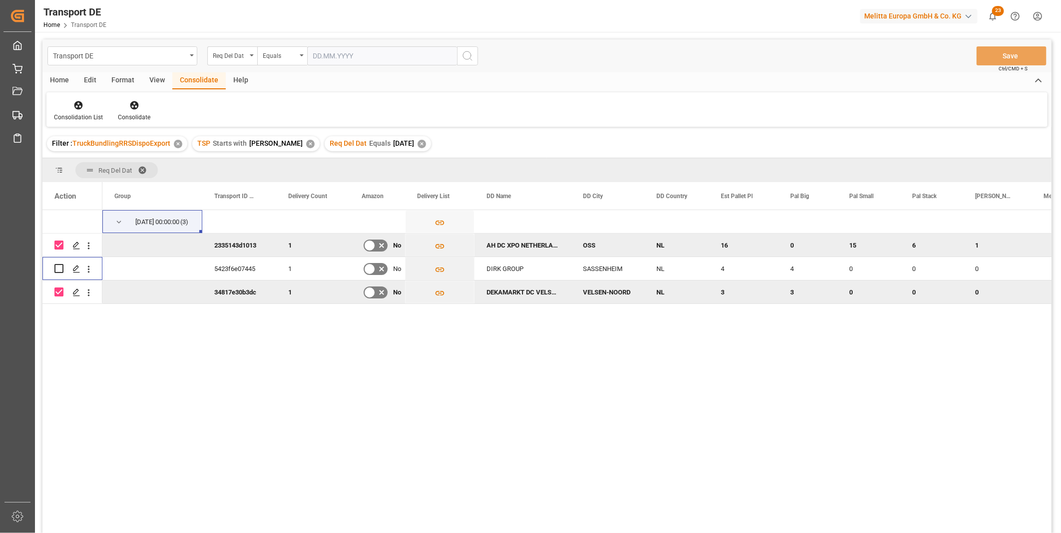
click at [56, 294] on input "Press Space to toggle row selection (checked)" at bounding box center [58, 292] width 9 height 9
checkbox input "false"
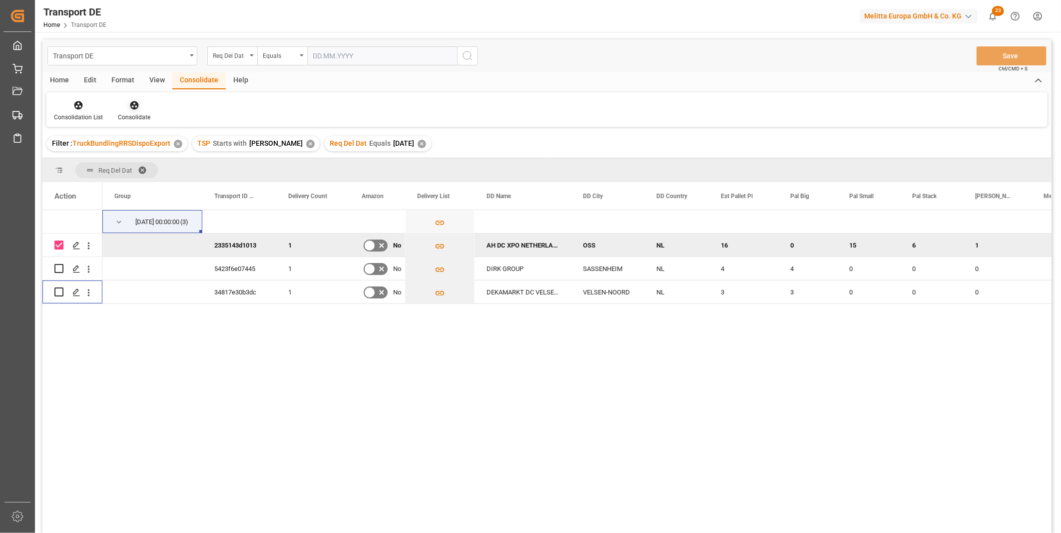
click at [136, 107] on icon at bounding box center [134, 105] width 8 height 8
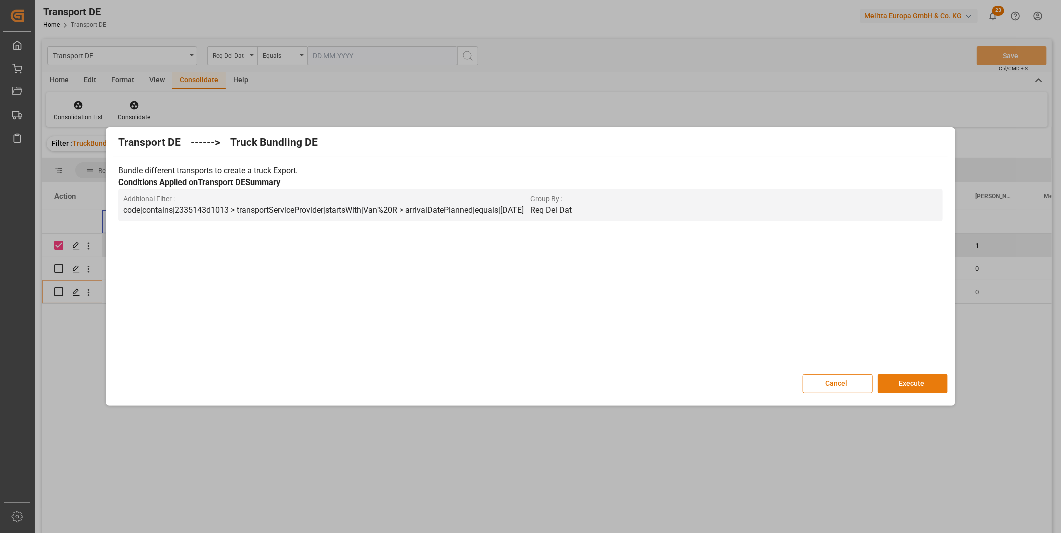
click at [934, 386] on button "Execute" at bounding box center [913, 384] width 70 height 19
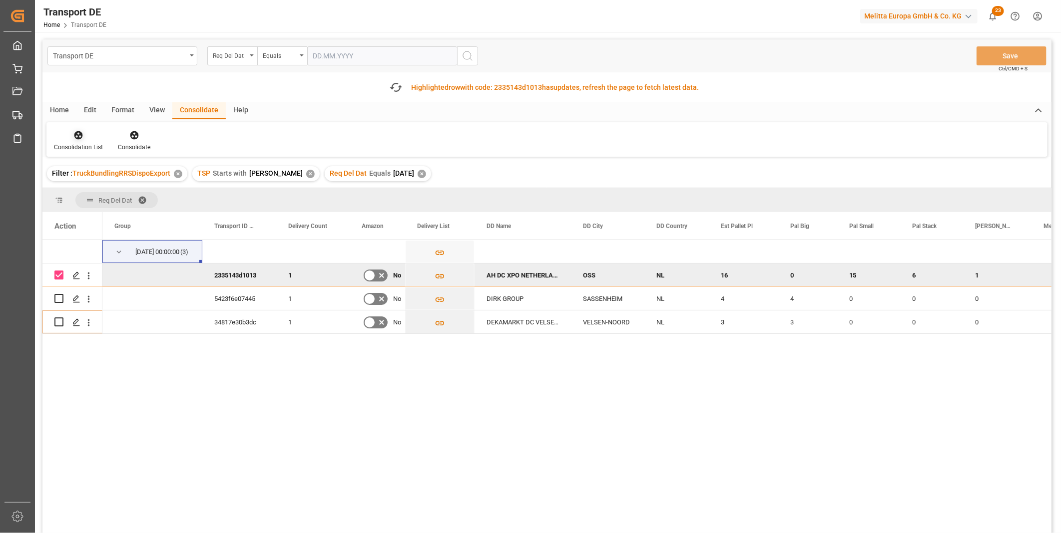
click at [81, 141] on div "Consolidation List" at bounding box center [78, 141] width 64 height 22
click at [133, 214] on div "Truck Bundling RRS Dispo Export" at bounding box center [114, 212] width 104 height 10
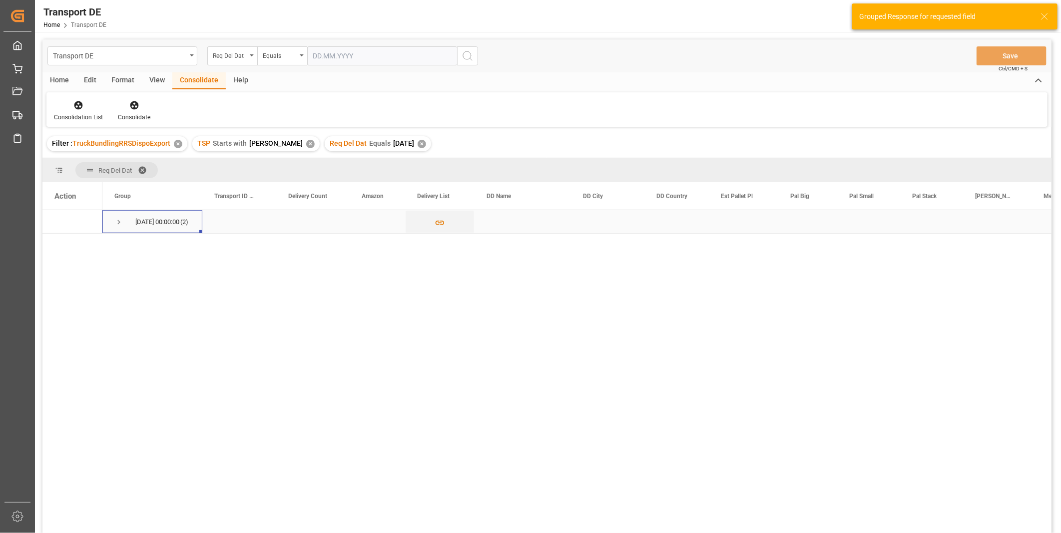
click at [117, 228] on span "Press SPACE to select this row." at bounding box center [118, 222] width 9 height 23
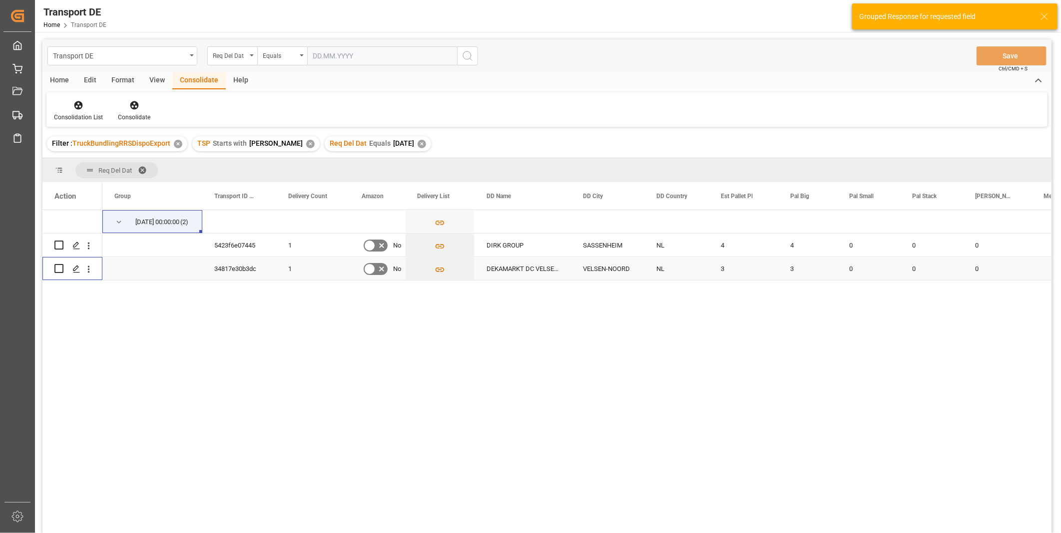
click at [59, 270] on input "Press Space to toggle row selection (unchecked)" at bounding box center [58, 268] width 9 height 9
checkbox input "true"
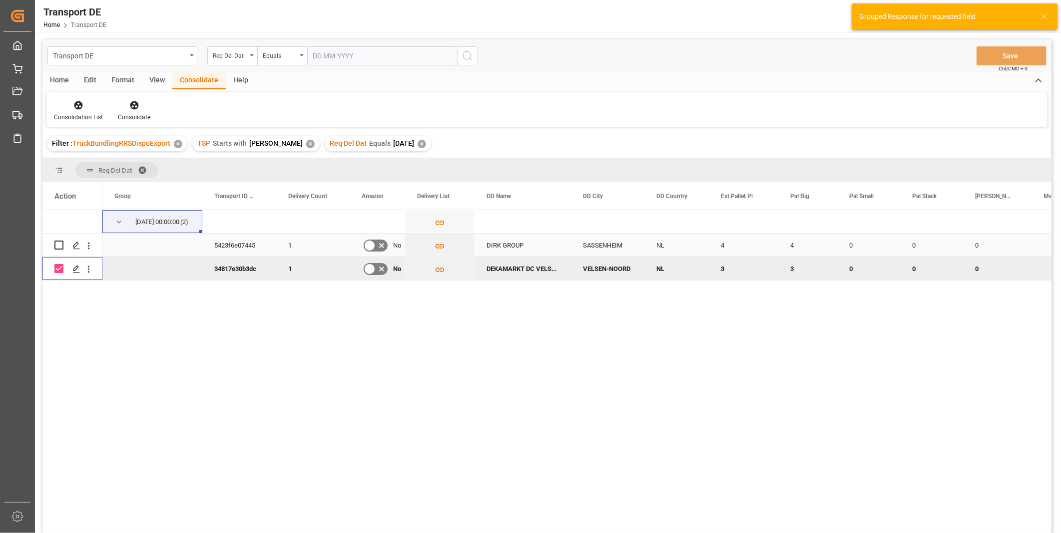
click at [58, 241] on input "Press Space to toggle row selection (unchecked)" at bounding box center [58, 245] width 9 height 9
checkbox input "true"
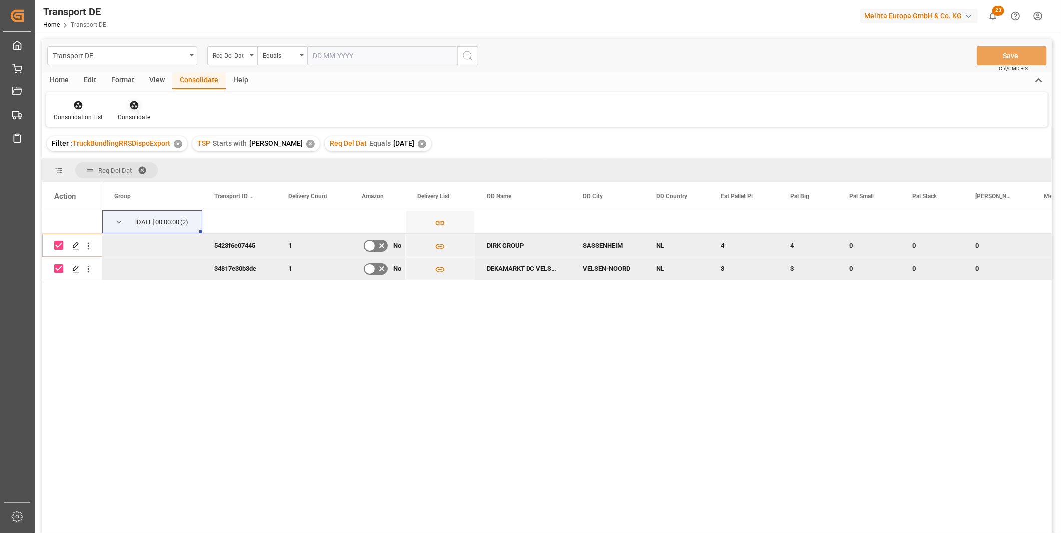
click at [141, 121] on div "Consolidate" at bounding box center [134, 117] width 32 height 9
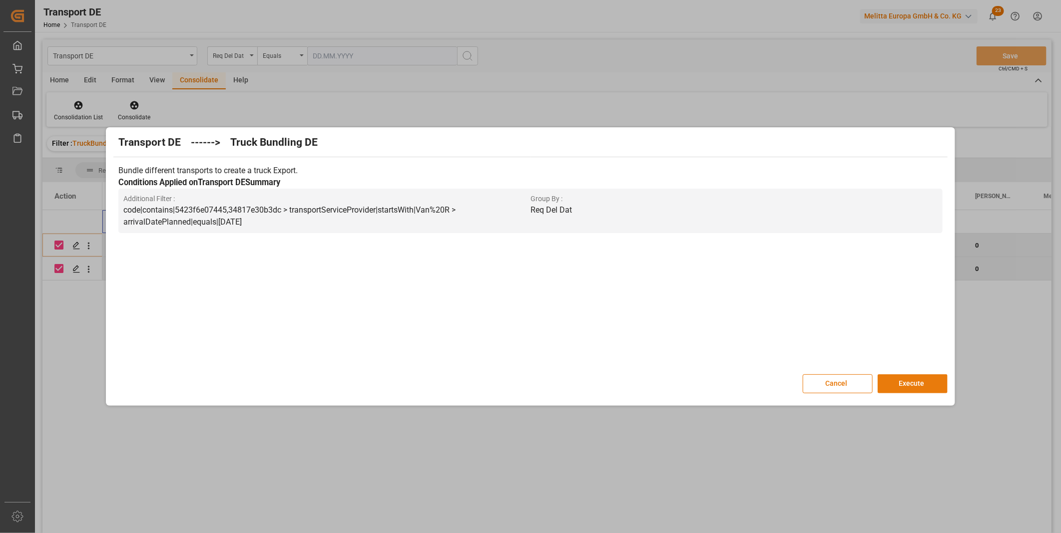
click at [928, 380] on button "Execute" at bounding box center [913, 384] width 70 height 19
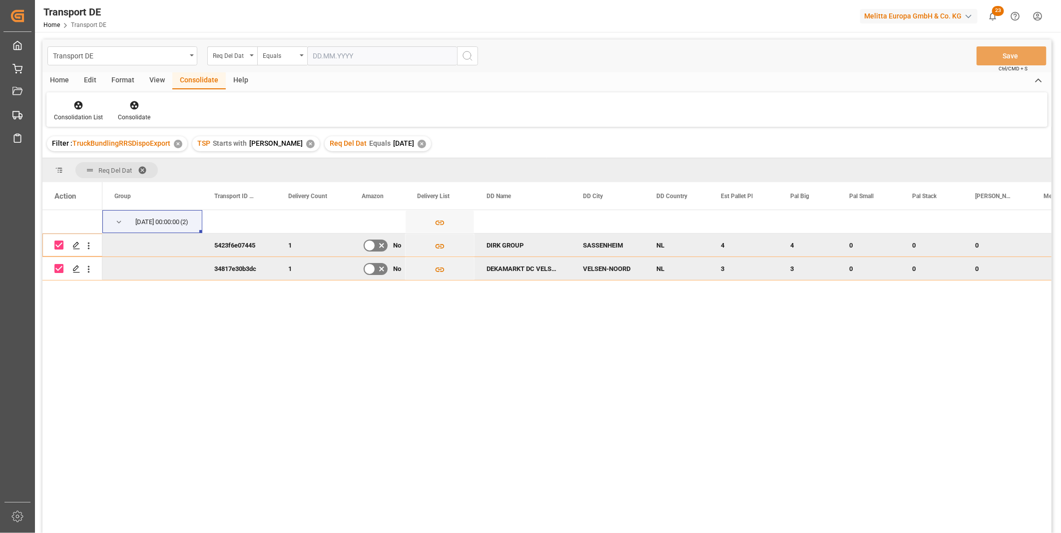
click at [70, 138] on div "Filter : TruckBundlingRRSDispoExport" at bounding box center [111, 143] width 118 height 10
click at [87, 100] on div at bounding box center [78, 105] width 49 height 10
click at [113, 189] on div "Transport DE Req Del Dat Equals Save Ctrl/CMD + S Home Edit Format View Consoli…" at bounding box center [546, 299] width 1009 height 520
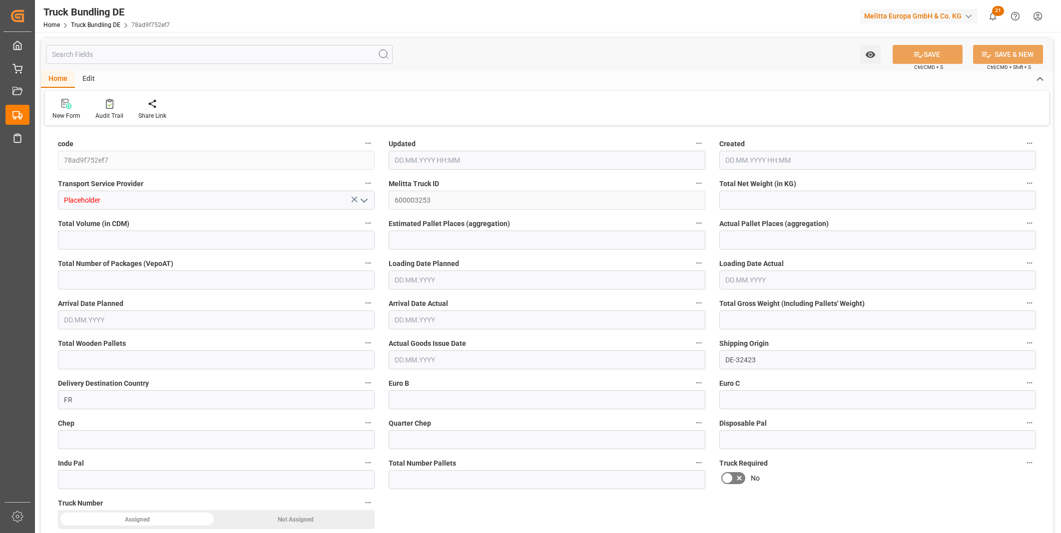
type input "5053.431"
type input "54158.652"
type input "33"
type input "0"
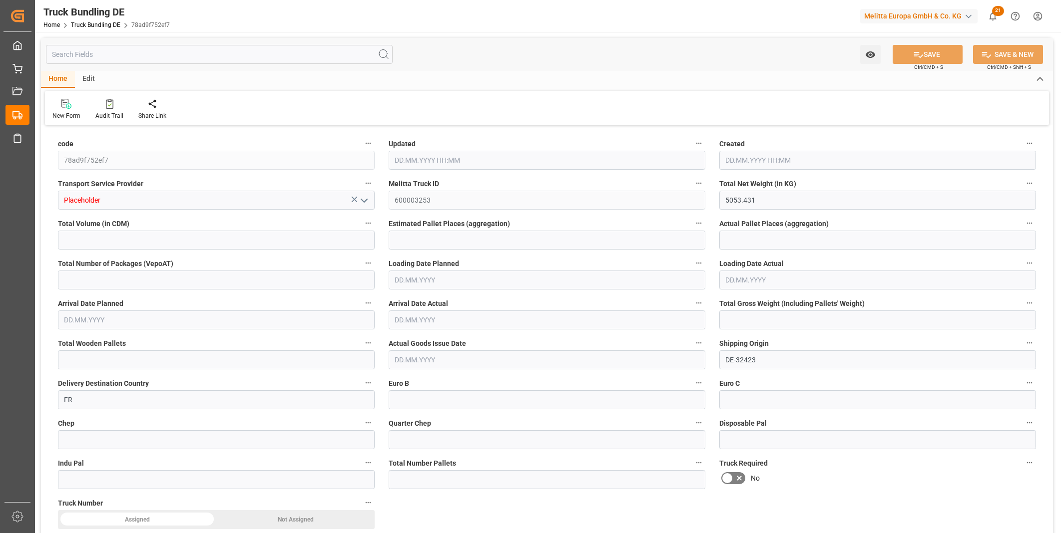
type input "8086"
type input "55"
type input "0"
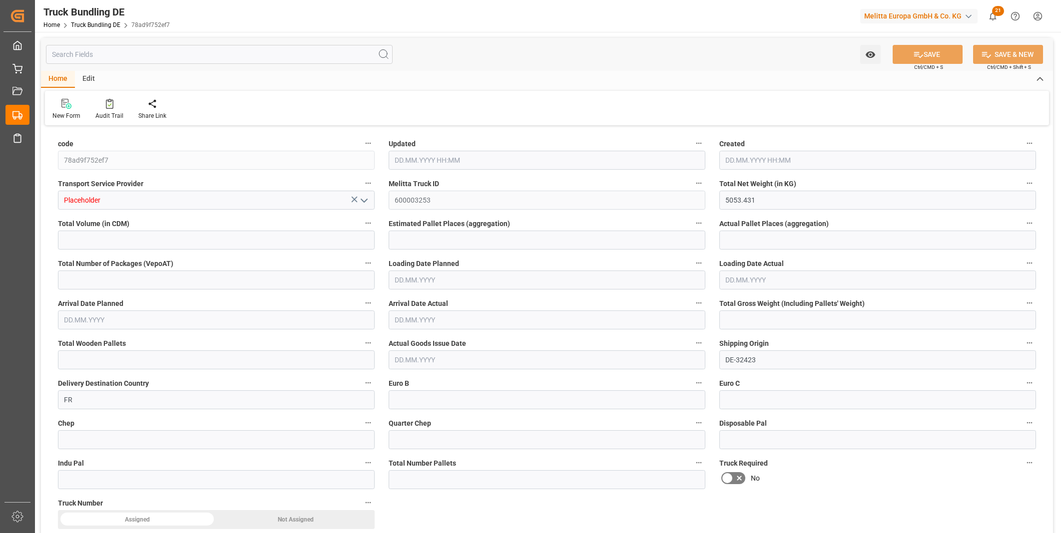
type input "0"
type input "06.10.2025 11:22"
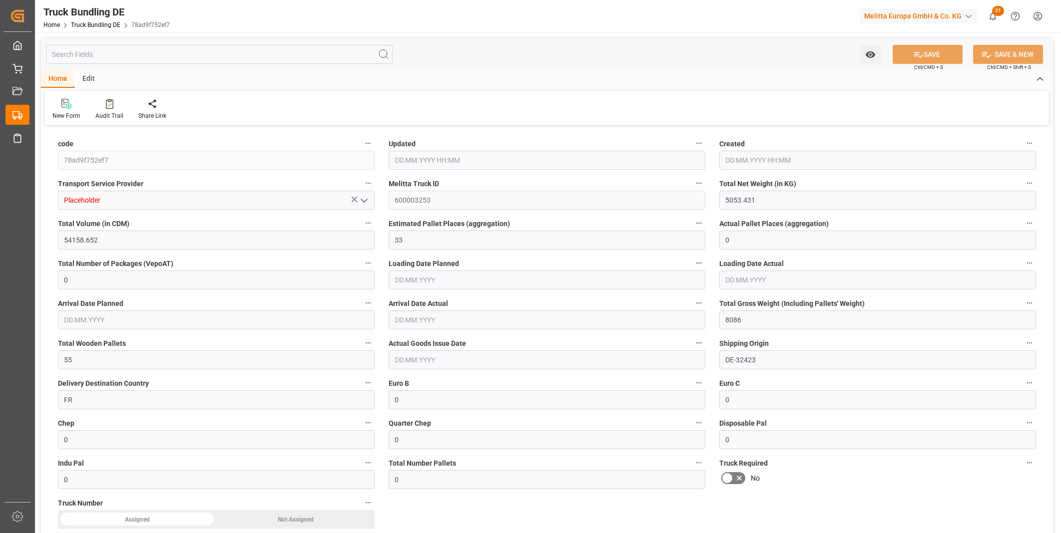
type input "06.10.2025 11:22"
type input "07.10.2025"
type input "09.10.2025"
type input "06.10.2025"
type input "5166.764"
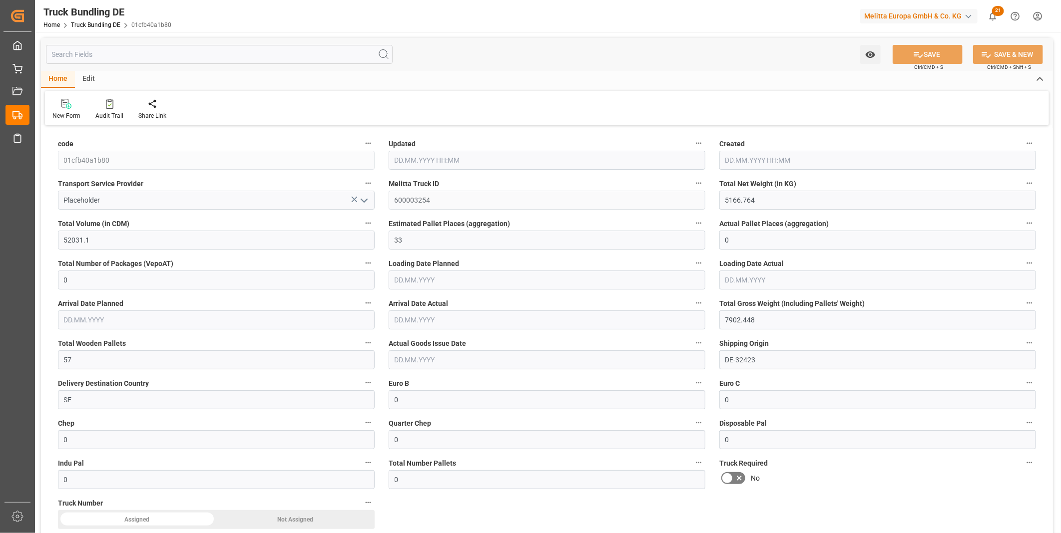
type input "52031.1"
type input "33"
type input "0"
type input "7902.448"
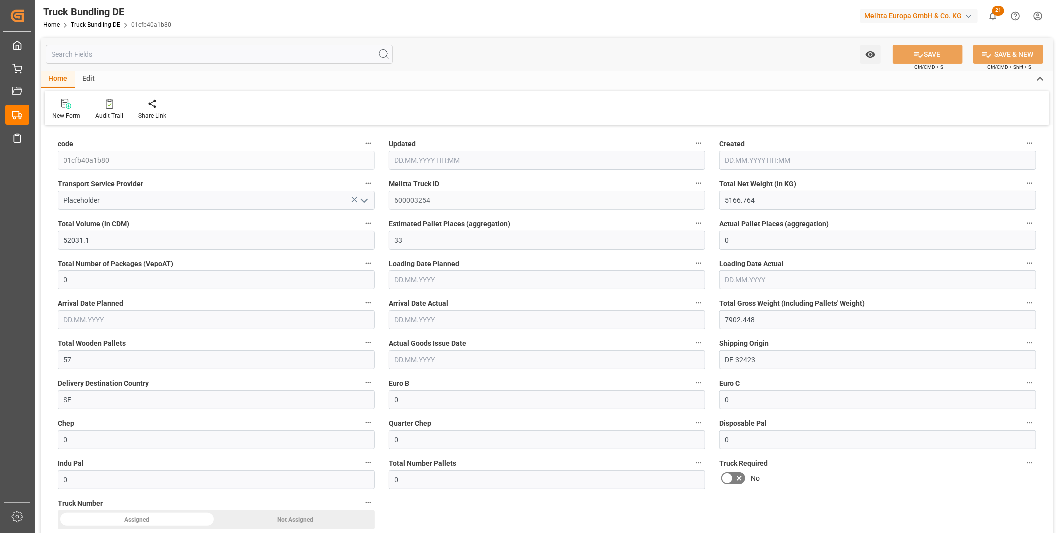
type input "57"
type input "0"
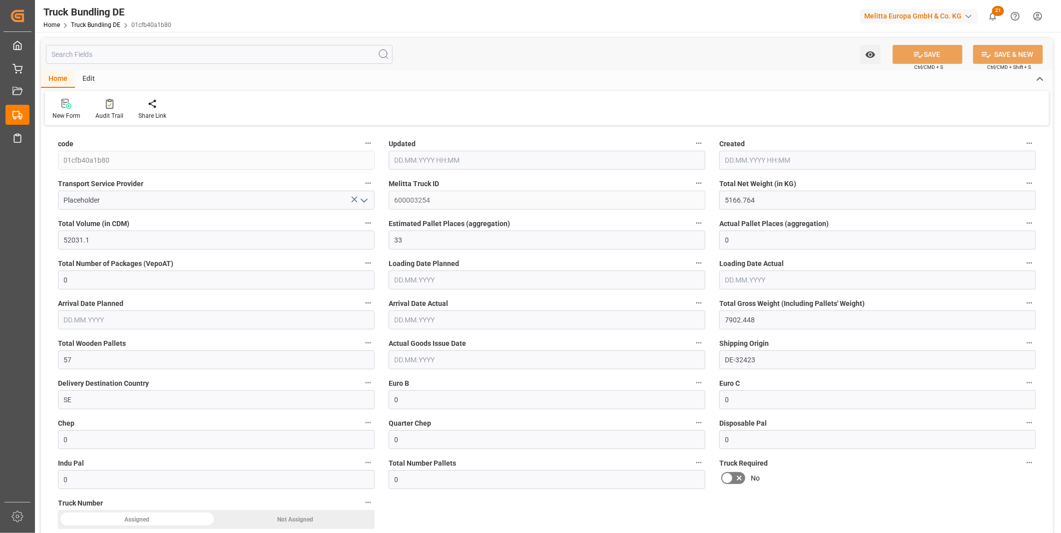
type input "0"
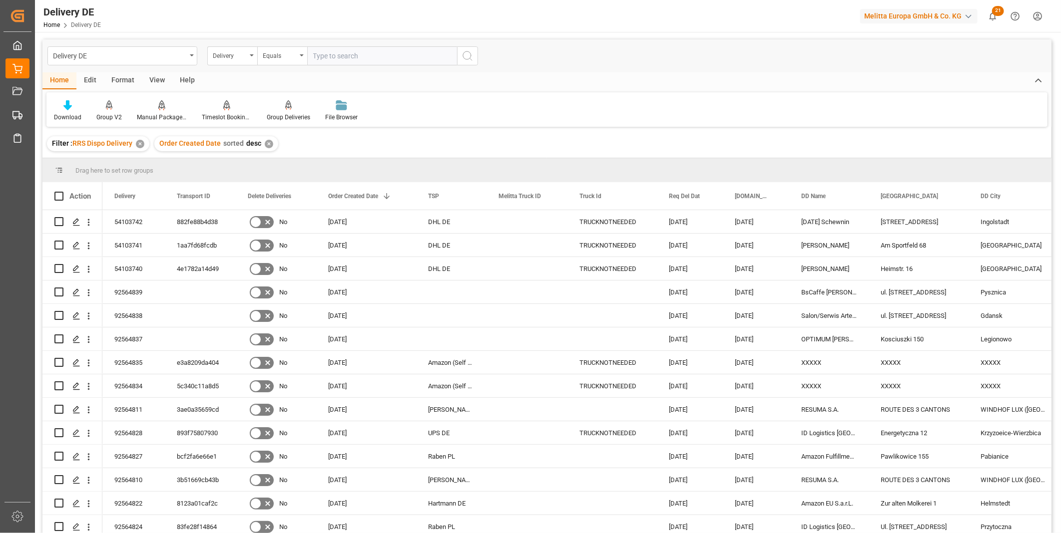
click at [341, 63] on input "text" at bounding box center [382, 55] width 150 height 19
paste input "92563181"
type input "92563181"
click at [469, 55] on icon "search button" at bounding box center [468, 56] width 12 height 12
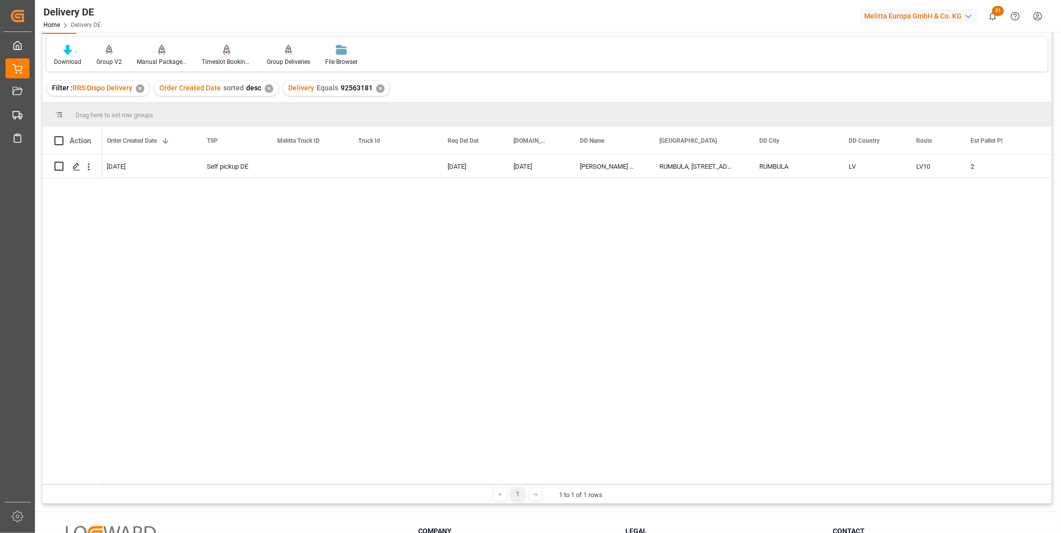
scroll to position [0, 256]
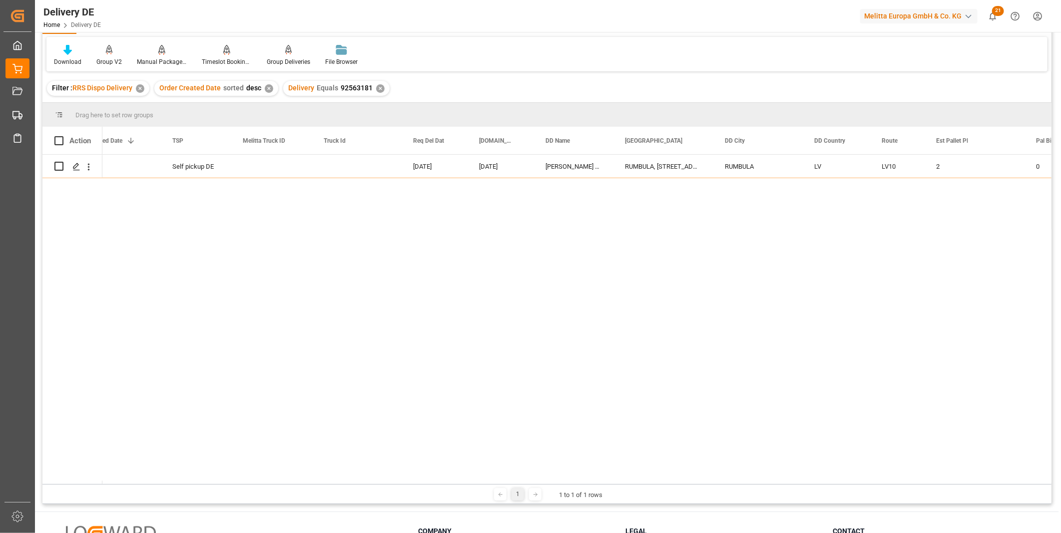
click at [377, 88] on div "✕" at bounding box center [380, 88] width 8 height 8
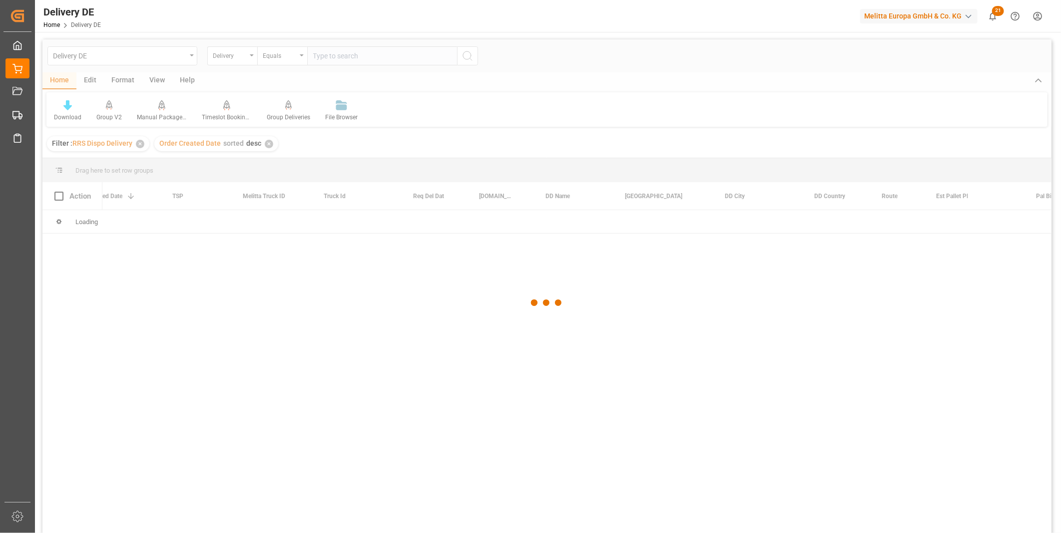
click at [364, 60] on div at bounding box center [546, 302] width 1009 height 527
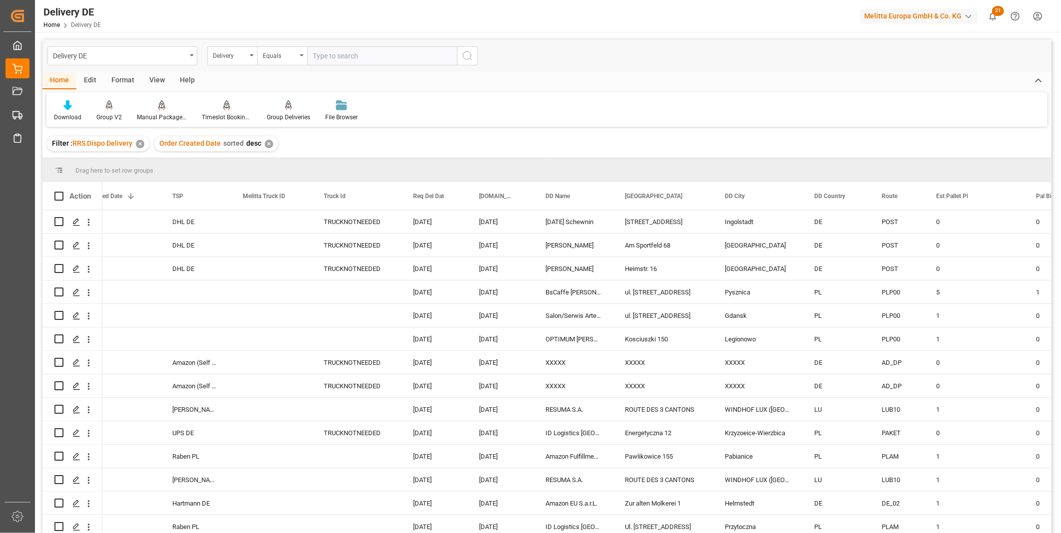
click at [362, 57] on input "text" at bounding box center [382, 55] width 150 height 19
paste input "92564757"
type input "92564757"
click at [482, 55] on div "Delivery DE Delivery Equals 92564757" at bounding box center [546, 55] width 1009 height 33
click at [477, 55] on button "search button" at bounding box center [467, 55] width 21 height 19
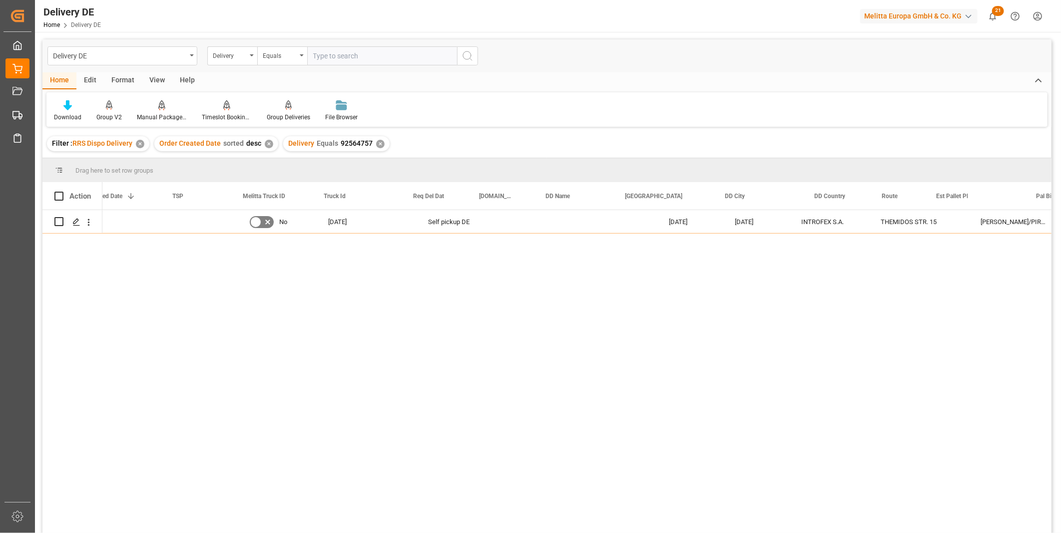
scroll to position [0, 256]
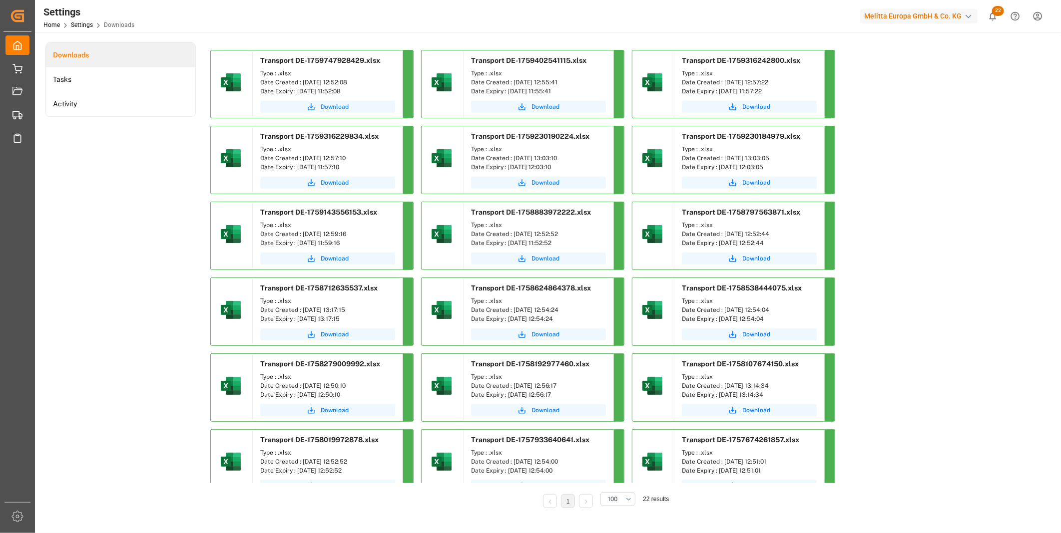
click at [331, 104] on span "Download" at bounding box center [335, 106] width 28 height 9
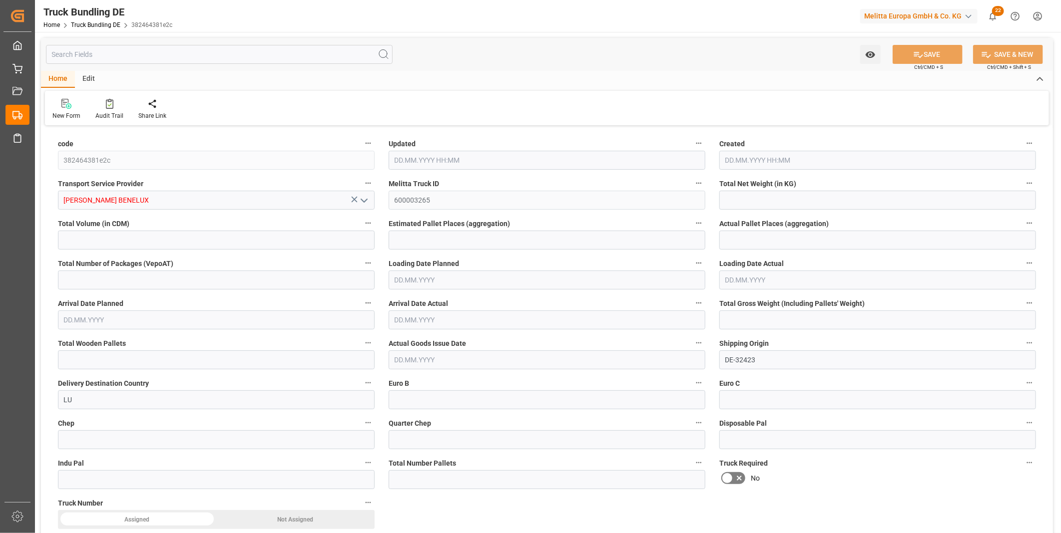
type input "1889.768"
type input "10613.242"
type input "7"
type input "0"
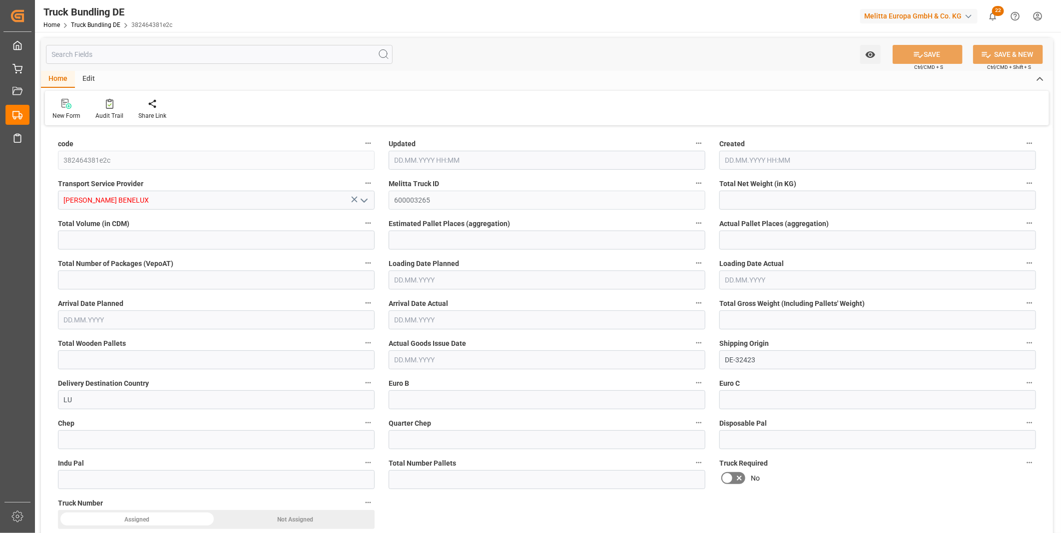
type input "2501"
type input "12"
type input "0"
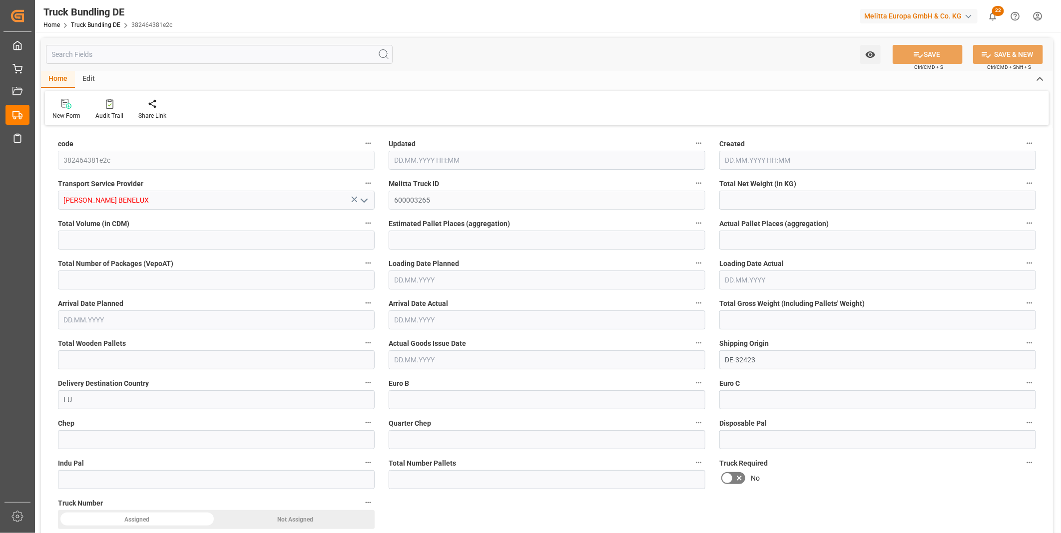
type input "0"
type input "06.10.2025 13:09"
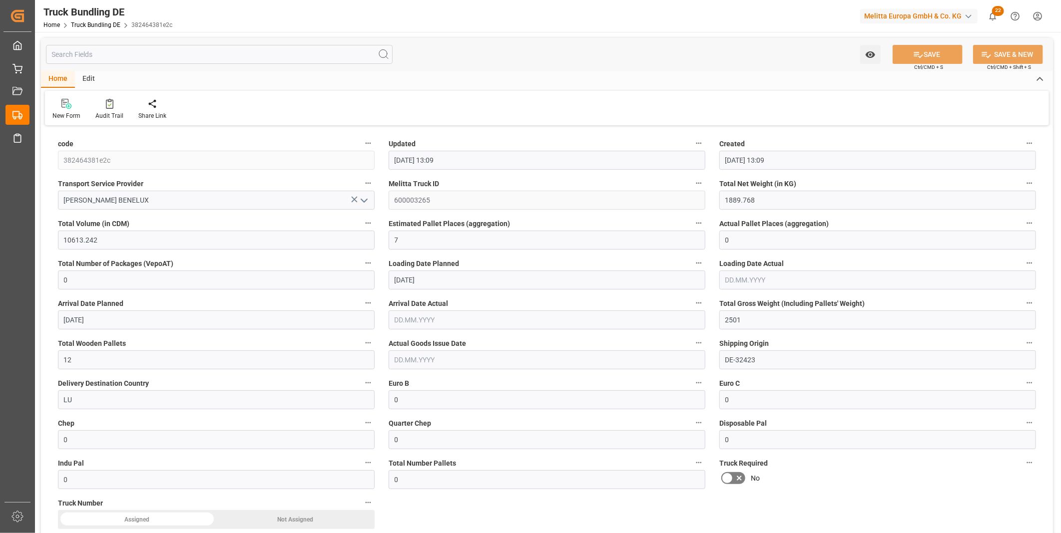
type input "06.10.2025 13:09"
type input "07.10.2025"
type input "08.10.2025"
type input "06.10.2025"
type input "4783.59"
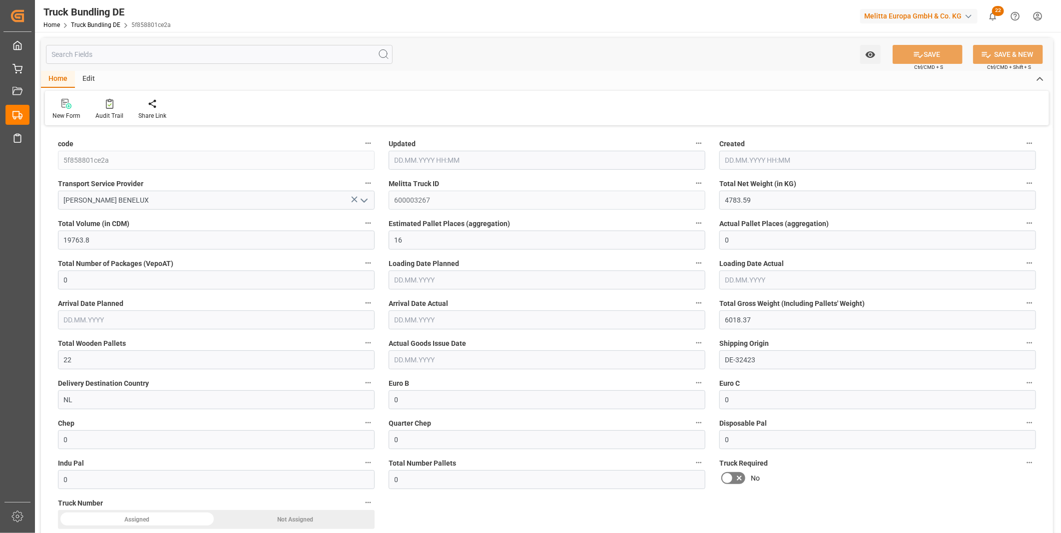
type input "19763.8"
type input "16"
type input "0"
type input "6018.37"
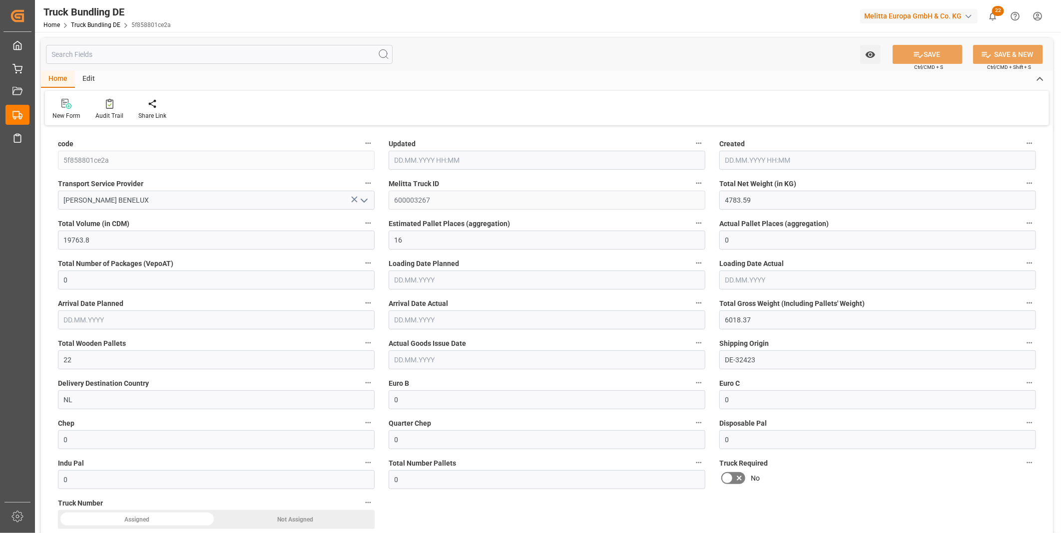
type input "22"
type input "0"
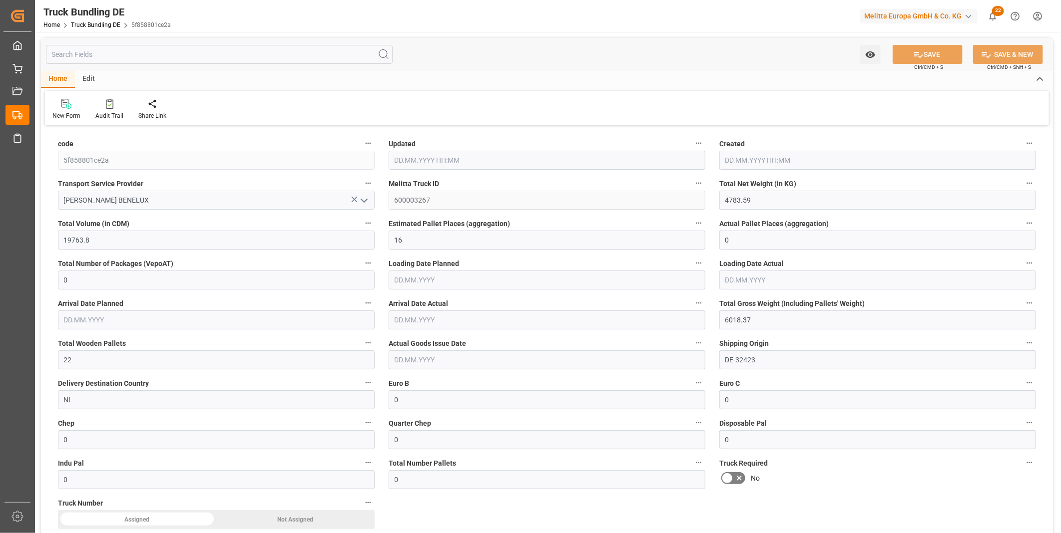
type input "0"
type input "06.10.2025 13:10"
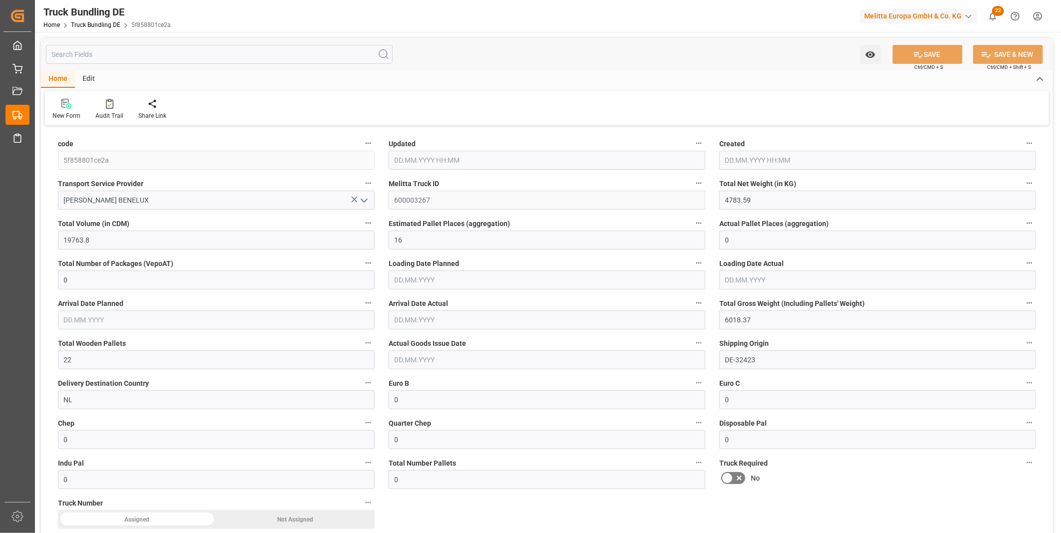
type input "07.10.2025"
type input "08.10.2025"
type input "06.10.2025"
